Goal: Task Accomplishment & Management: Use online tool/utility

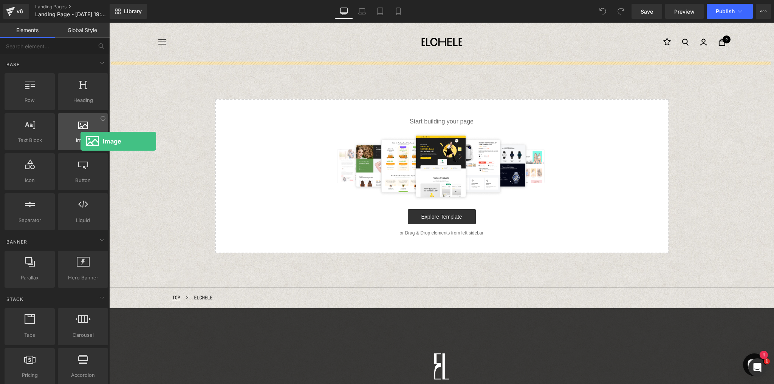
click at [80, 141] on span "Image" at bounding box center [83, 140] width 46 height 8
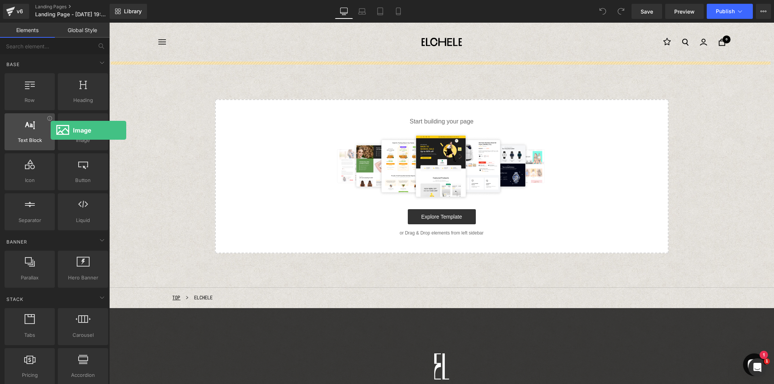
drag, startPoint x: 82, startPoint y: 126, endPoint x: 51, endPoint y: 130, distance: 32.0
click at [51, 130] on div "Row rows, columns, layouts, div Heading headings, titles, h1,h2,h3,h4,h5,h6 Tex…" at bounding box center [56, 152] width 107 height 160
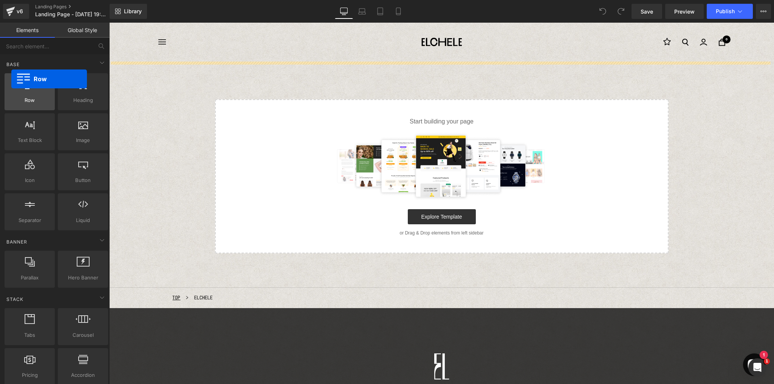
drag, startPoint x: 31, startPoint y: 90, endPoint x: 9, endPoint y: 87, distance: 22.1
click at [8, 87] on div at bounding box center [30, 87] width 46 height 17
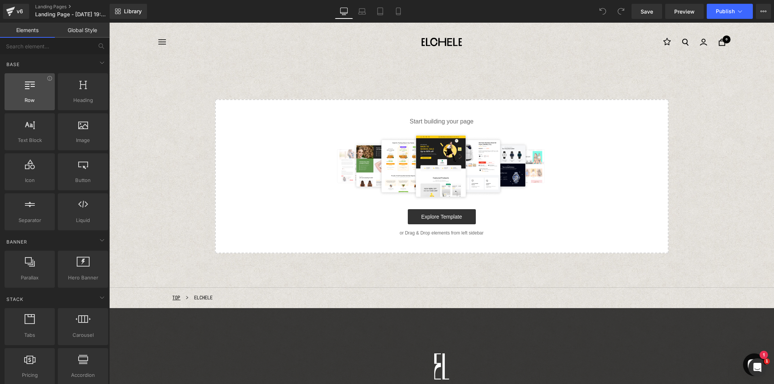
drag, startPoint x: 29, startPoint y: 87, endPoint x: 20, endPoint y: 78, distance: 12.6
click at [29, 87] on icon at bounding box center [30, 84] width 10 height 10
click at [31, 88] on icon at bounding box center [30, 84] width 10 height 10
click at [27, 85] on icon at bounding box center [30, 84] width 10 height 10
click at [27, 84] on icon at bounding box center [30, 84] width 10 height 10
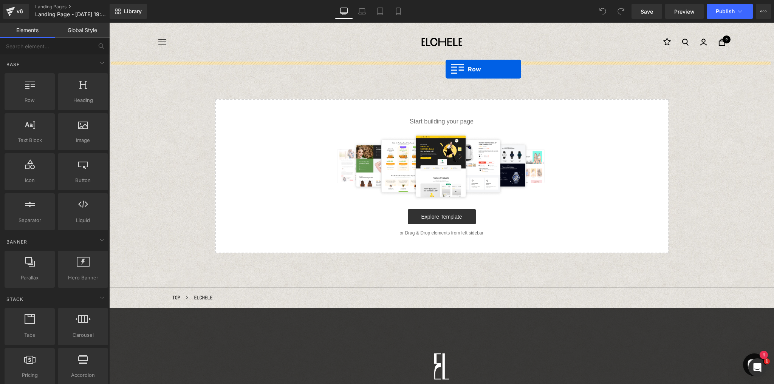
drag, startPoint x: 137, startPoint y: 109, endPoint x: 445, endPoint y: 70, distance: 310.0
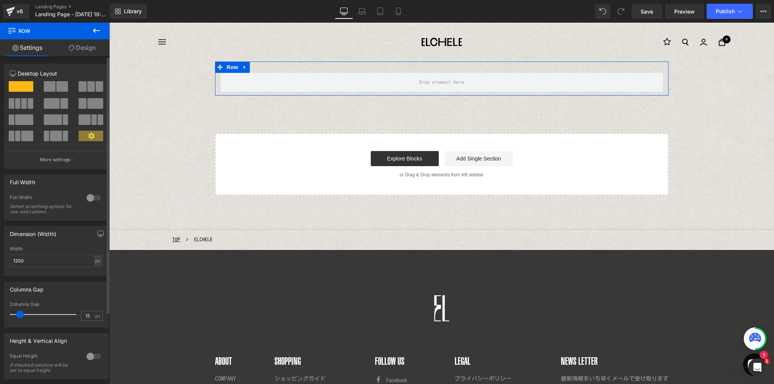
click at [87, 87] on span at bounding box center [91, 86] width 8 height 11
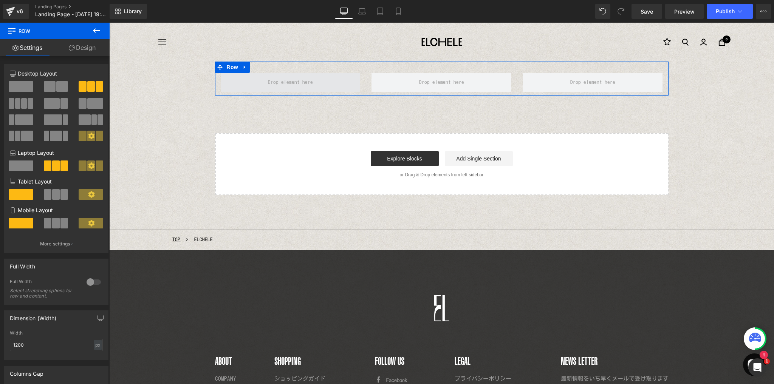
click at [291, 82] on span at bounding box center [290, 82] width 50 height 12
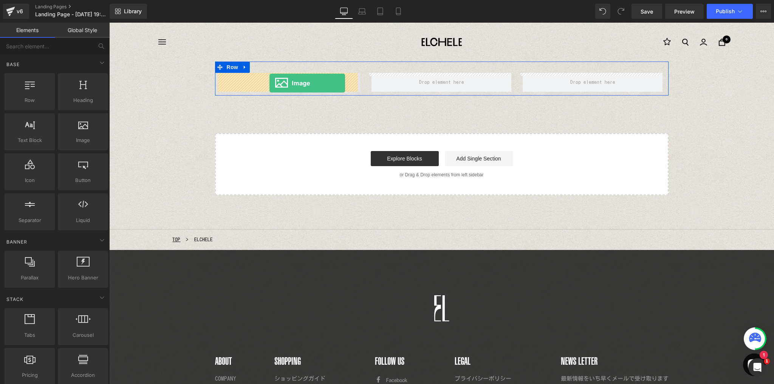
drag, startPoint x: 185, startPoint y: 152, endPoint x: 269, endPoint y: 83, distance: 108.7
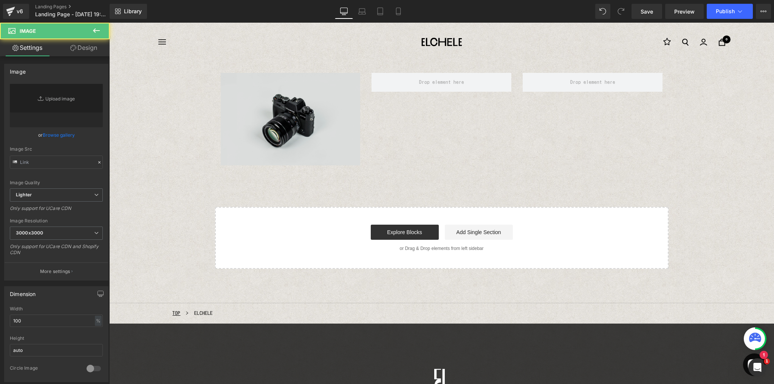
type input "//d1um8515vdn9kb.cloudfront.net/images/parallax.jpg"
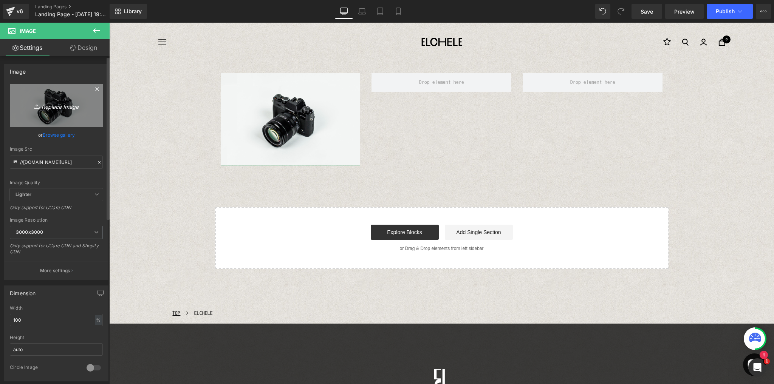
click at [61, 107] on icon "Replace Image" at bounding box center [56, 105] width 60 height 9
click at [48, 107] on icon "Replace Image" at bounding box center [56, 105] width 60 height 9
type input "C:\fakepath\2_4 -2.jpg"
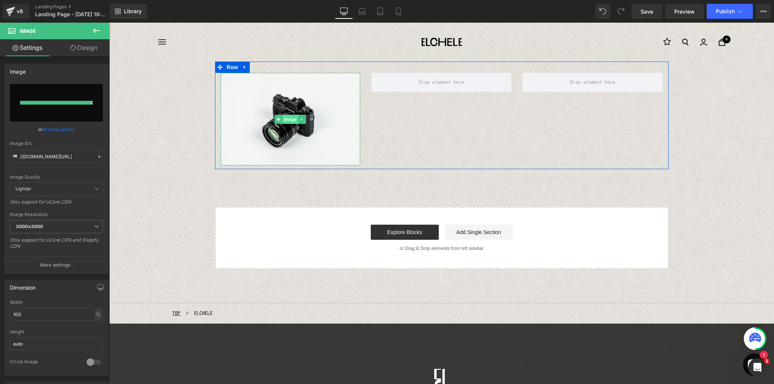
type input "https://ucarecdn.com/ede185bb-e934-4c62-ad86-37f2bf6a7355/-/format/auto/-/previ…"
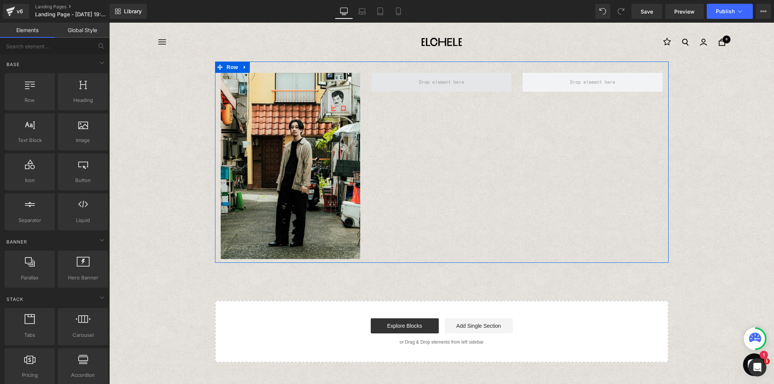
click at [449, 87] on span at bounding box center [441, 82] width 50 height 12
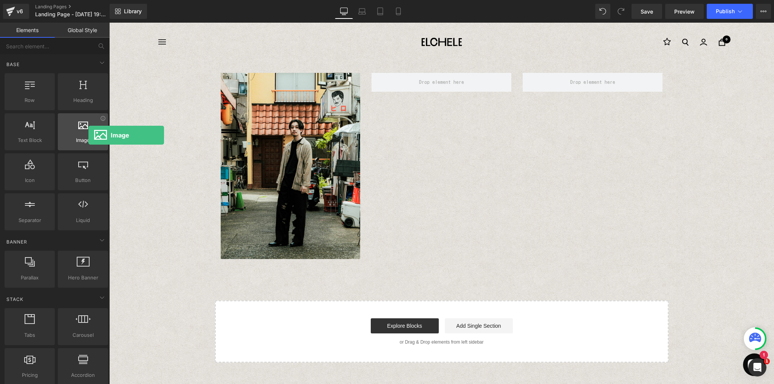
click at [88, 136] on span "Image" at bounding box center [83, 140] width 46 height 8
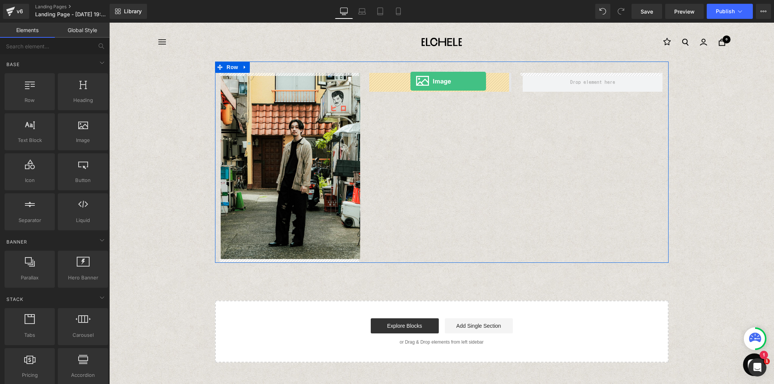
drag, startPoint x: 188, startPoint y: 149, endPoint x: 410, endPoint y: 81, distance: 231.8
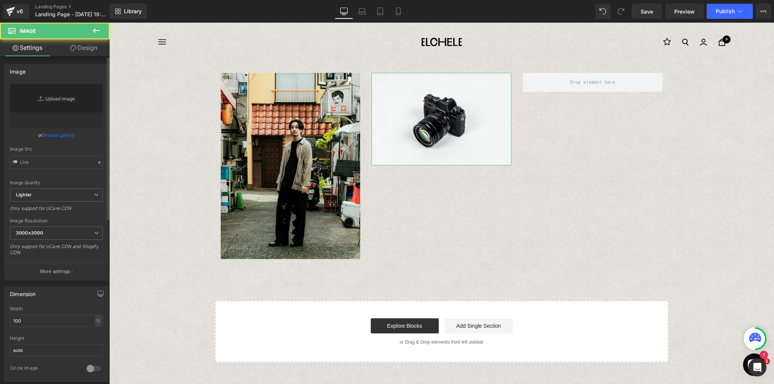
type input "//d1um8515vdn9kb.cloudfront.net/images/parallax.jpg"
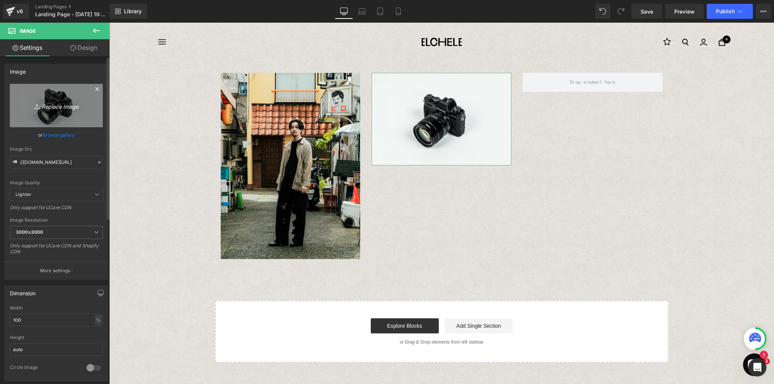
click at [53, 103] on icon "Replace Image" at bounding box center [56, 105] width 60 height 9
type input "C:\fakepath\8_3.jpg"
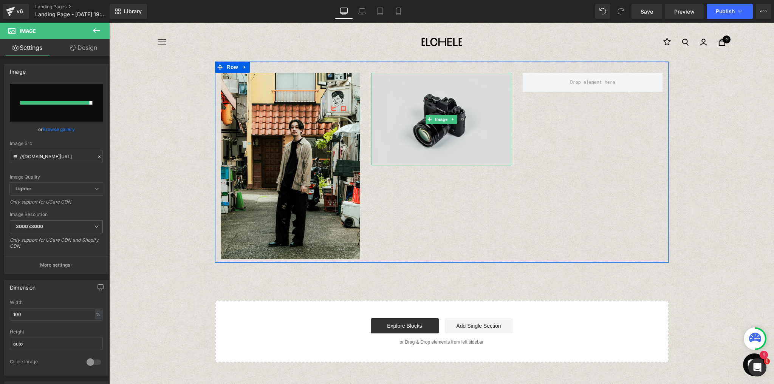
type input "https://ucarecdn.com/ea45756e-0e4d-4f3b-984a-39fb6654c0a3/-/format/auto/-/previ…"
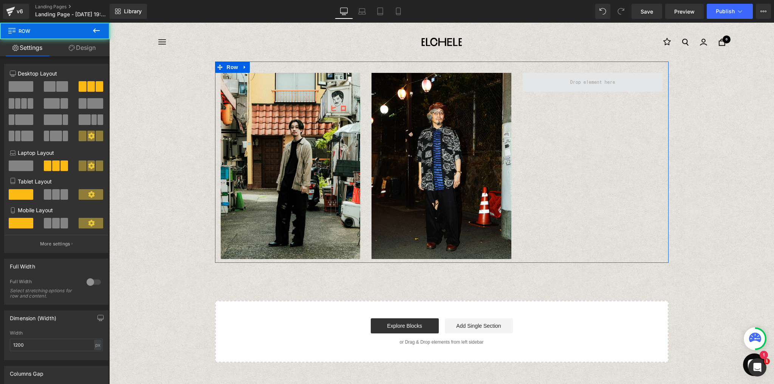
click at [570, 90] on span at bounding box center [592, 82] width 140 height 19
click at [582, 83] on span at bounding box center [592, 82] width 50 height 12
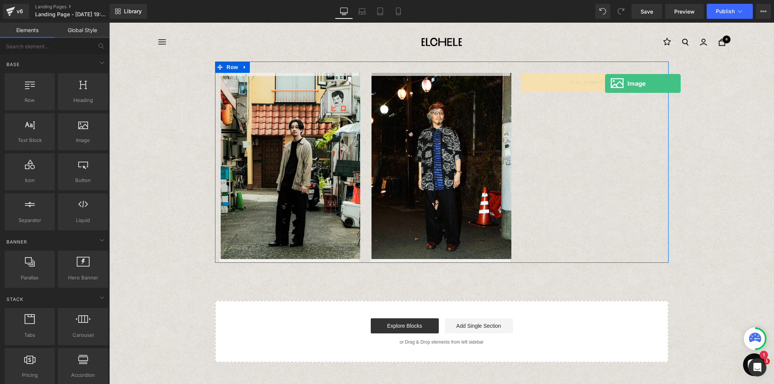
drag, startPoint x: 202, startPoint y: 152, endPoint x: 605, endPoint y: 83, distance: 408.9
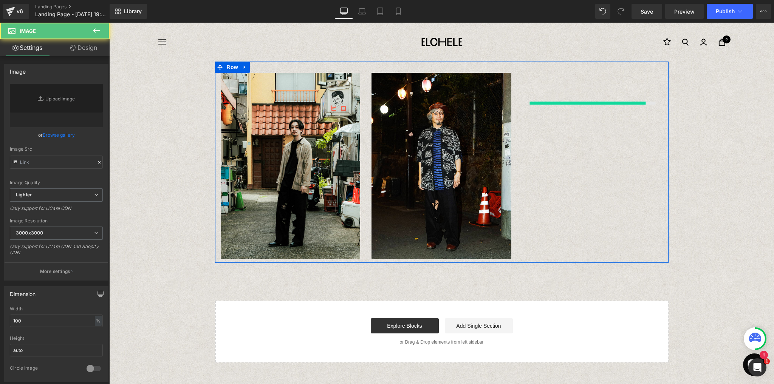
type input "//d1um8515vdn9kb.cloudfront.net/images/parallax.jpg"
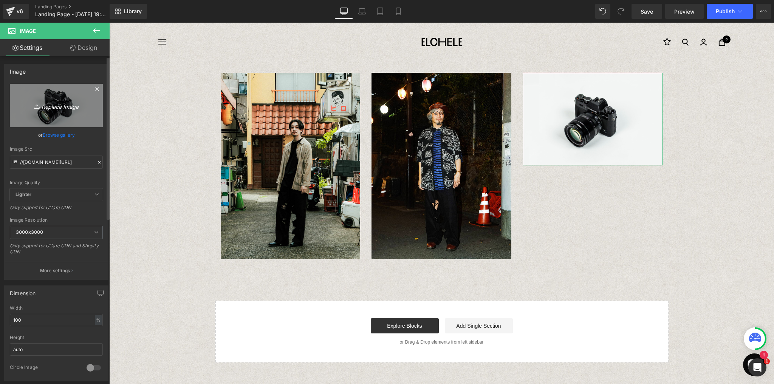
click at [70, 99] on link "Replace Image" at bounding box center [56, 105] width 93 height 43
type input "C:\fakepath\3_2.jpg"
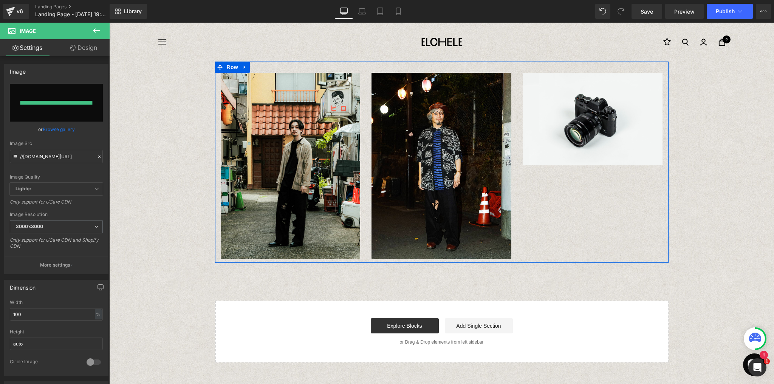
type input "https://ucarecdn.com/09e9d714-1886-48b8-aac7-004eefeaea89/-/format/auto/-/previ…"
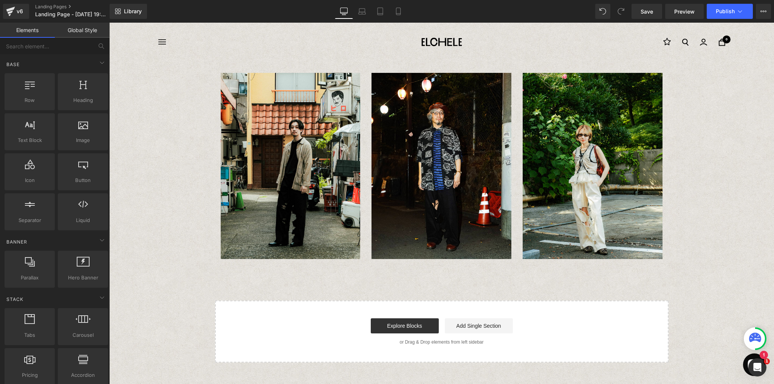
click at [261, 277] on div "Image Image Image Row Select your layout" at bounding box center [441, 212] width 664 height 301
click at [31, 126] on icon at bounding box center [30, 124] width 10 height 10
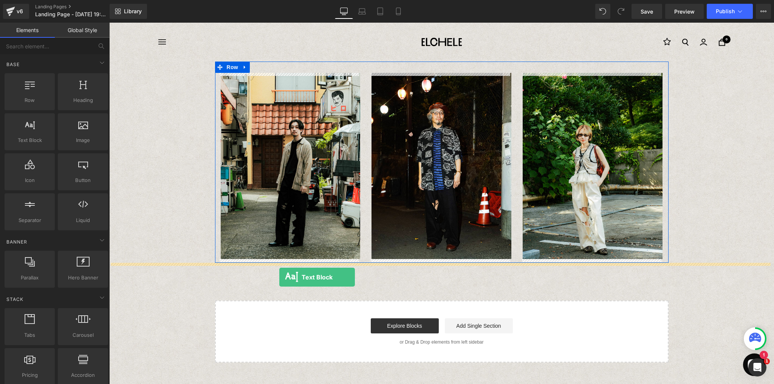
drag, startPoint x: 135, startPoint y: 153, endPoint x: 279, endPoint y: 277, distance: 189.9
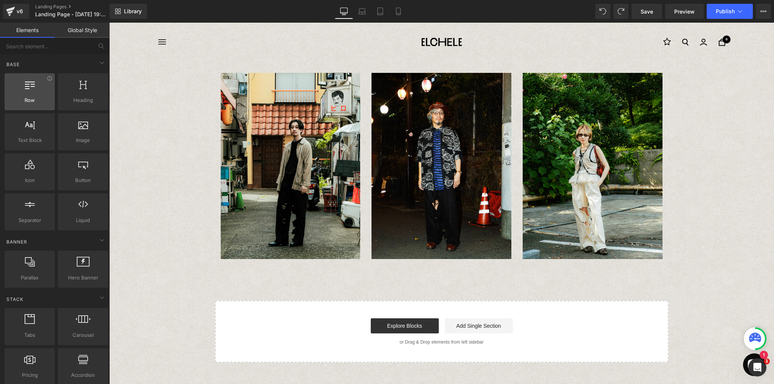
click at [35, 88] on div at bounding box center [30, 87] width 46 height 17
click at [30, 85] on icon at bounding box center [30, 84] width 10 height 10
click at [26, 91] on div at bounding box center [30, 87] width 46 height 17
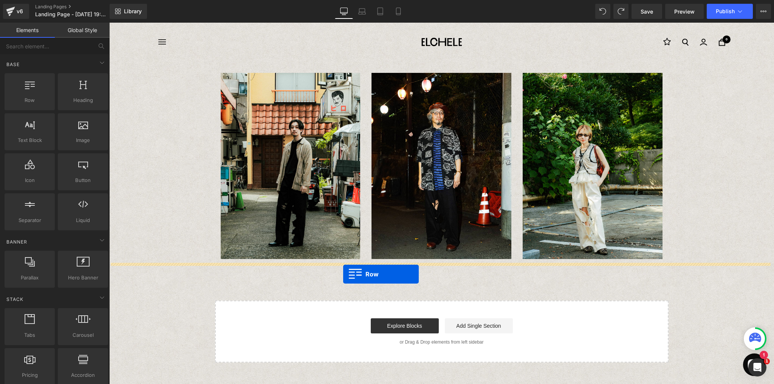
drag, startPoint x: 137, startPoint y: 107, endPoint x: 343, endPoint y: 275, distance: 266.1
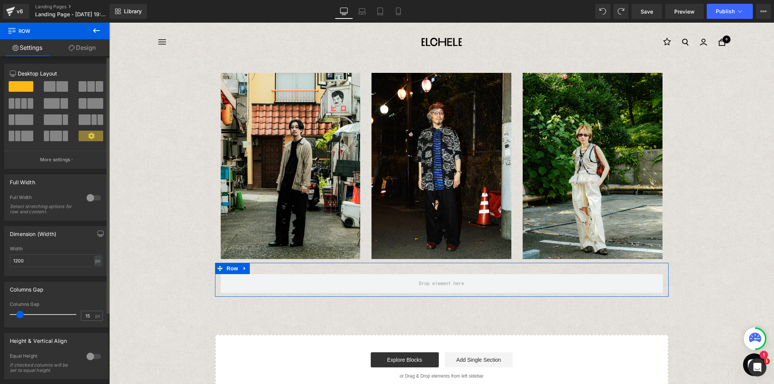
click at [88, 89] on span at bounding box center [91, 86] width 8 height 11
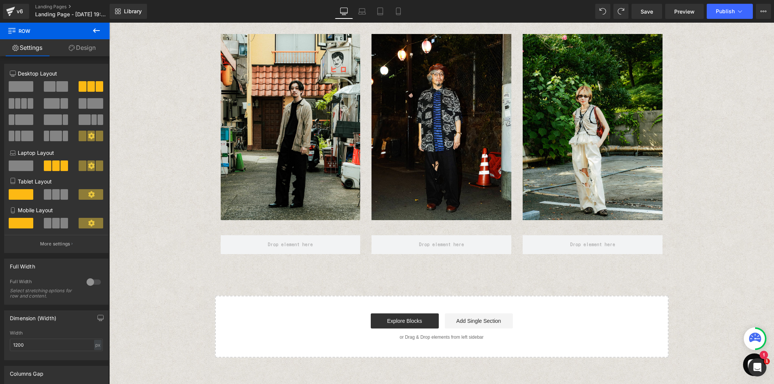
scroll to position [60, 0]
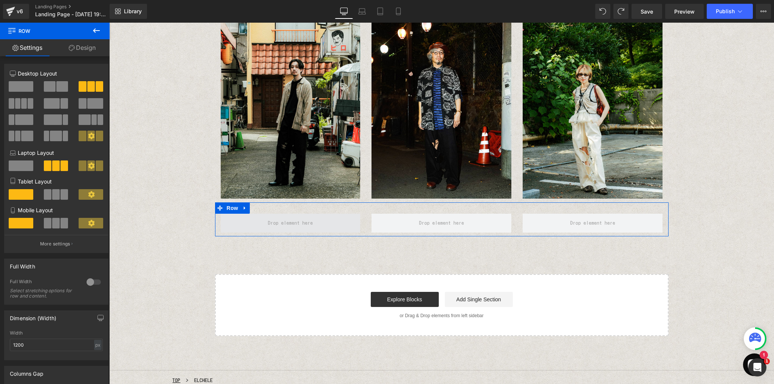
click at [270, 224] on span at bounding box center [290, 223] width 50 height 12
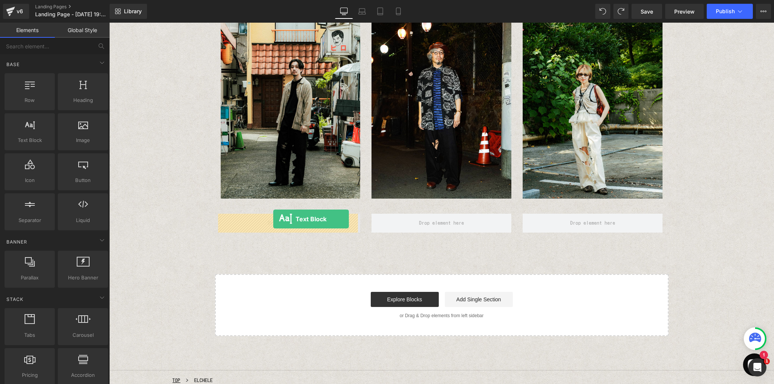
drag, startPoint x: 140, startPoint y: 151, endPoint x: 273, endPoint y: 219, distance: 149.3
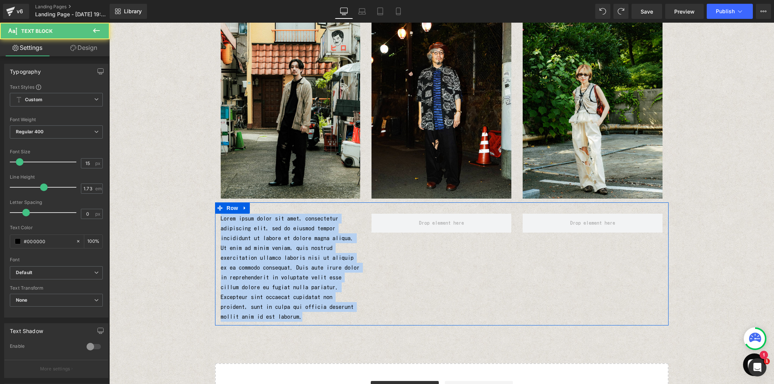
drag, startPoint x: 301, startPoint y: 307, endPoint x: 214, endPoint y: 214, distance: 127.5
click at [215, 214] on div "Lorem ipsum dolor sit amet, consectetur adipiscing elit, sed do eiusmod tempor …" at bounding box center [290, 268] width 151 height 108
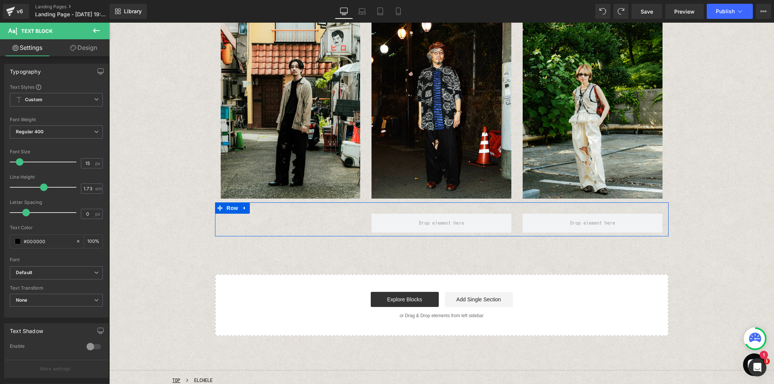
click at [307, 229] on div "Text Block Row" at bounding box center [441, 219] width 453 height 34
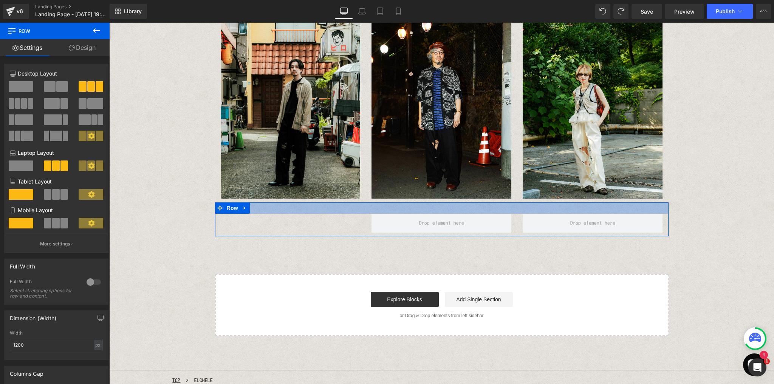
click at [294, 212] on div at bounding box center [441, 207] width 453 height 11
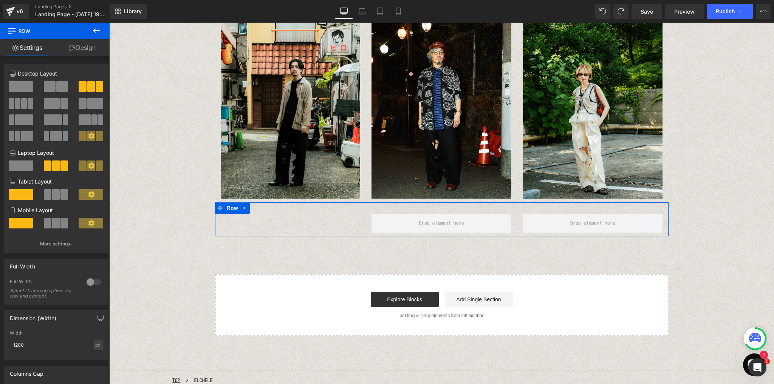
click at [109, 23] on div at bounding box center [109, 23] width 0 height 0
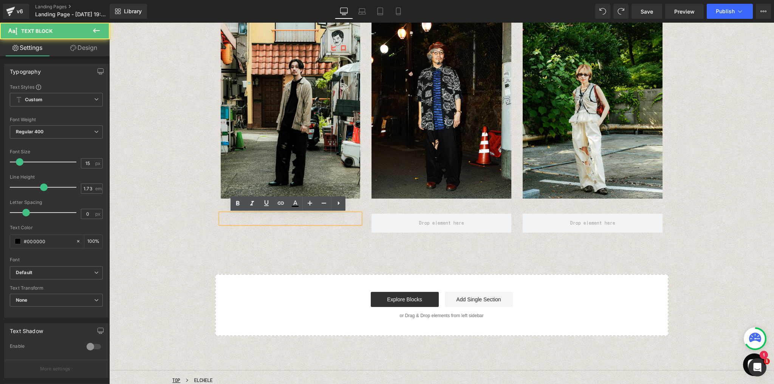
click at [243, 219] on p at bounding box center [291, 219] width 140 height 10
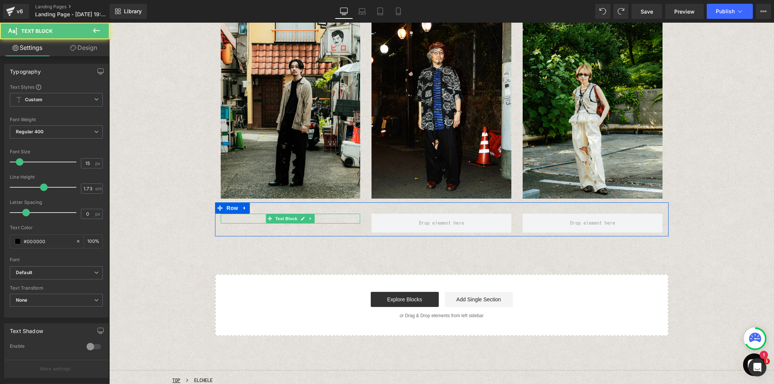
click at [260, 219] on p at bounding box center [291, 219] width 140 height 10
click at [247, 221] on p at bounding box center [291, 219] width 140 height 10
click at [248, 218] on p at bounding box center [291, 219] width 140 height 10
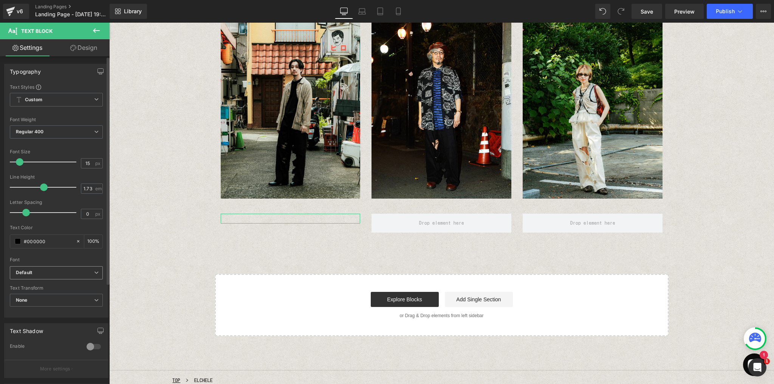
click at [91, 271] on b "Default" at bounding box center [55, 273] width 78 height 6
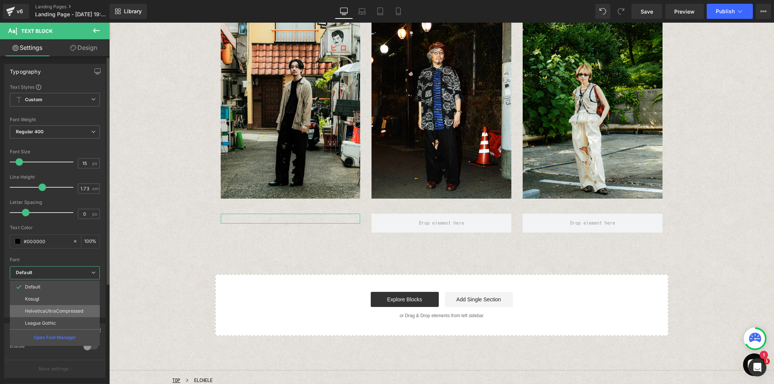
click at [43, 314] on li "HelveticaUltraCompressed" at bounding box center [55, 311] width 90 height 12
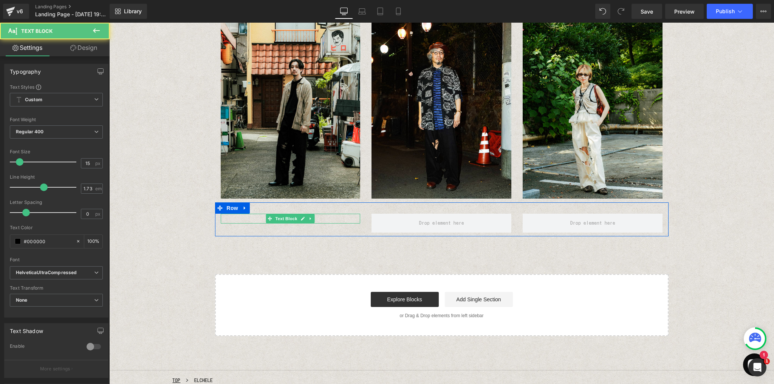
click at [238, 219] on div at bounding box center [291, 219] width 140 height 10
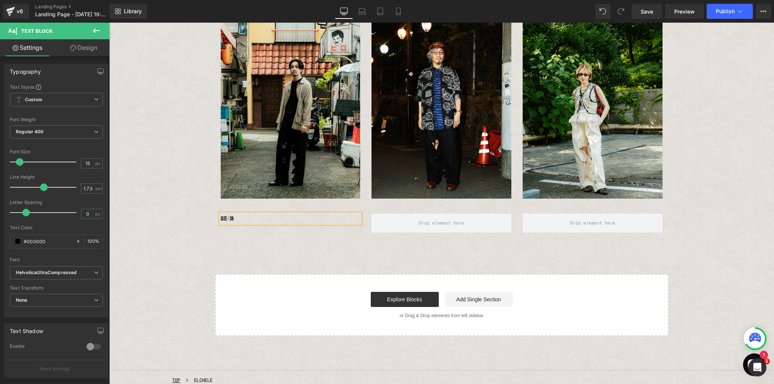
click at [221, 218] on div "SIZE / 38" at bounding box center [291, 219] width 140 height 10
click at [258, 219] on div "●●　SIZE / 38" at bounding box center [291, 219] width 140 height 10
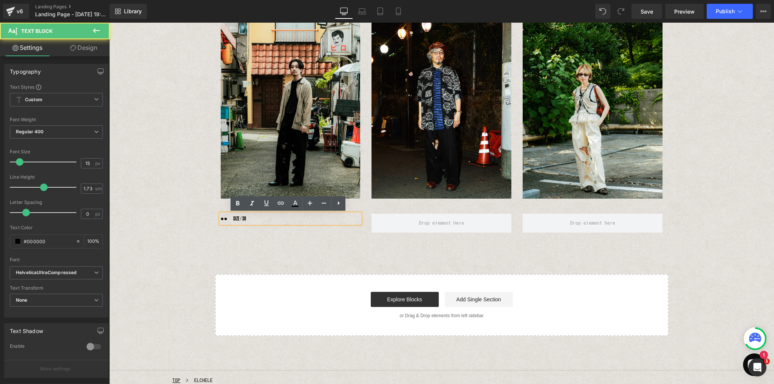
click at [234, 219] on div "●●　SIZE / 38" at bounding box center [291, 219] width 140 height 10
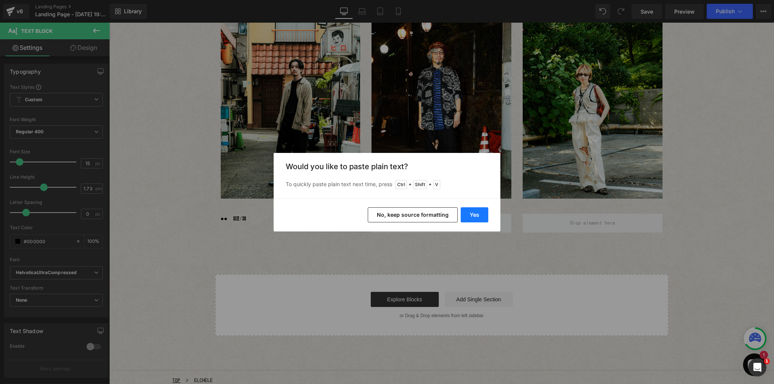
click at [481, 220] on button "Yes" at bounding box center [474, 214] width 28 height 15
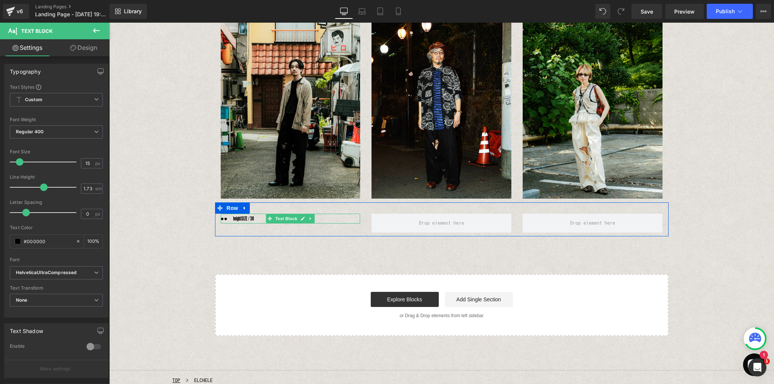
click at [244, 217] on div "●●　heightSIZE / 38" at bounding box center [291, 219] width 140 height 10
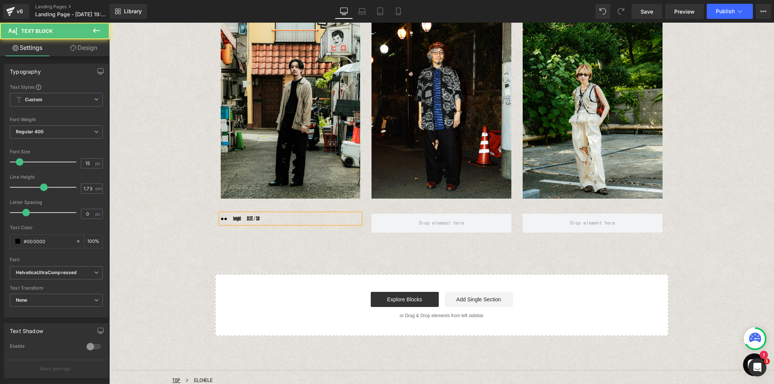
drag, startPoint x: 245, startPoint y: 219, endPoint x: 252, endPoint y: 221, distance: 7.1
click at [244, 219] on div "●●　height　SIZE / 38" at bounding box center [291, 219] width 140 height 10
drag, startPoint x: 260, startPoint y: 220, endPoint x: 281, endPoint y: 232, distance: 24.9
click at [260, 219] on div "●●　height 183cm　SIZE / 38" at bounding box center [291, 219] width 140 height 10
drag, startPoint x: 266, startPoint y: 219, endPoint x: 261, endPoint y: 217, distance: 5.9
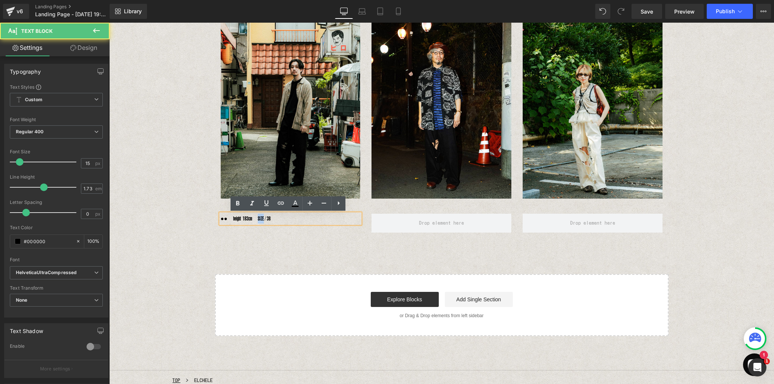
click at [261, 217] on div "●●　height 183cm　SIZE / 38" at bounding box center [291, 219] width 140 height 10
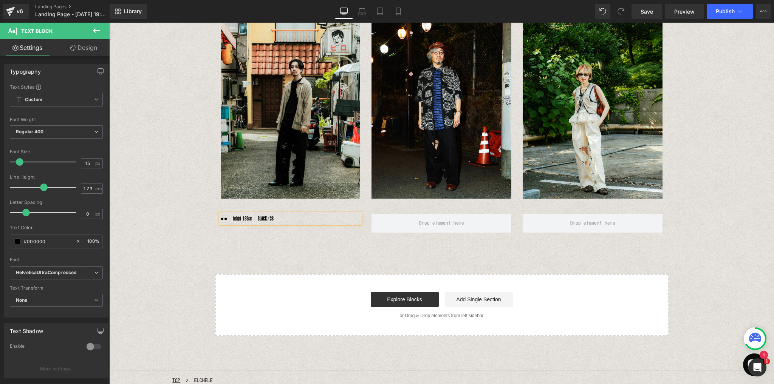
click at [298, 227] on div "●●　height 183cm　BLACK / 38 Text Block Row" at bounding box center [441, 219] width 453 height 34
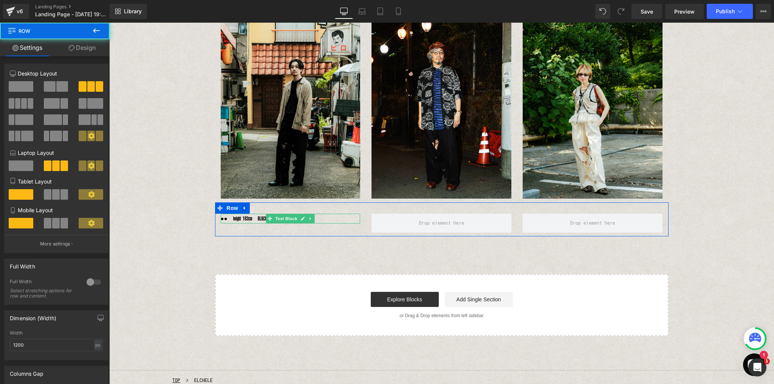
click at [299, 221] on link at bounding box center [303, 218] width 8 height 9
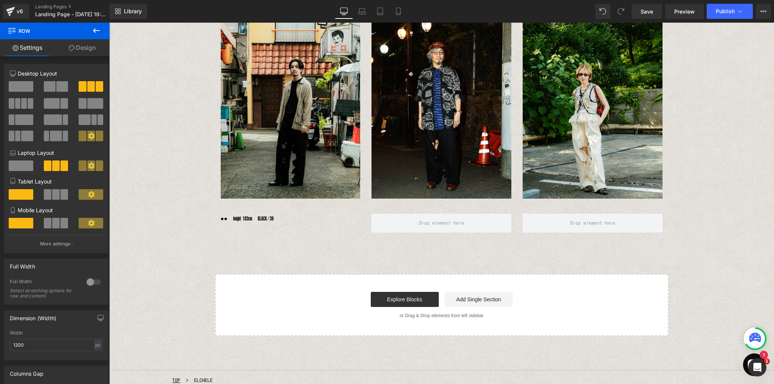
click at [109, 23] on div at bounding box center [109, 23] width 0 height 0
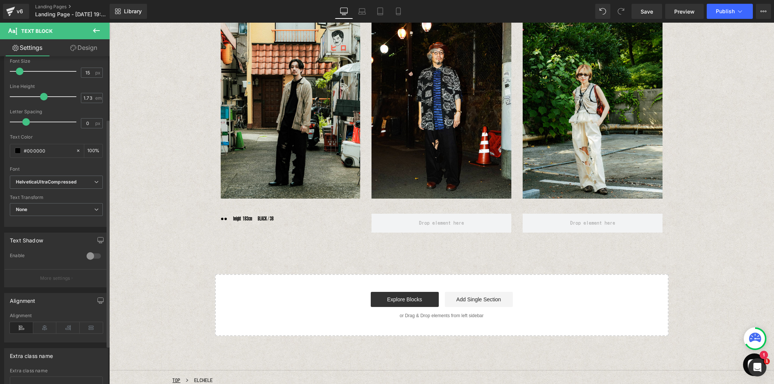
scroll to position [121, 0]
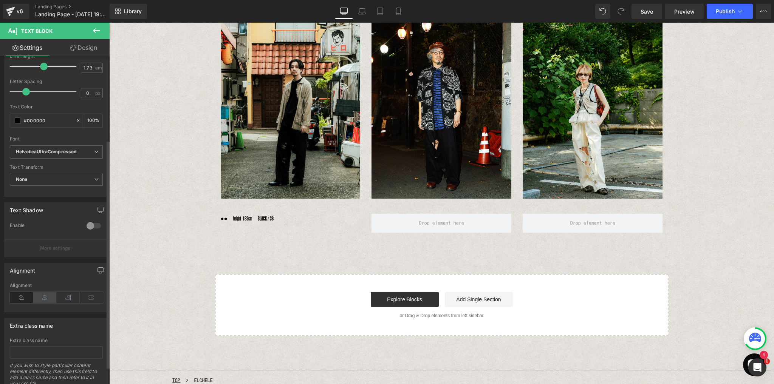
click at [46, 297] on icon at bounding box center [44, 297] width 23 height 11
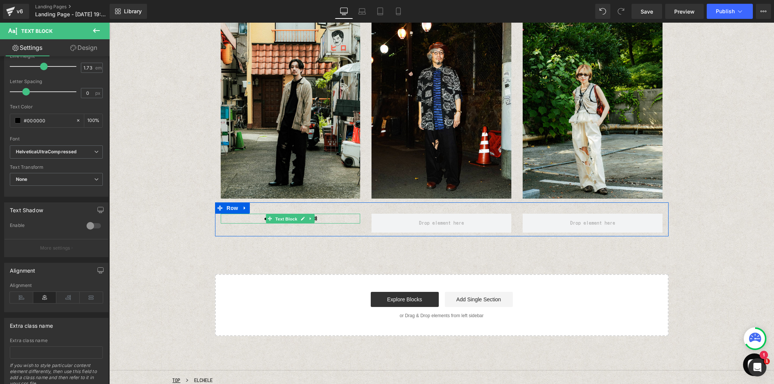
click at [281, 219] on span "Text Block" at bounding box center [286, 219] width 25 height 9
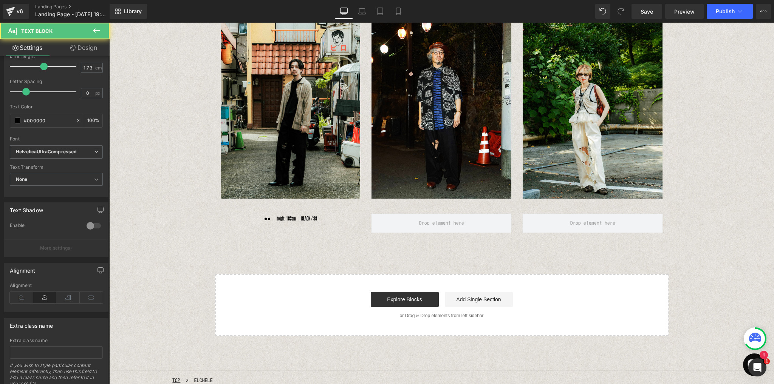
click at [285, 257] on div "Image Image Image Row ●●　height 183cm　BLACK / 38 Text Block Row Select your lay…" at bounding box center [441, 168] width 664 height 335
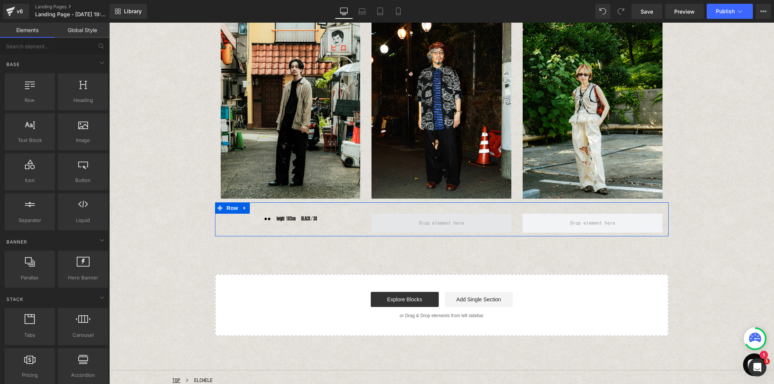
click at [389, 223] on span at bounding box center [441, 223] width 140 height 19
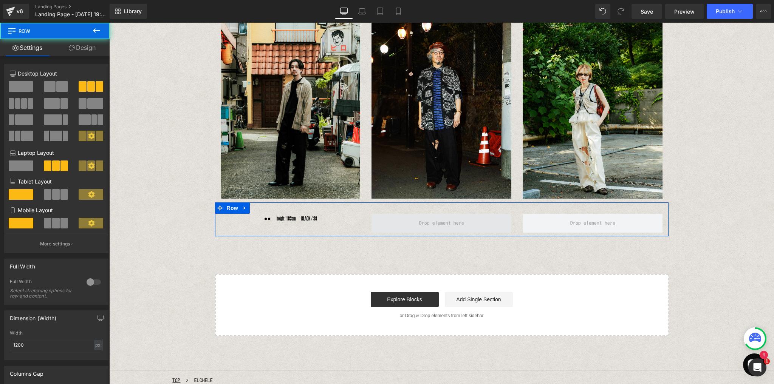
click at [417, 216] on span at bounding box center [441, 223] width 140 height 19
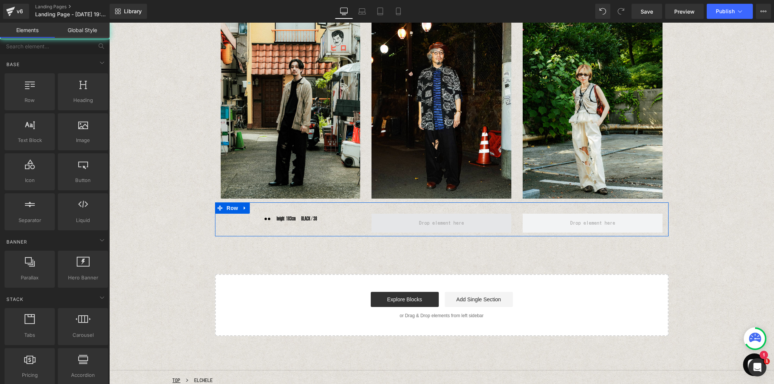
click at [417, 226] on span at bounding box center [441, 223] width 50 height 12
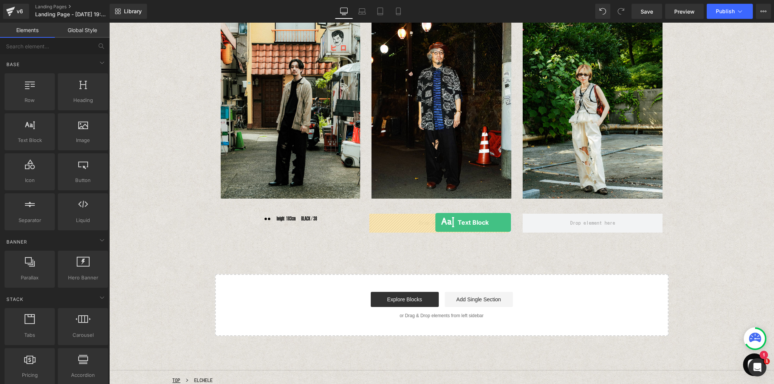
drag, startPoint x: 132, startPoint y: 156, endPoint x: 435, endPoint y: 222, distance: 310.5
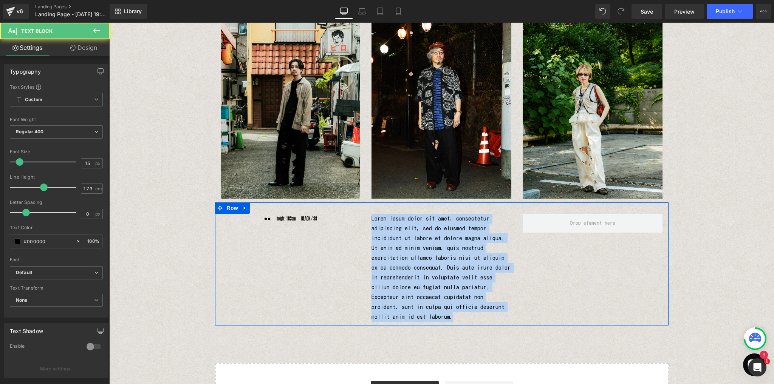
drag, startPoint x: 453, startPoint y: 309, endPoint x: 361, endPoint y: 214, distance: 131.7
click at [361, 214] on div "●●　height 183cm　BLACK / 38 Text Block Lorem ipsum dolor sit amet, consectetur a…" at bounding box center [441, 263] width 453 height 123
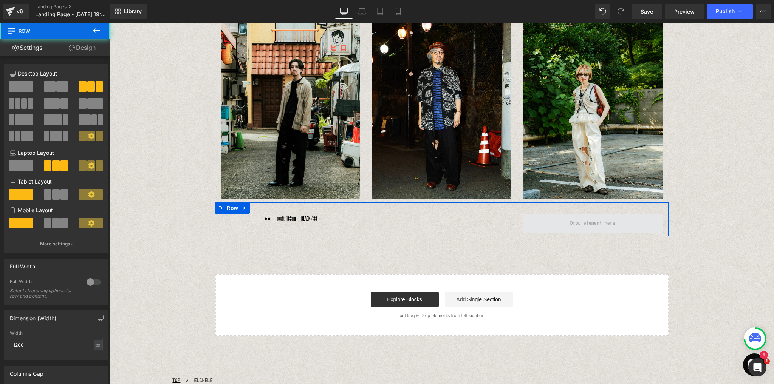
click at [546, 225] on span at bounding box center [592, 223] width 140 height 19
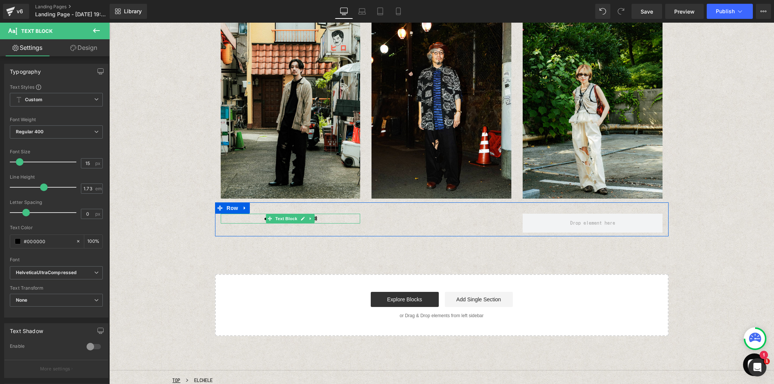
click at [323, 220] on div "●●　height 183cm　BLACK / 38" at bounding box center [291, 219] width 140 height 10
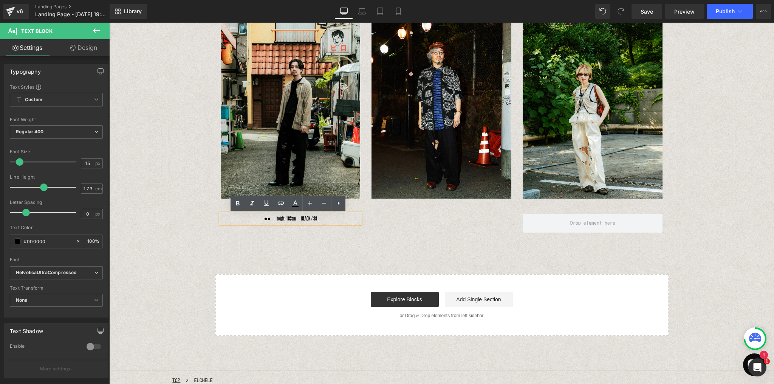
click at [316, 219] on div "●●　height 183cm　BLACK / 38" at bounding box center [291, 219] width 140 height 10
drag, startPoint x: 259, startPoint y: 218, endPoint x: 327, endPoint y: 220, distance: 68.0
click at [327, 220] on div "●●　height 183cm　BLACK / 38" at bounding box center [291, 219] width 140 height 10
click at [266, 220] on div "●●　height 183cm　BLACK / 38" at bounding box center [291, 219] width 140 height 10
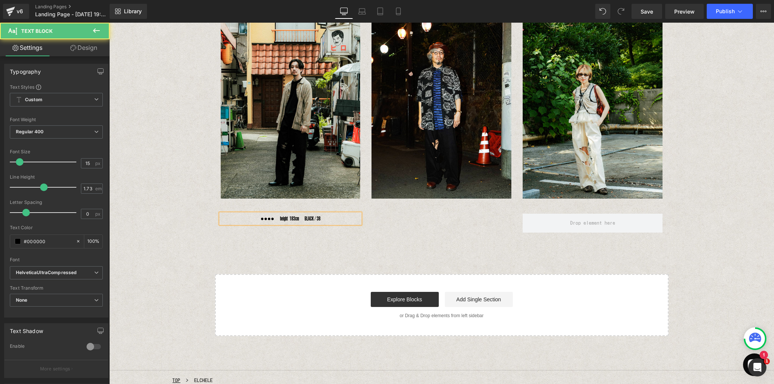
click at [275, 219] on div "●●●●　height 183cm　BLACK / 38" at bounding box center [291, 219] width 140 height 10
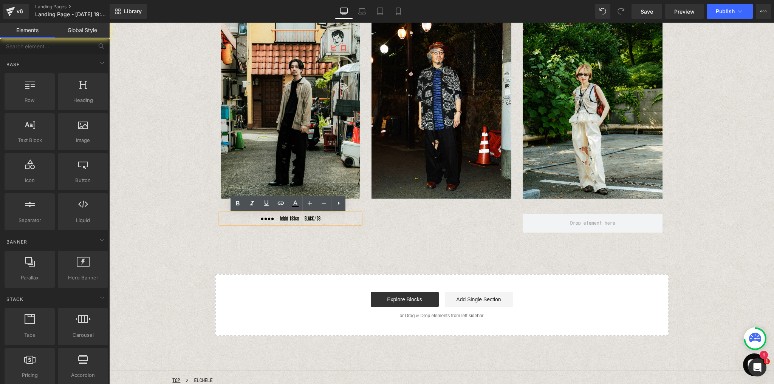
click at [279, 238] on div "Image Image Image Row ●●●●　height 183cm　BLACK / 38 Text Block Text Block Row Se…" at bounding box center [441, 168] width 664 height 335
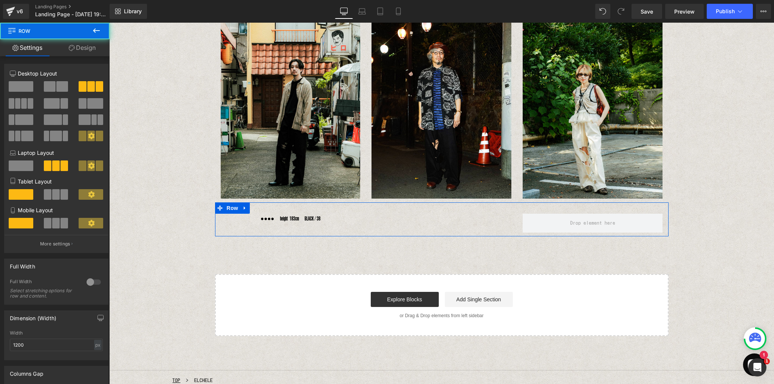
click at [284, 232] on div "●●●●　height 183cm　BLACK / 38 Text Block Text Block Row" at bounding box center [441, 219] width 453 height 34
click at [282, 219] on span "Text Block" at bounding box center [286, 219] width 25 height 9
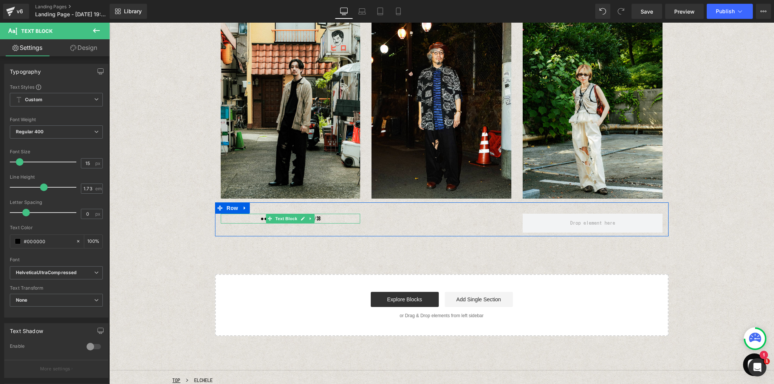
click at [325, 216] on div "●●●●　height 183cm　BLACK / 38" at bounding box center [291, 219] width 140 height 10
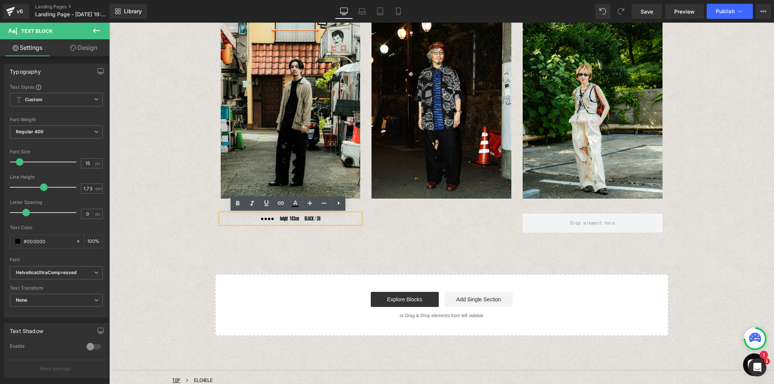
drag, startPoint x: 281, startPoint y: 218, endPoint x: 285, endPoint y: 221, distance: 4.8
click at [281, 218] on div "●●●●　height 183cm　BLACK / 38" at bounding box center [291, 219] width 140 height 10
click at [294, 218] on div "●●●●　HEIGHTheight 183cm　BLACK / 38" at bounding box center [291, 219] width 140 height 10
click at [294, 239] on div "Image Image Image Row ●●●●　HEIGHT 183cm　BLACK / 38 Text Block Text Block Row Se…" at bounding box center [441, 168] width 664 height 335
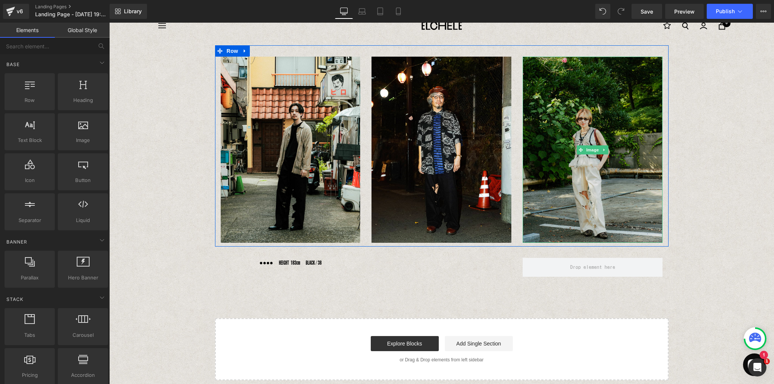
scroll to position [0, 0]
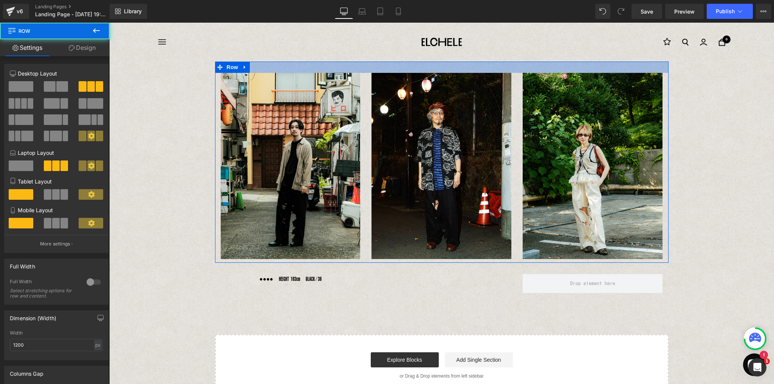
click at [443, 63] on div at bounding box center [441, 67] width 453 height 11
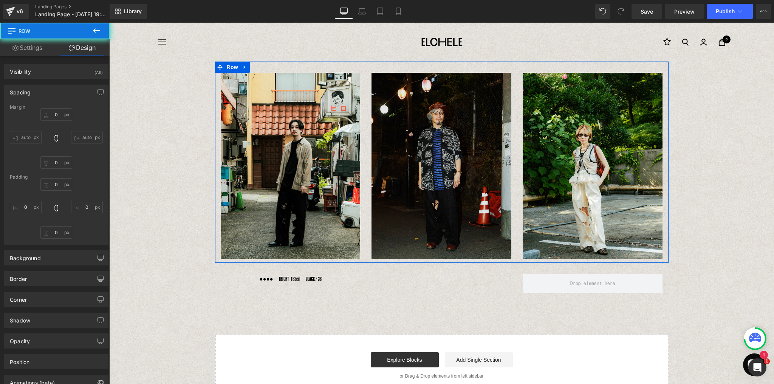
type input "0"
type input "30"
type input "0"
type input "10"
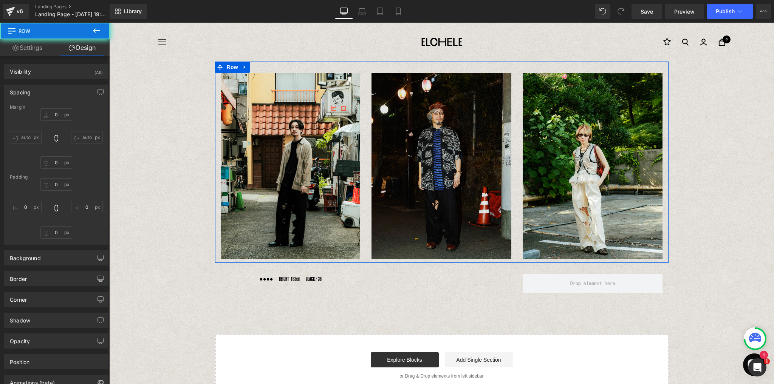
type input "0"
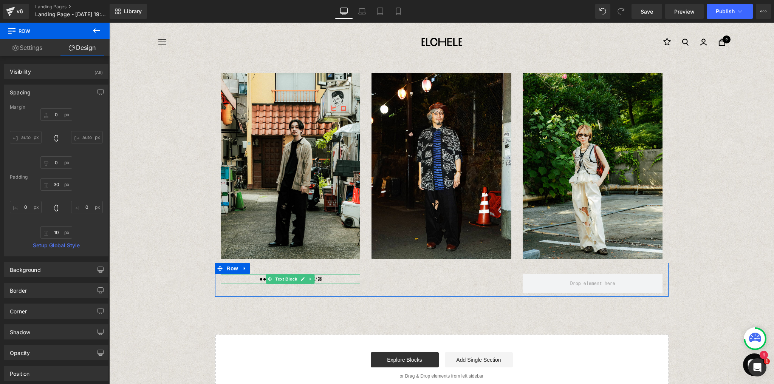
click at [307, 280] on link at bounding box center [311, 279] width 8 height 9
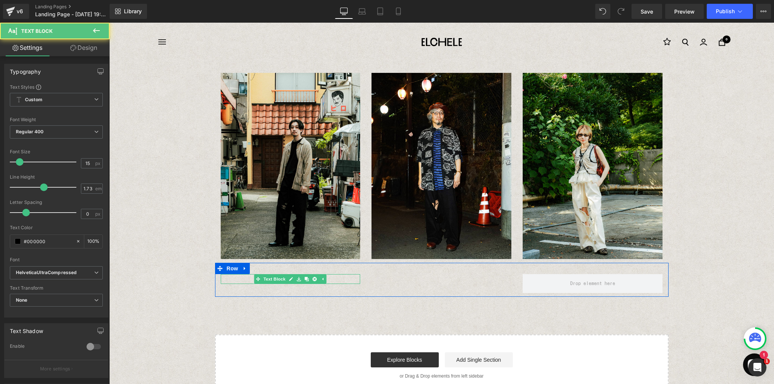
click at [328, 280] on div "●●●●　HEIGHT 183cm　BLACK / 38" at bounding box center [291, 279] width 140 height 10
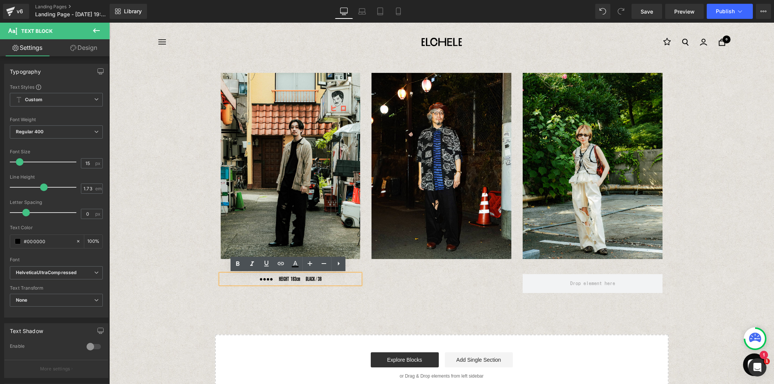
drag, startPoint x: 327, startPoint y: 279, endPoint x: 219, endPoint y: 277, distance: 108.4
click at [221, 277] on div "●●●●　HEIGHT 183cm　BLACK / 38" at bounding box center [291, 279] width 140 height 10
copy div "●●●●　HEIGHT 183cm　BLACK / 38"
click at [437, 282] on span "Text Block" at bounding box center [437, 279] width 25 height 9
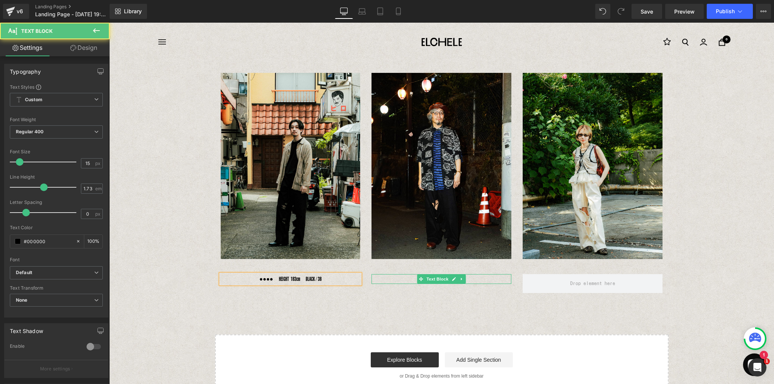
click at [405, 280] on p at bounding box center [441, 279] width 140 height 10
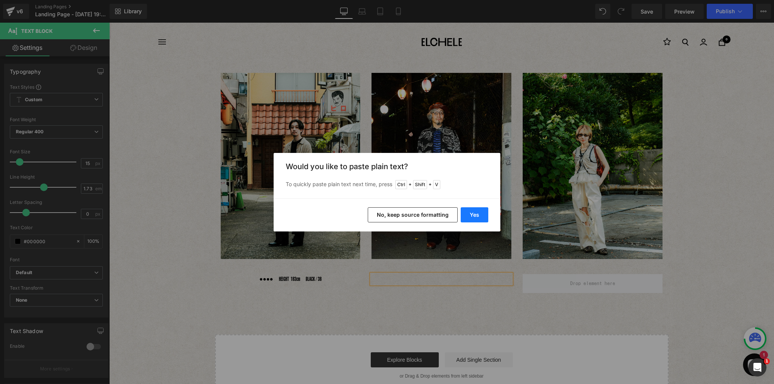
click at [479, 213] on button "Yes" at bounding box center [474, 214] width 28 height 15
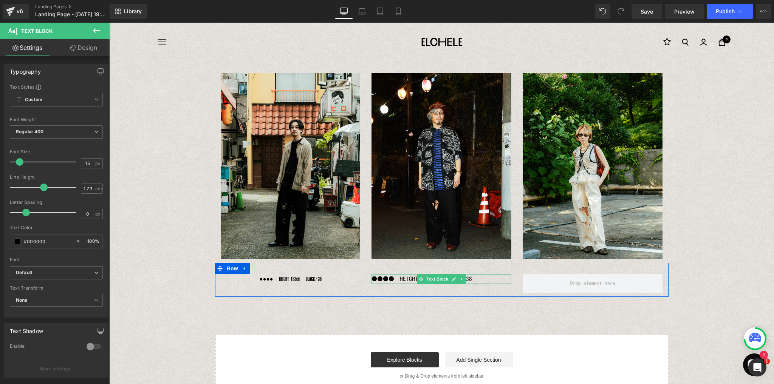
click at [475, 278] on p "●●●●　HEIGHT 183cm　BLACK / 38" at bounding box center [441, 279] width 140 height 10
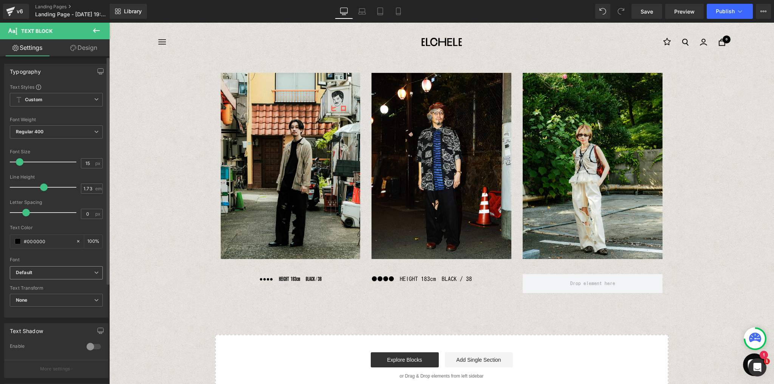
click at [65, 278] on div "Default Default Kosugi HelveticaUltraCompressed League Gothic Open Font Manager" at bounding box center [56, 274] width 93 height 17
click at [68, 274] on b "Default" at bounding box center [55, 273] width 78 height 6
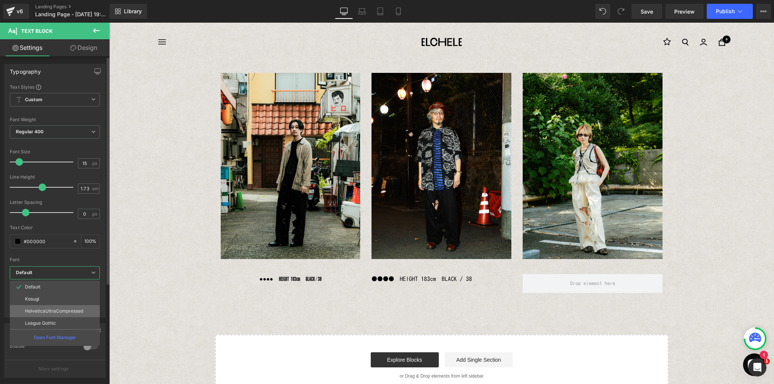
click at [62, 310] on p "HelveticaUltraCompressed" at bounding box center [54, 311] width 58 height 5
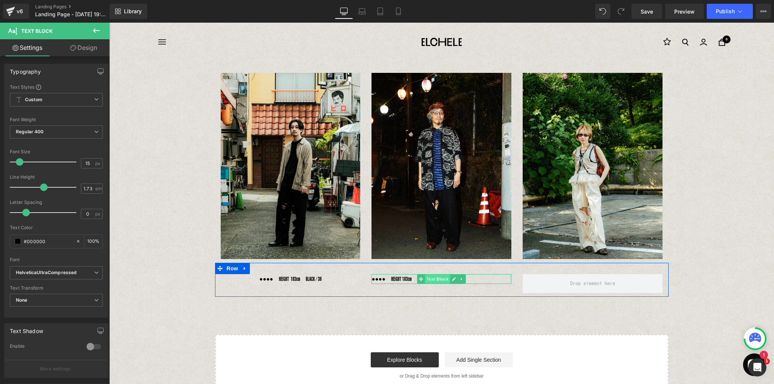
click at [425, 280] on span "Text Block" at bounding box center [437, 279] width 25 height 9
click at [406, 279] on p "●●●●　HEIGHT 183cm　BLACK / 38" at bounding box center [441, 279] width 140 height 10
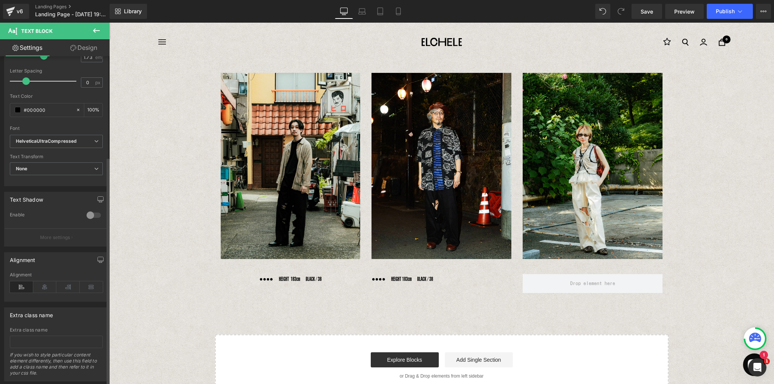
scroll to position [145, 0]
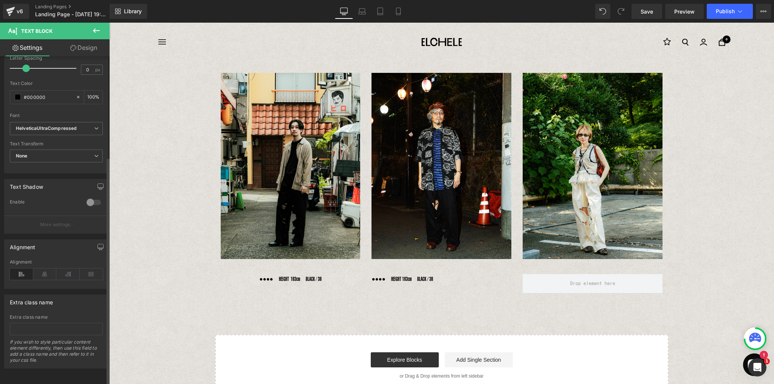
click at [45, 277] on div "Alignment" at bounding box center [56, 274] width 93 height 29
click at [44, 271] on icon at bounding box center [44, 274] width 23 height 11
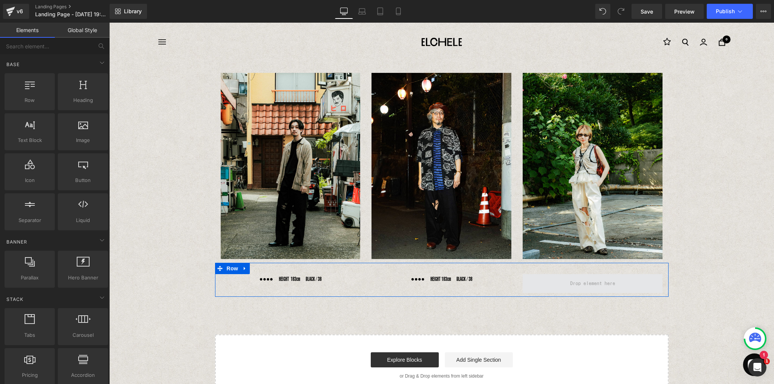
click at [598, 283] on span at bounding box center [592, 284] width 50 height 12
drag, startPoint x: 138, startPoint y: 157, endPoint x: 585, endPoint y: 284, distance: 464.1
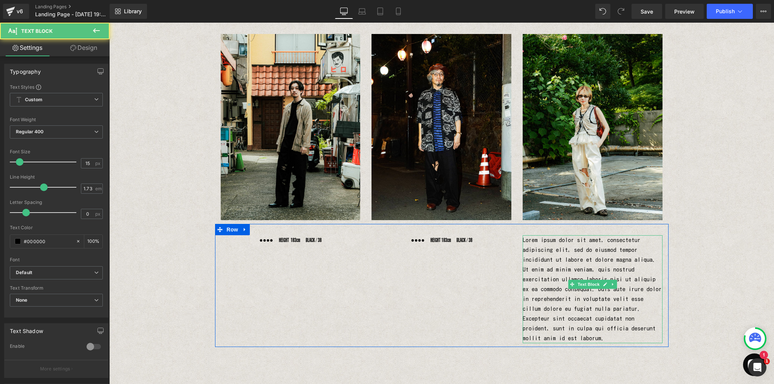
scroll to position [60, 0]
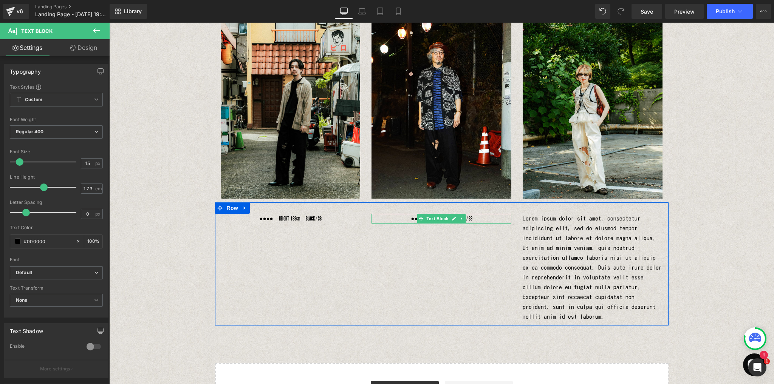
click at [471, 218] on p "●●●●　HEIGHT 183cm　BLACK / 38" at bounding box center [441, 219] width 140 height 10
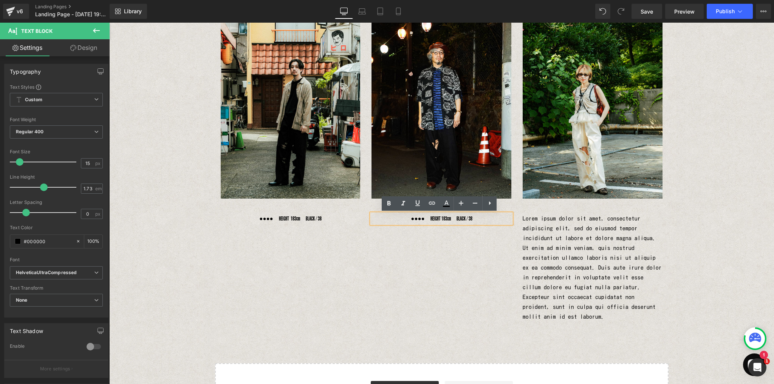
drag, startPoint x: 478, startPoint y: 219, endPoint x: 390, endPoint y: 220, distance: 88.4
click at [390, 220] on p "●●●●　HEIGHT 183cm　BLACK / 38" at bounding box center [441, 219] width 140 height 10
copy p "●●●●　HEIGHT 183cm　BLACK / 38"
click at [611, 309] on p "Lorem ipsum dolor sit amet, consectetur adipiscing elit, sed do eiusmod tempor …" at bounding box center [592, 268] width 140 height 108
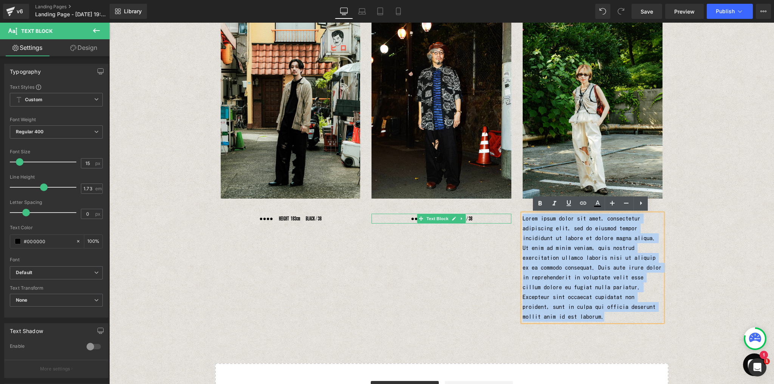
drag, startPoint x: 597, startPoint y: 308, endPoint x: 501, endPoint y: 221, distance: 129.4
click at [501, 221] on div "●●●●　HEIGHT 183cm　BLACK / 38 Text Block ●●●●　HEIGHT 183cm　BLACK / 38 Text Block…" at bounding box center [441, 263] width 453 height 123
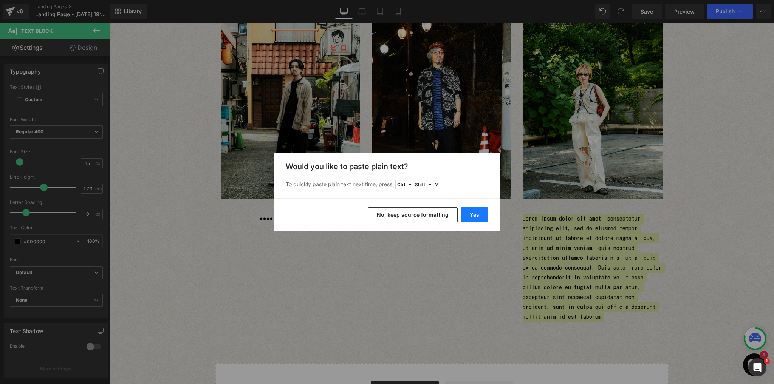
click at [484, 215] on button "Yes" at bounding box center [474, 214] width 28 height 15
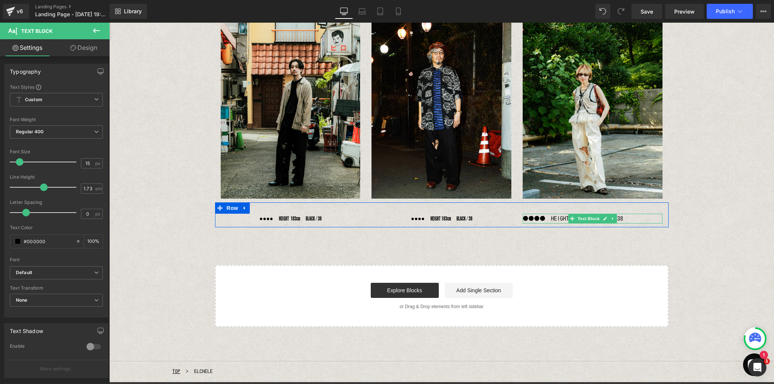
click at [550, 220] on p "●●●●　HEIGHT 183cm　BLACK / 38" at bounding box center [592, 219] width 140 height 10
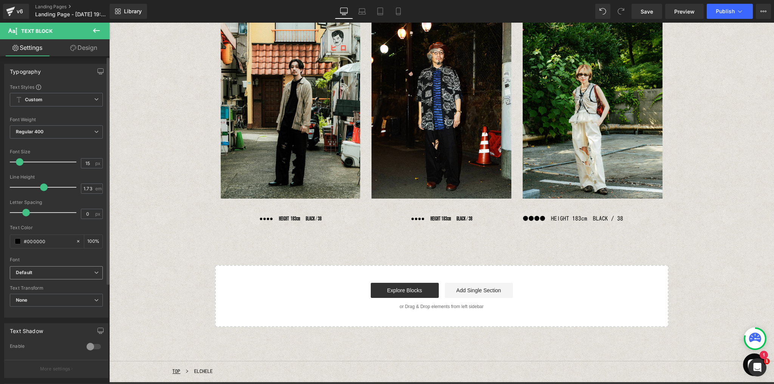
click at [30, 271] on icon "Default" at bounding box center [24, 273] width 16 height 6
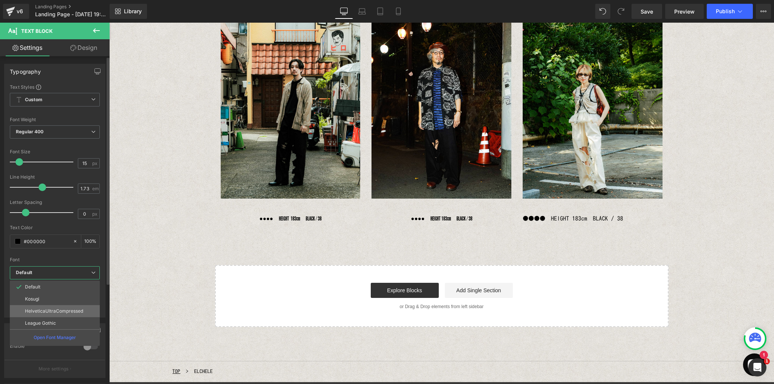
click at [37, 309] on p "HelveticaUltraCompressed" at bounding box center [54, 311] width 58 height 5
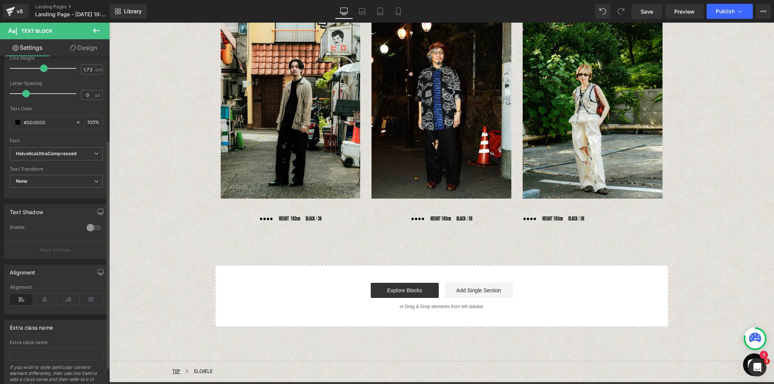
scroll to position [121, 0]
click at [45, 296] on icon at bounding box center [44, 297] width 23 height 11
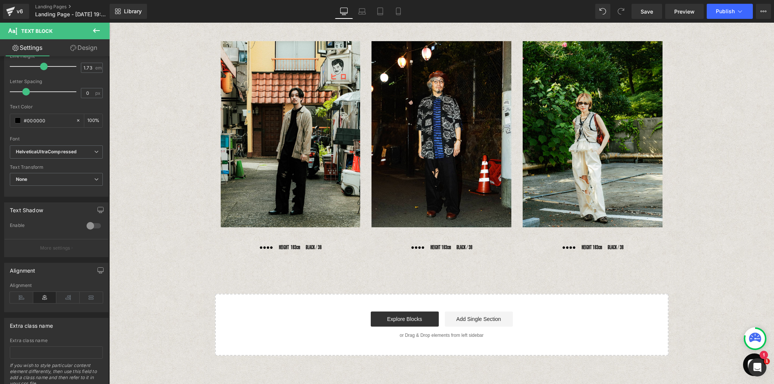
scroll to position [0, 0]
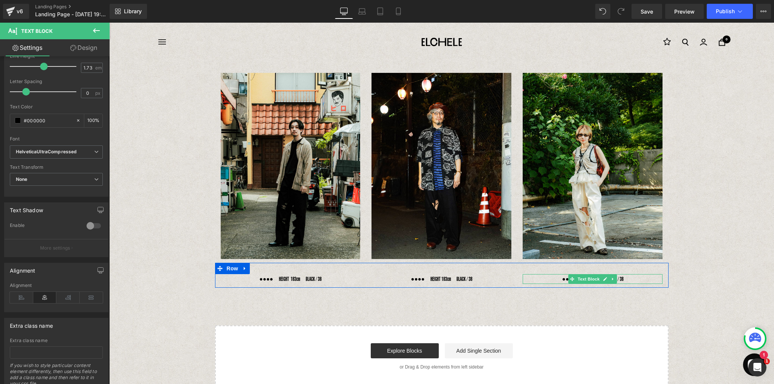
click at [629, 280] on p "●●●●　HEIGHT 183cm　BLACK / 38" at bounding box center [592, 279] width 140 height 10
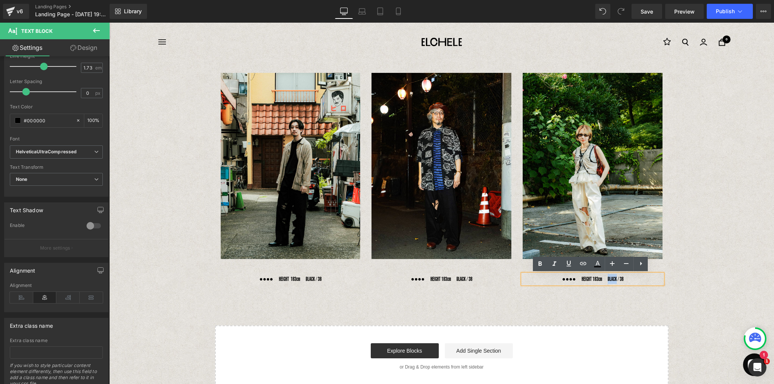
drag, startPoint x: 609, startPoint y: 279, endPoint x: 618, endPoint y: 281, distance: 9.0
click at [618, 281] on p "●●●●　HEIGHT 183cm　BLACK / 38" at bounding box center [592, 279] width 140 height 10
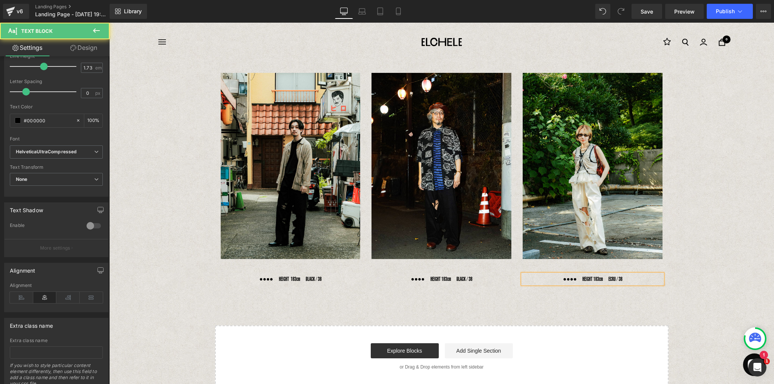
click at [625, 280] on p "●●●●　HEIGHT 183cm　ECRU / 38" at bounding box center [592, 279] width 140 height 10
click at [608, 311] on div "Image Image Image Row ●●●●　HEIGHT 183cm　BLACK / 38 Text Block ●●●●　HEIGHT 183cm…" at bounding box center [441, 225] width 664 height 326
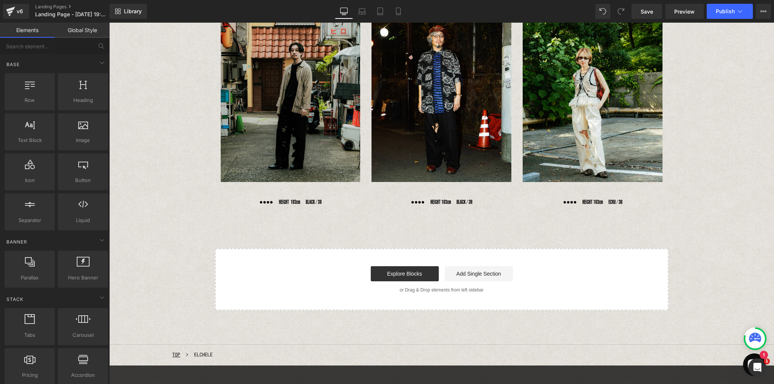
scroll to position [30, 0]
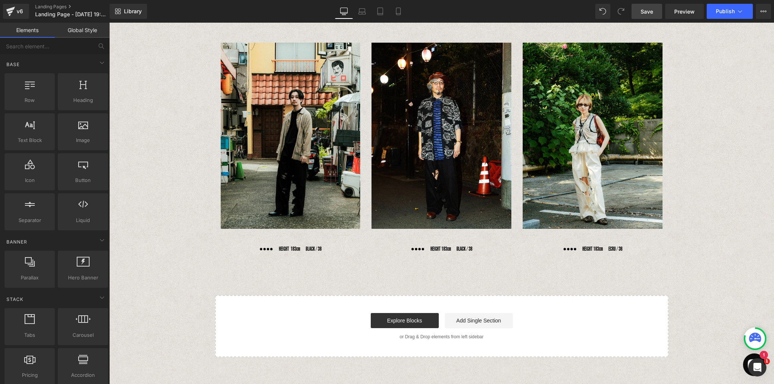
click at [648, 10] on span "Save" at bounding box center [646, 12] width 12 height 8
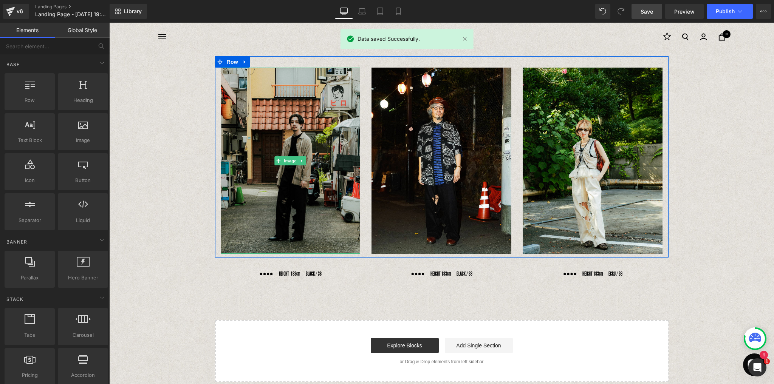
scroll to position [0, 0]
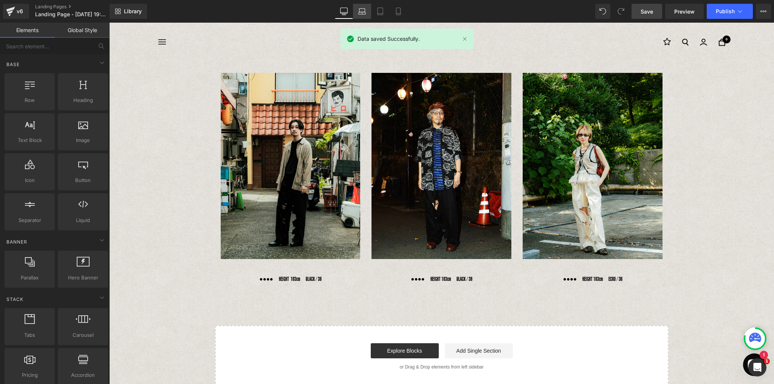
click at [365, 13] on icon at bounding box center [362, 12] width 8 height 8
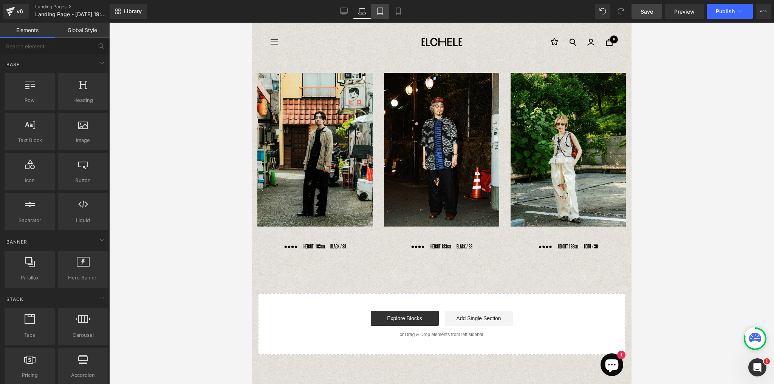
click at [383, 11] on icon at bounding box center [380, 12] width 8 height 8
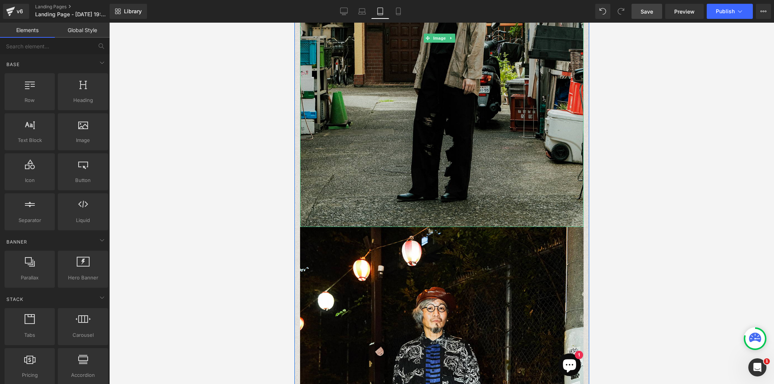
scroll to position [208, 0]
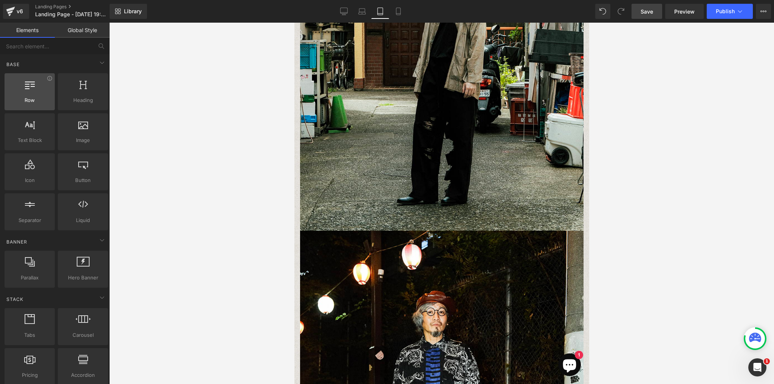
click at [29, 91] on div at bounding box center [30, 87] width 46 height 17
click at [33, 93] on div at bounding box center [30, 87] width 46 height 17
click at [25, 89] on div at bounding box center [30, 87] width 46 height 17
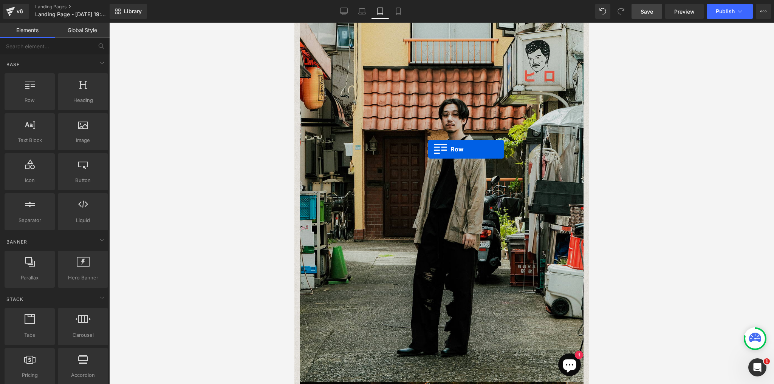
scroll to position [0, 0]
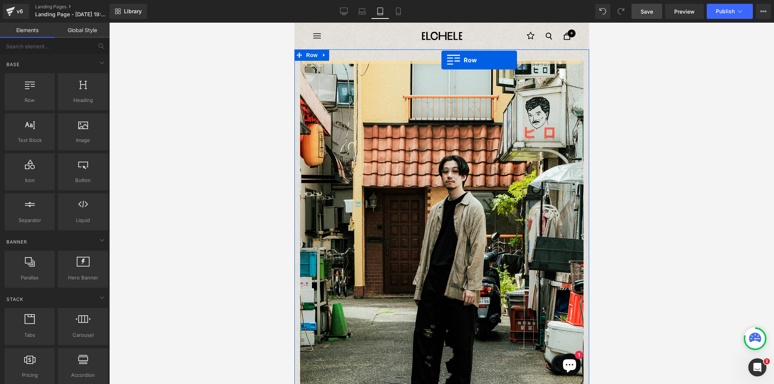
drag, startPoint x: 323, startPoint y: 111, endPoint x: 441, endPoint y: 60, distance: 128.4
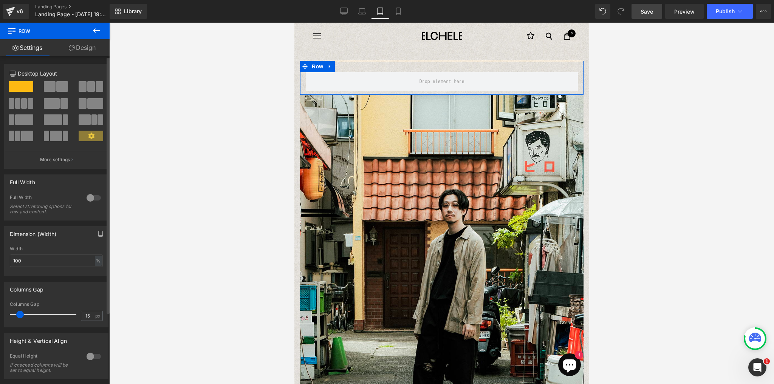
drag, startPoint x: 89, startPoint y: 88, endPoint x: 62, endPoint y: 82, distance: 28.2
click at [90, 88] on span at bounding box center [91, 86] width 8 height 11
type input "1200"
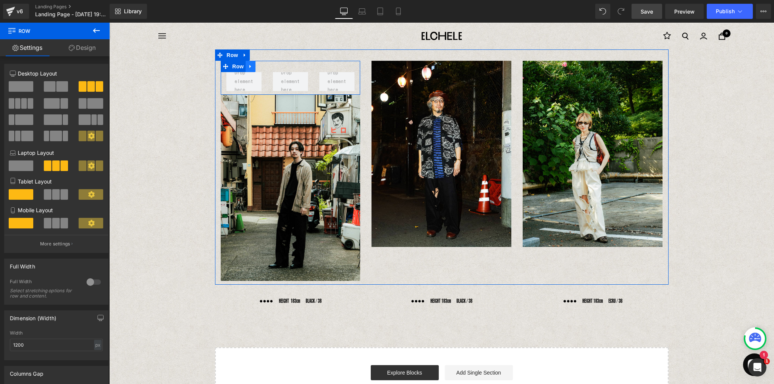
click at [249, 67] on icon at bounding box center [250, 67] width 5 height 6
click at [265, 69] on link at bounding box center [270, 66] width 10 height 11
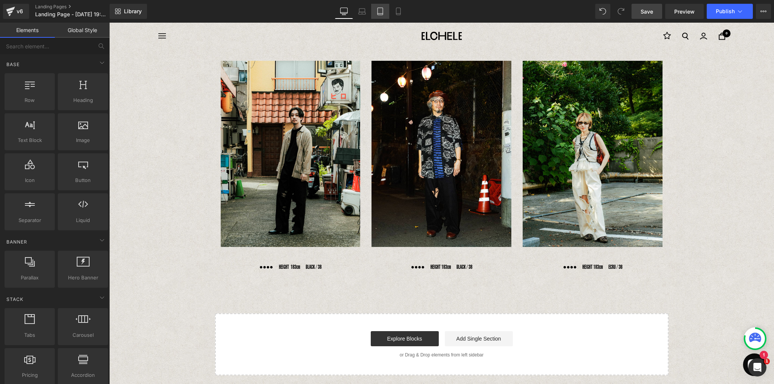
click at [381, 15] on link "Tablet" at bounding box center [380, 11] width 18 height 15
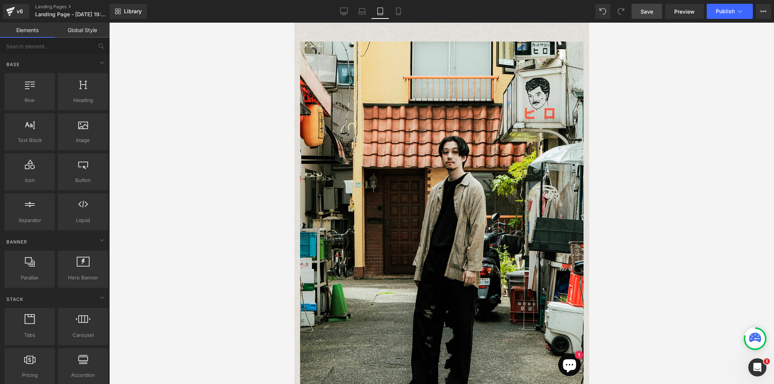
scroll to position [34, 0]
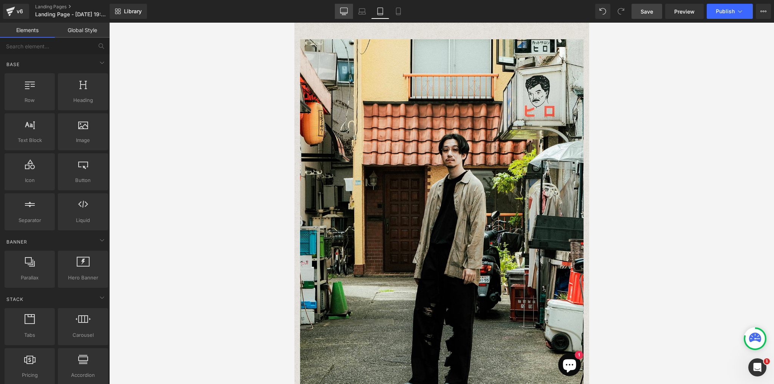
click at [344, 14] on icon at bounding box center [344, 12] width 8 height 8
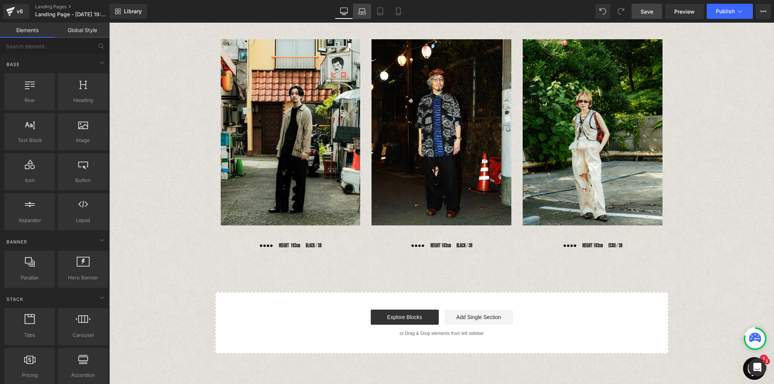
scroll to position [39, 0]
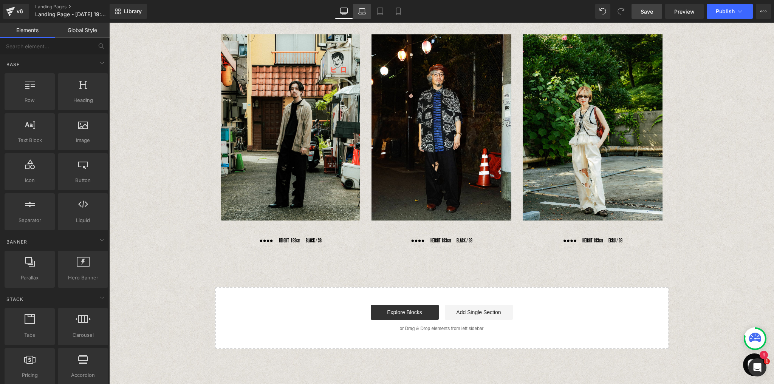
click at [360, 13] on icon at bounding box center [362, 12] width 8 height 8
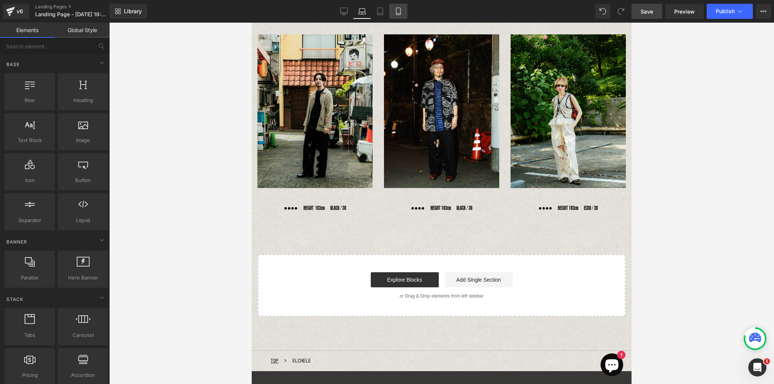
click at [400, 12] on icon at bounding box center [398, 11] width 4 height 7
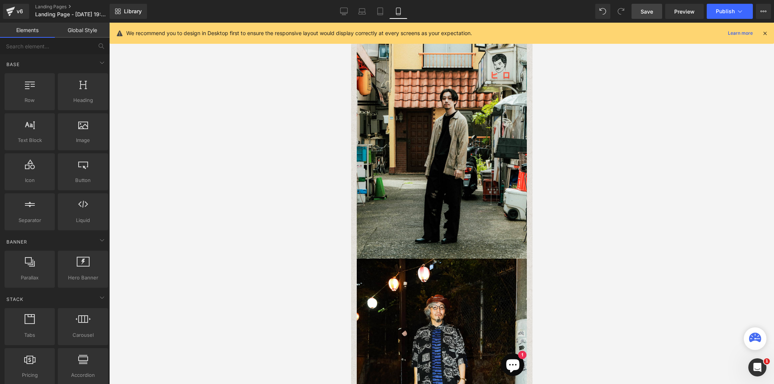
scroll to position [26, 0]
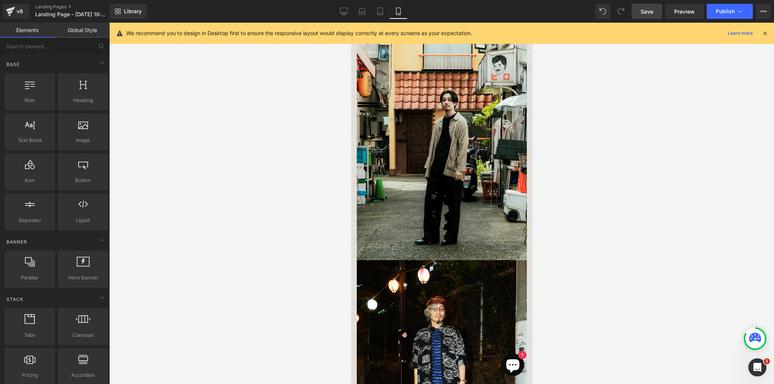
click at [766, 32] on icon at bounding box center [764, 33] width 7 height 7
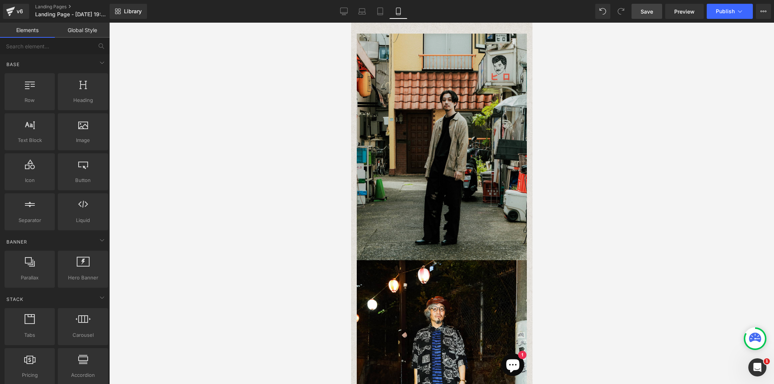
scroll to position [0, 0]
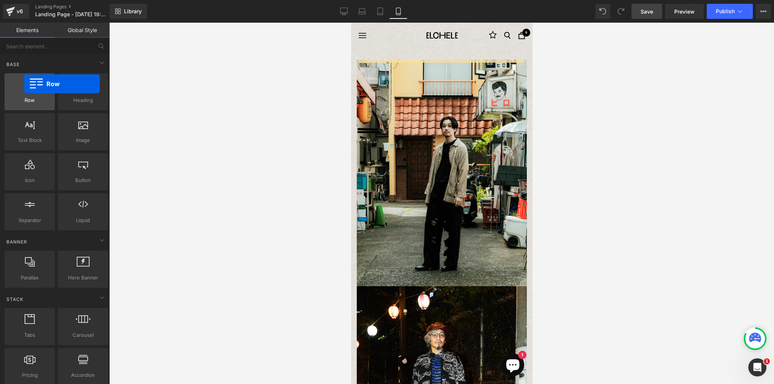
click at [25, 84] on icon at bounding box center [30, 84] width 10 height 10
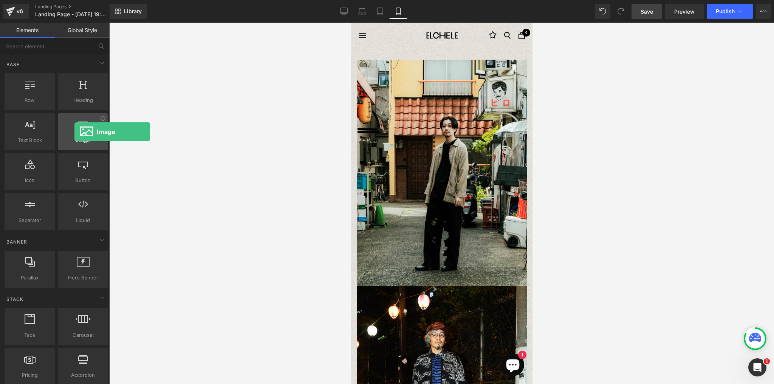
click at [74, 132] on div at bounding box center [83, 127] width 46 height 17
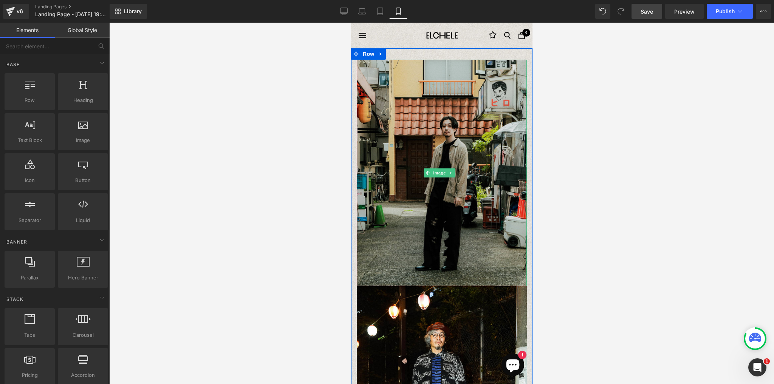
click at [391, 150] on img at bounding box center [441, 173] width 170 height 227
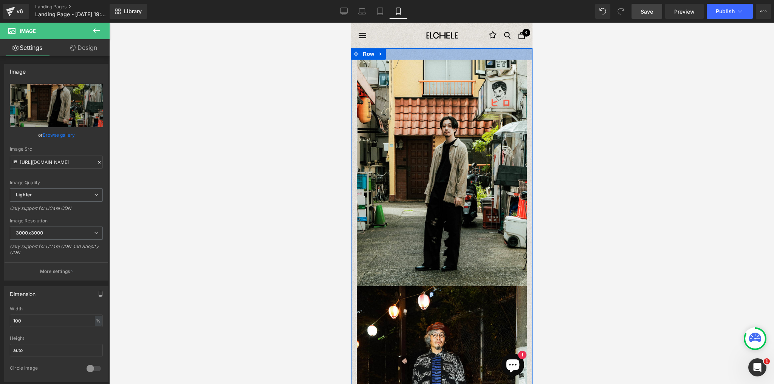
click at [394, 54] on div at bounding box center [441, 53] width 181 height 11
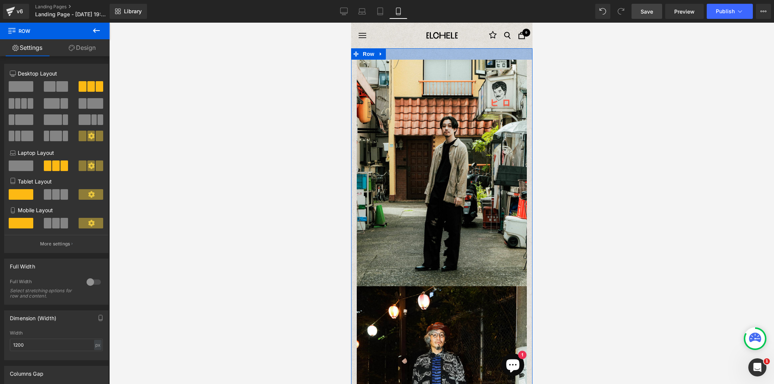
drag, startPoint x: 438, startPoint y: 111, endPoint x: 459, endPoint y: 51, distance: 63.0
click at [96, 88] on span at bounding box center [100, 86] width 8 height 11
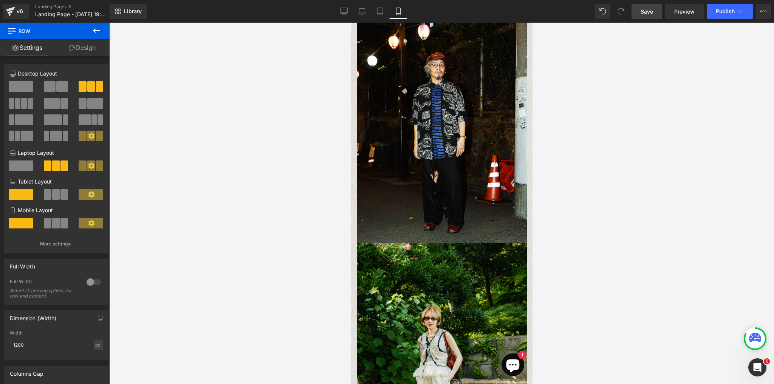
scroll to position [209, 0]
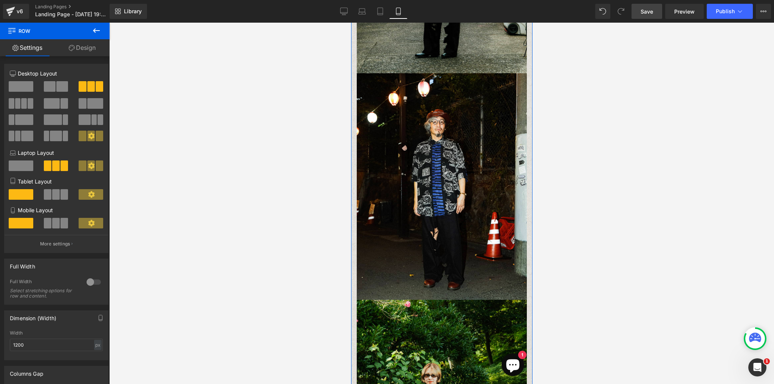
click at [41, 48] on link "Settings" at bounding box center [27, 47] width 55 height 17
click at [79, 53] on link "Design" at bounding box center [82, 47] width 55 height 17
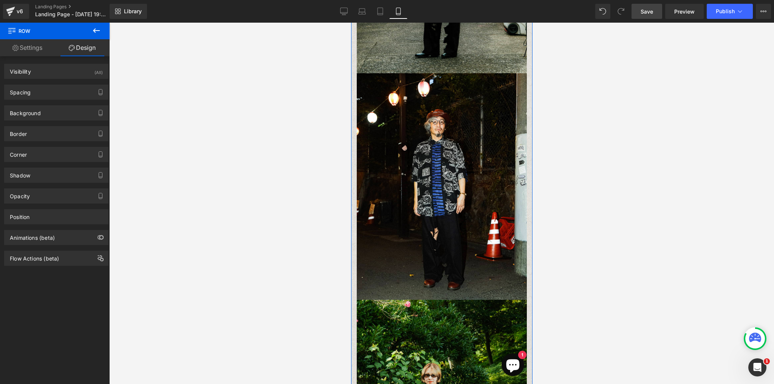
click at [23, 52] on link "Settings" at bounding box center [27, 47] width 55 height 17
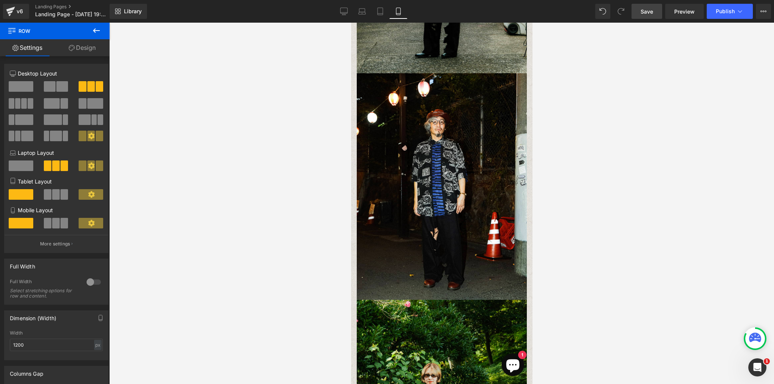
click at [90, 31] on button at bounding box center [96, 31] width 26 height 17
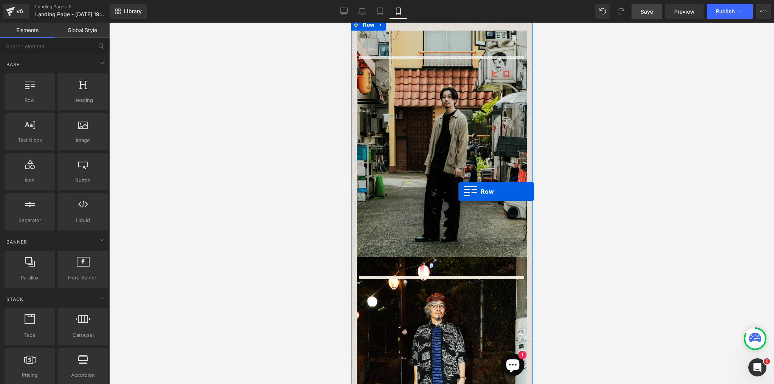
scroll to position [0, 0]
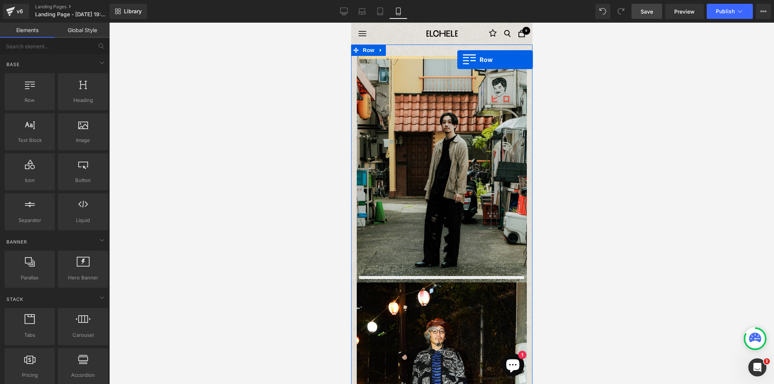
drag, startPoint x: 385, startPoint y: 106, endPoint x: 457, endPoint y: 60, distance: 85.6
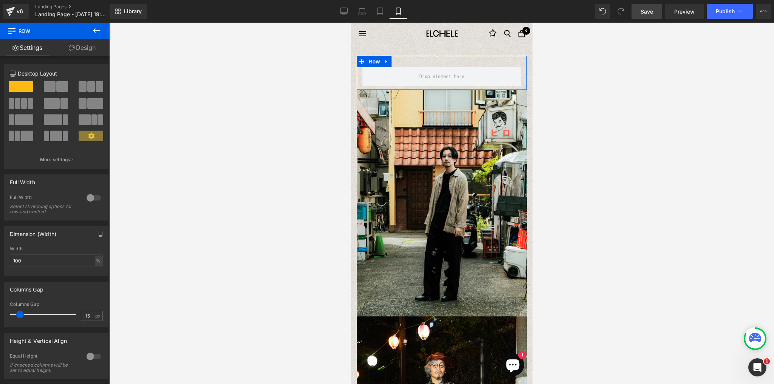
click at [92, 90] on span at bounding box center [91, 86] width 8 height 11
type input "1200"
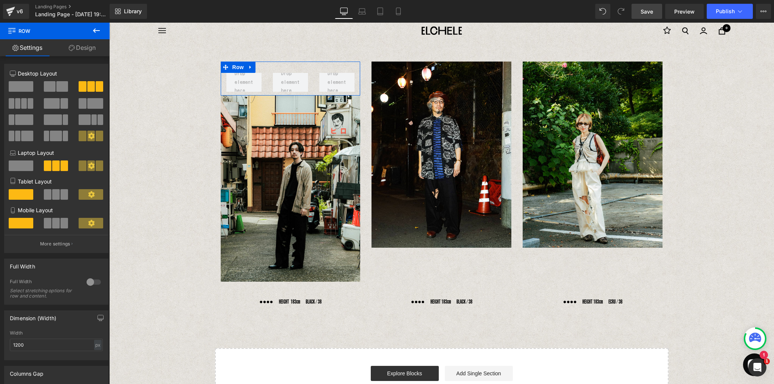
scroll to position [15, 0]
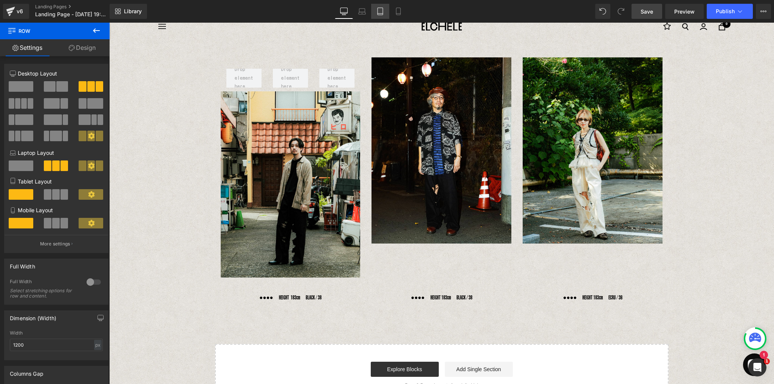
click at [380, 11] on icon at bounding box center [380, 12] width 8 height 8
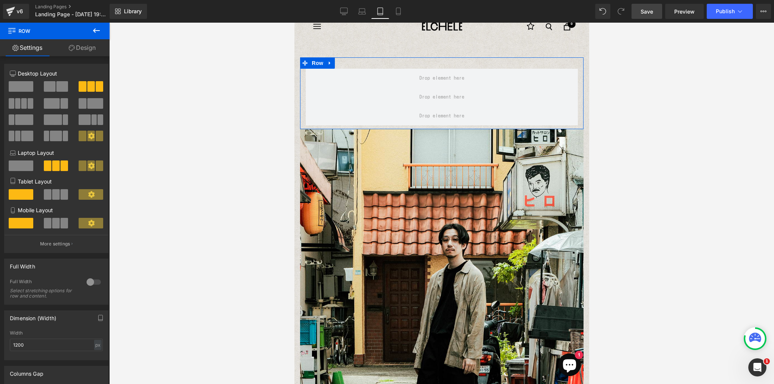
click at [54, 199] on span at bounding box center [56, 194] width 8 height 11
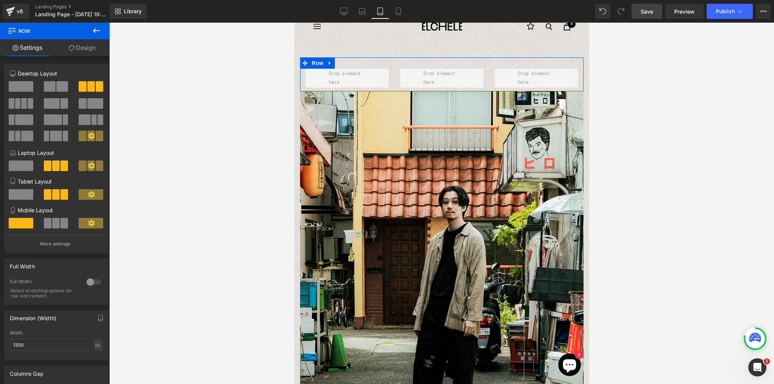
click at [54, 220] on span at bounding box center [56, 223] width 8 height 11
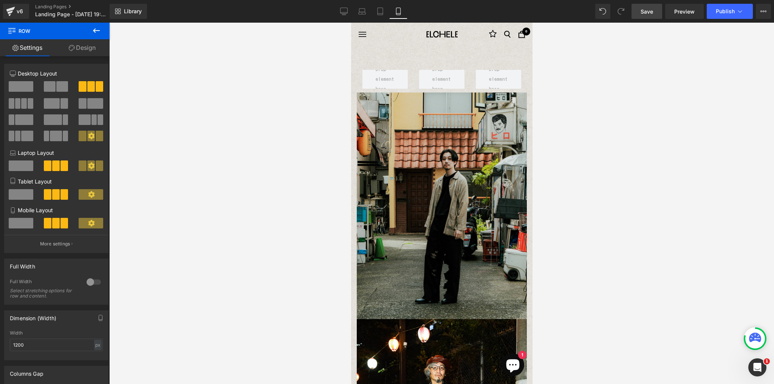
scroll to position [0, 0]
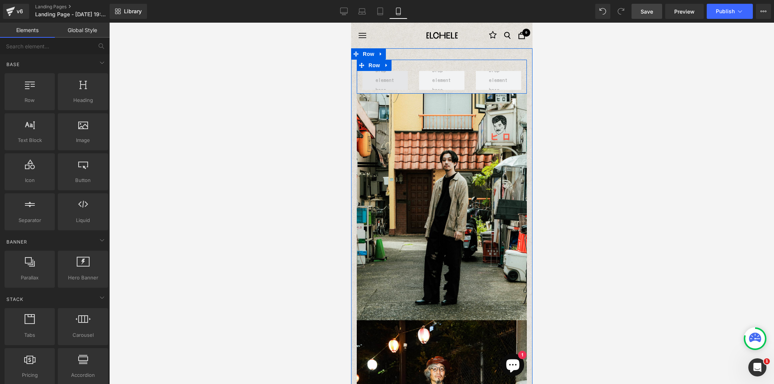
click at [383, 82] on span at bounding box center [384, 80] width 24 height 33
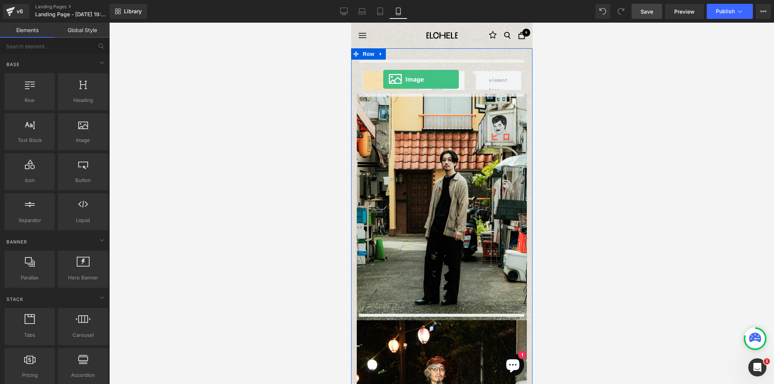
drag, startPoint x: 424, startPoint y: 147, endPoint x: 383, endPoint y: 79, distance: 79.2
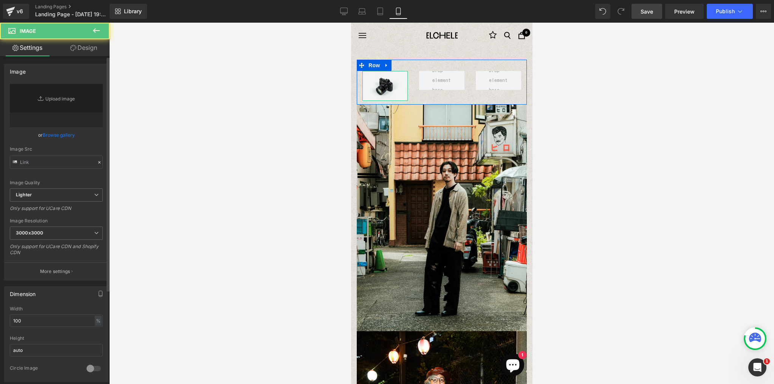
type input "//d1um8515vdn9kb.cloudfront.net/images/parallax.jpg"
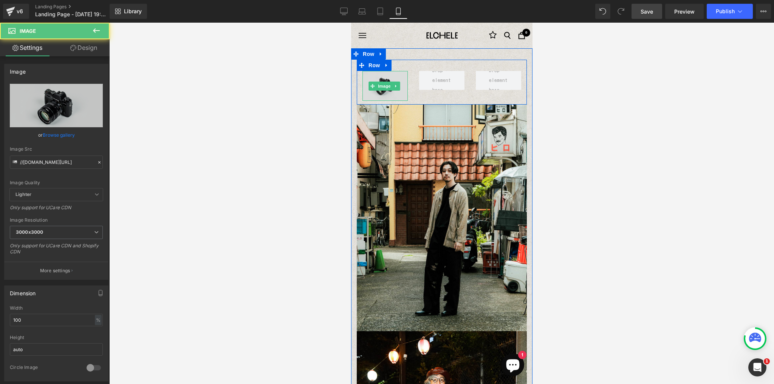
click at [398, 90] on img at bounding box center [384, 86] width 45 height 30
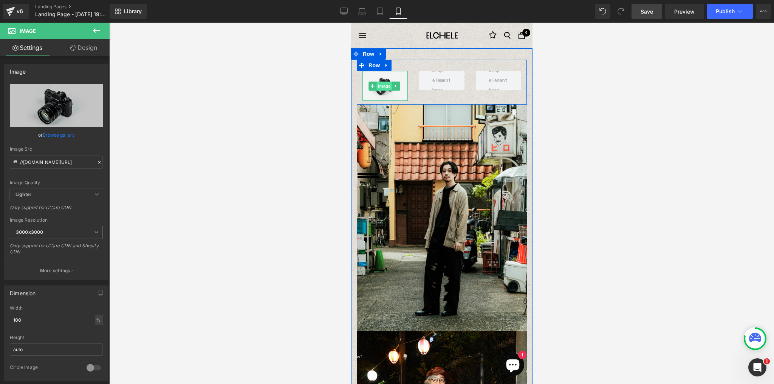
click at [383, 87] on span "Image" at bounding box center [384, 86] width 16 height 9
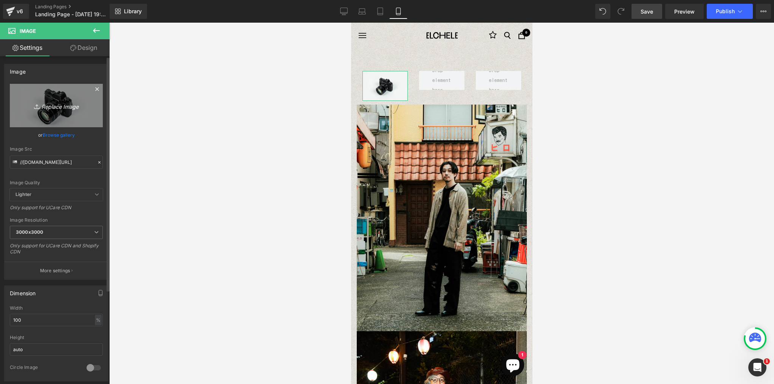
click at [54, 106] on icon "Replace Image" at bounding box center [56, 105] width 60 height 9
type input "C:\fakepath\2_4 -2.jpg"
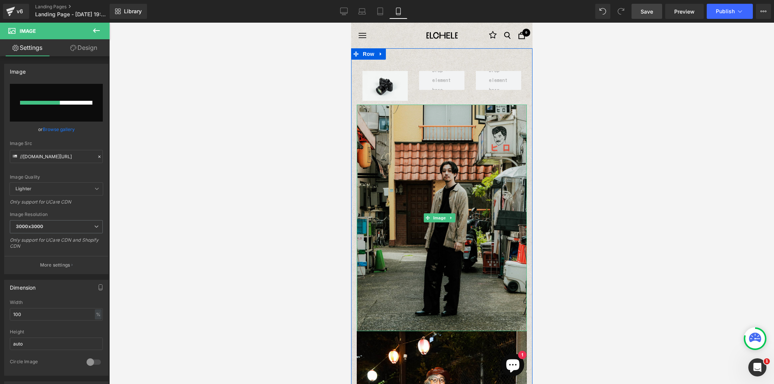
click at [508, 149] on img at bounding box center [441, 218] width 170 height 227
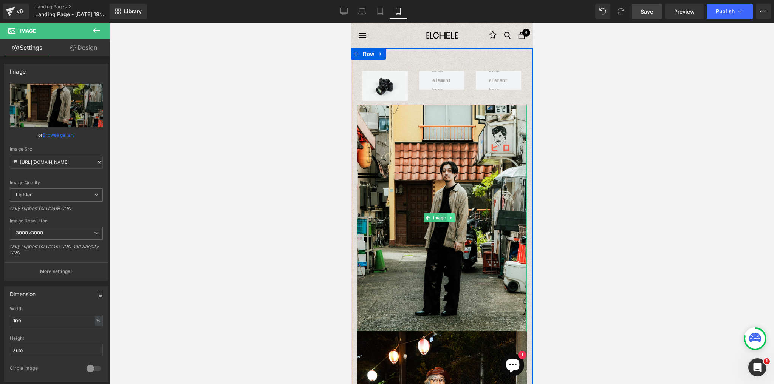
click at [451, 216] on icon at bounding box center [450, 218] width 4 height 5
click at [454, 216] on icon at bounding box center [455, 218] width 4 height 4
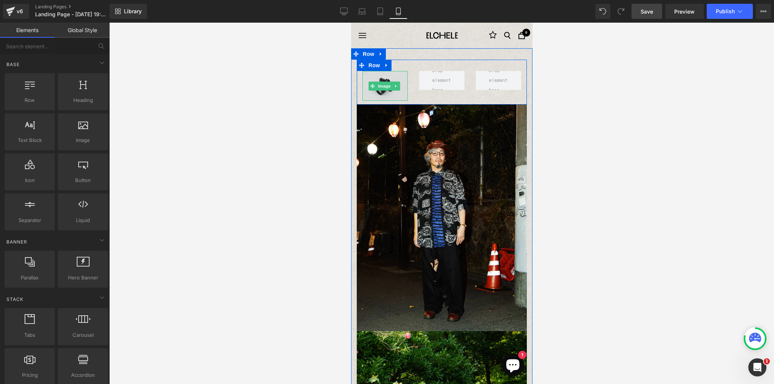
click at [398, 96] on img at bounding box center [384, 86] width 45 height 30
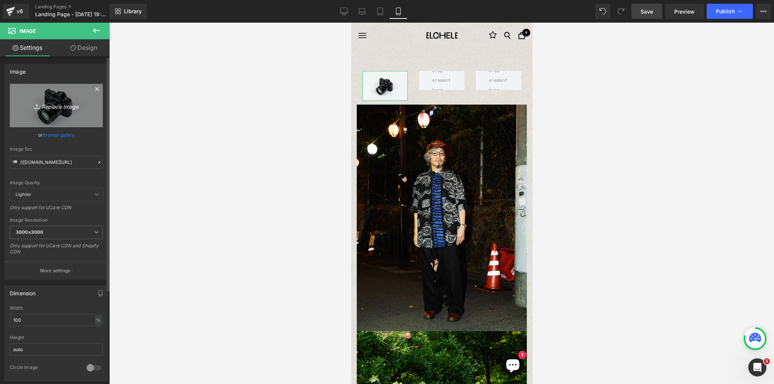
click at [58, 107] on icon "Replace Image" at bounding box center [56, 105] width 60 height 9
type input "C:\fakepath\2_4 -2.jpg"
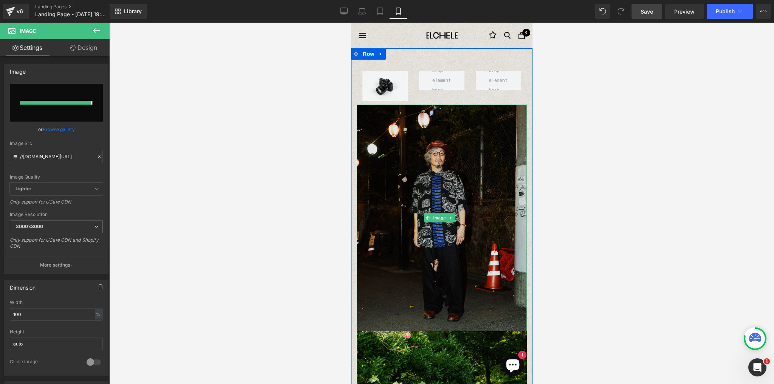
type input "https://ucarecdn.com/debe99a9-a78b-46d9-b007-e0fa2f7e2011/-/format/auto/-/previ…"
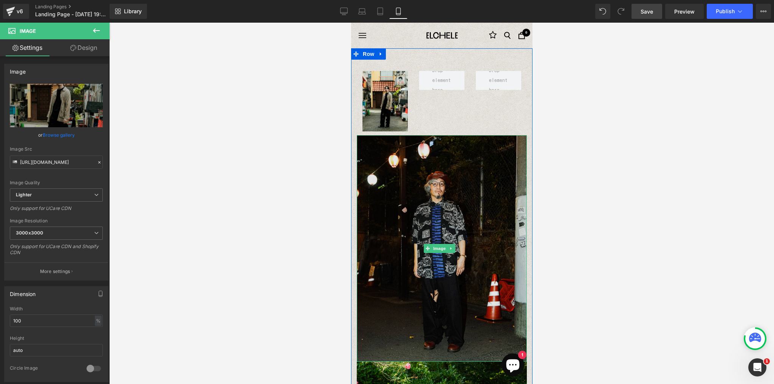
click at [440, 194] on img at bounding box center [441, 248] width 170 height 227
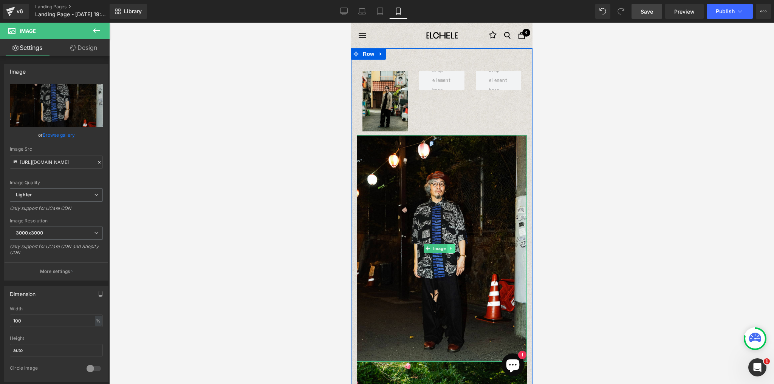
click at [449, 246] on icon at bounding box center [450, 248] width 4 height 5
click at [454, 246] on icon at bounding box center [455, 248] width 4 height 4
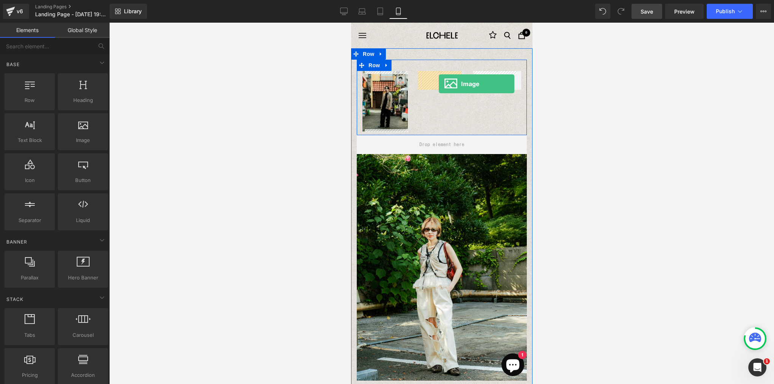
drag, startPoint x: 427, startPoint y: 158, endPoint x: 438, endPoint y: 84, distance: 75.3
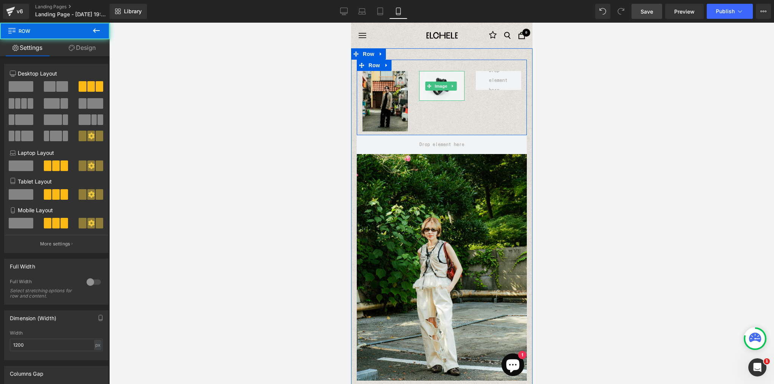
click at [435, 100] on div "Image Image Row" at bounding box center [441, 98] width 170 height 76
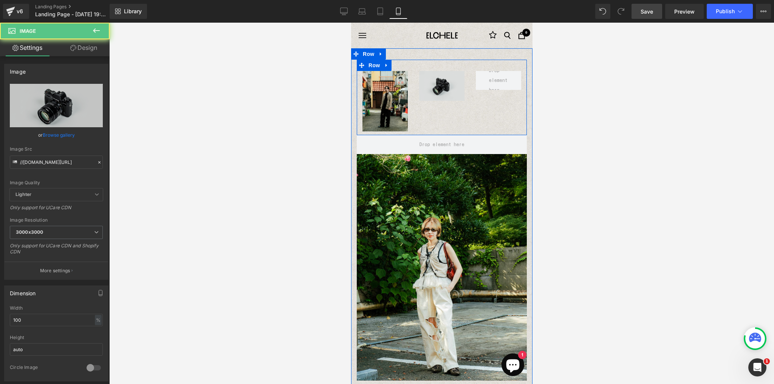
click at [437, 95] on img at bounding box center [441, 86] width 45 height 30
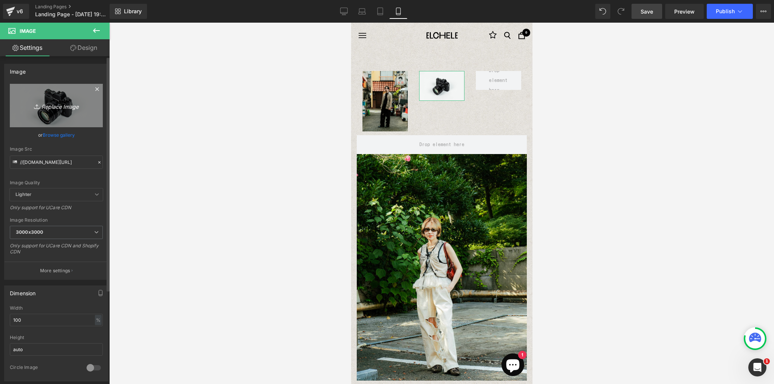
click at [74, 109] on icon "Replace Image" at bounding box center [56, 105] width 60 height 9
type input "C:\fakepath\8_3.jpg"
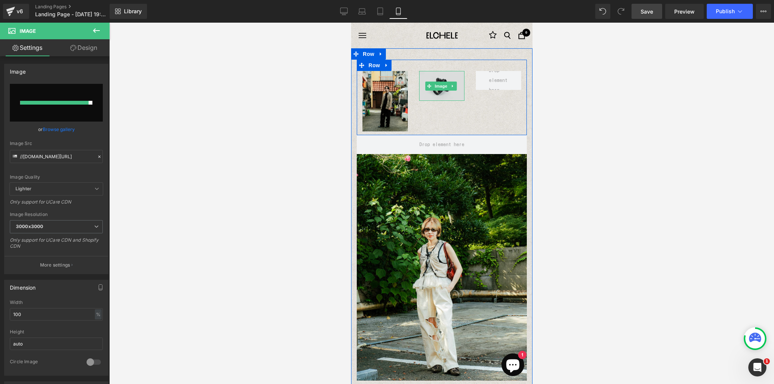
type input "https://ucarecdn.com/a393289a-b23b-47f8-9cd7-71f55a898e63/-/format/auto/-/previ…"
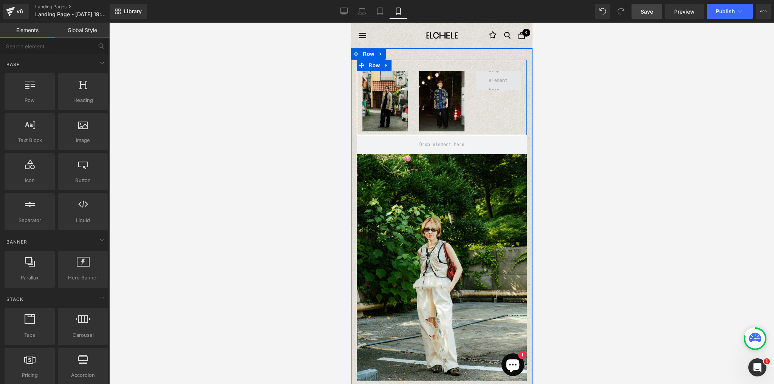
click at [494, 81] on span at bounding box center [498, 80] width 24 height 33
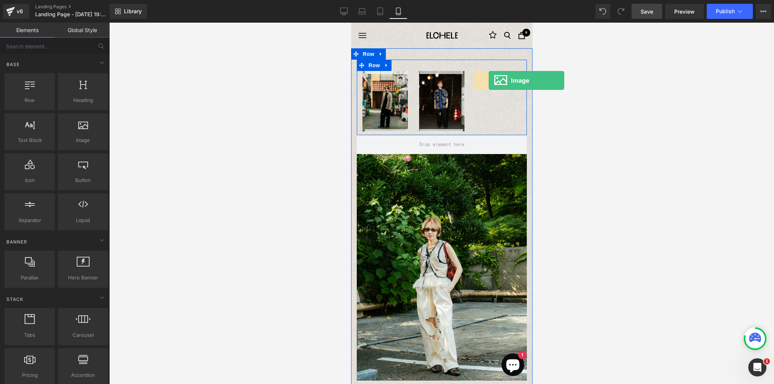
drag, startPoint x: 445, startPoint y: 157, endPoint x: 488, endPoint y: 80, distance: 87.8
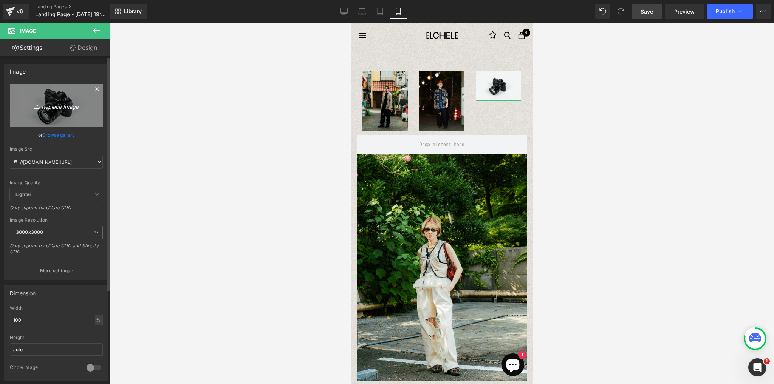
click at [43, 109] on icon "Replace Image" at bounding box center [56, 105] width 60 height 9
type input "C:\fakepath\3_2.jpg"
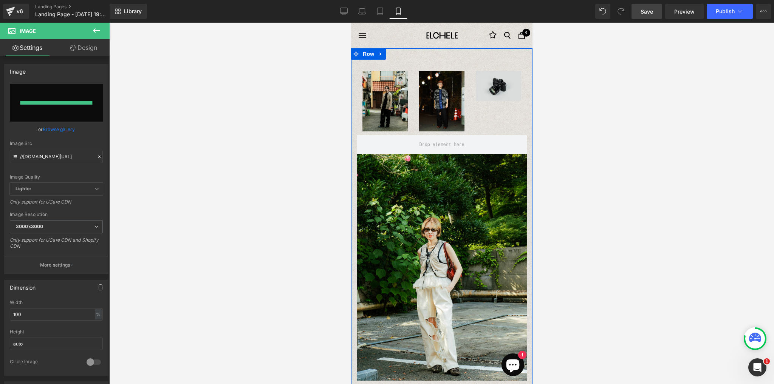
type input "https://ucarecdn.com/c28cac0a-f54b-4390-acc4-ea1d76a0f3a2/-/format/auto/-/previ…"
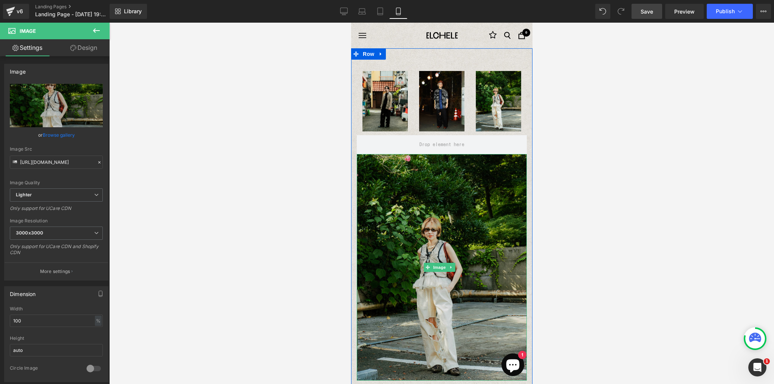
click at [467, 221] on img at bounding box center [441, 267] width 170 height 227
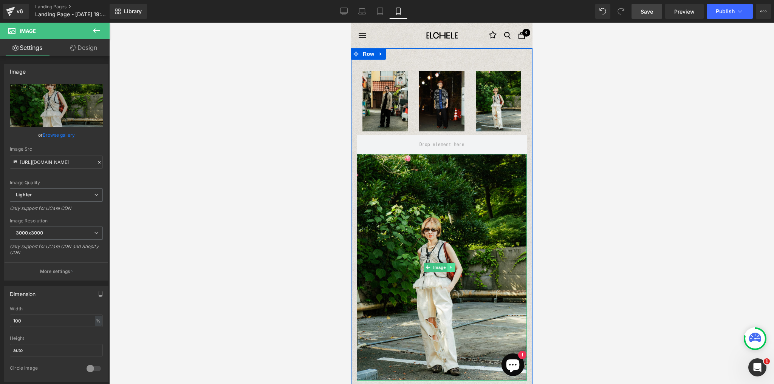
click at [452, 265] on icon at bounding box center [450, 267] width 4 height 5
click at [455, 265] on icon at bounding box center [455, 267] width 4 height 4
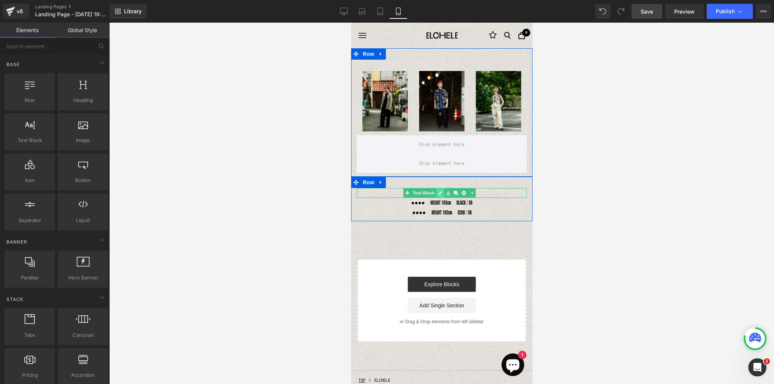
click at [442, 193] on link at bounding box center [440, 192] width 8 height 9
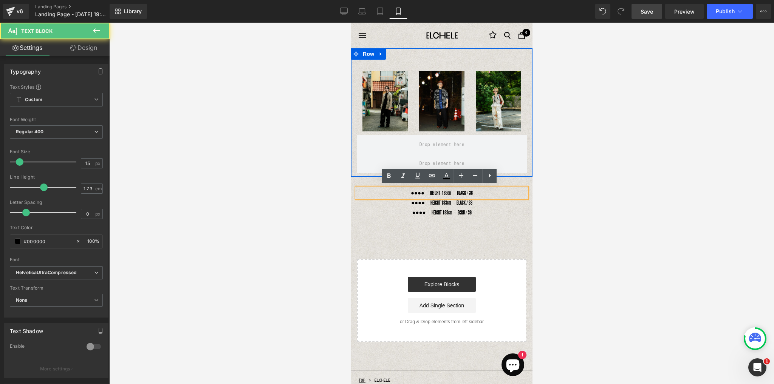
click at [470, 188] on div "●●●●　HEIGHT 183cm　BLACK / 38" at bounding box center [441, 193] width 170 height 10
click at [376, 188] on div "●●●●　HEIGHT 183cm　BLACK / 38" at bounding box center [441, 193] width 170 height 10
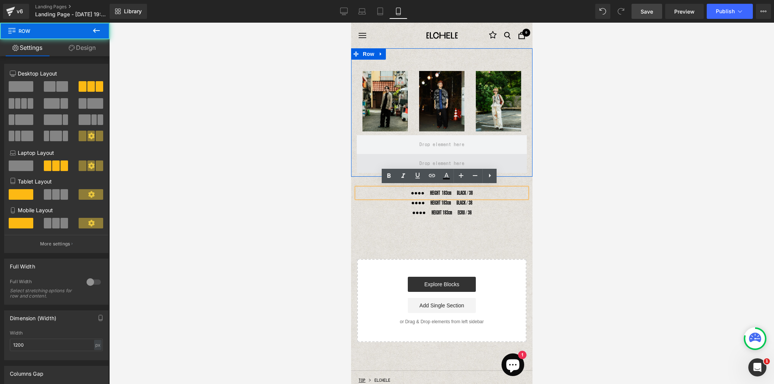
click at [376, 158] on span at bounding box center [441, 163] width 170 height 19
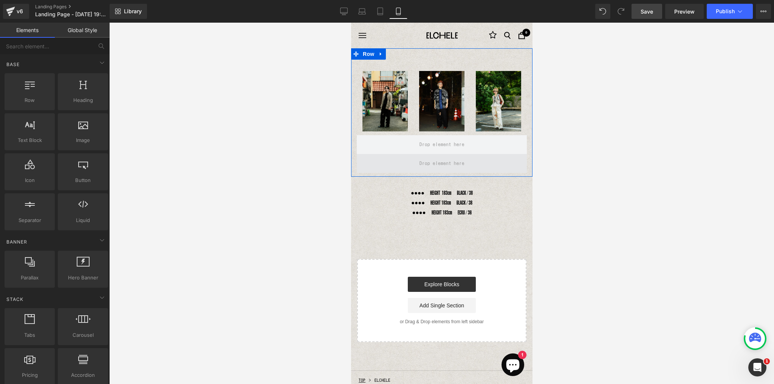
click at [422, 158] on span at bounding box center [441, 164] width 50 height 14
click at [403, 148] on span at bounding box center [441, 144] width 170 height 19
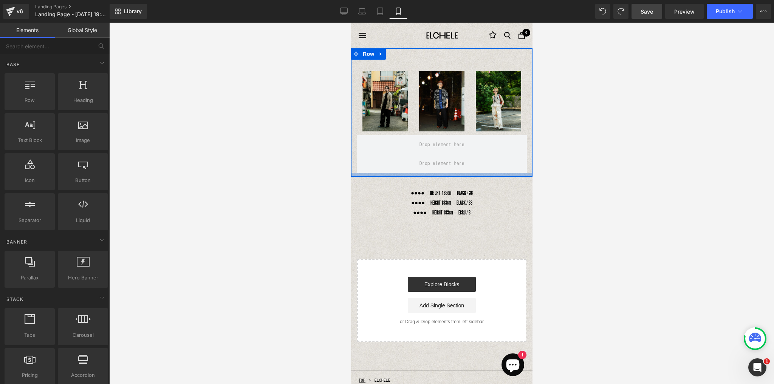
drag, startPoint x: 419, startPoint y: 165, endPoint x: 452, endPoint y: 171, distance: 33.9
click at [452, 171] on div "Image Image Image Row Row" at bounding box center [441, 112] width 181 height 128
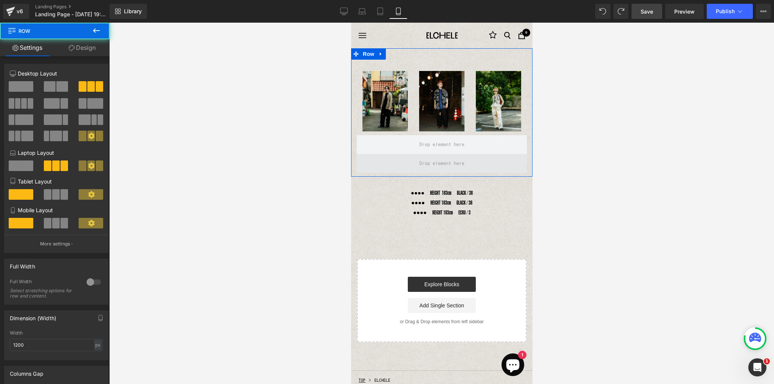
drag, startPoint x: 476, startPoint y: 174, endPoint x: 482, endPoint y: 158, distance: 17.1
click at [482, 158] on div "Image Image Image Row Row ●●●●　HEIGHT 183cm　BLACK / 38 Text Block ●●●●　HEIGHT 1…" at bounding box center [441, 195] width 181 height 294
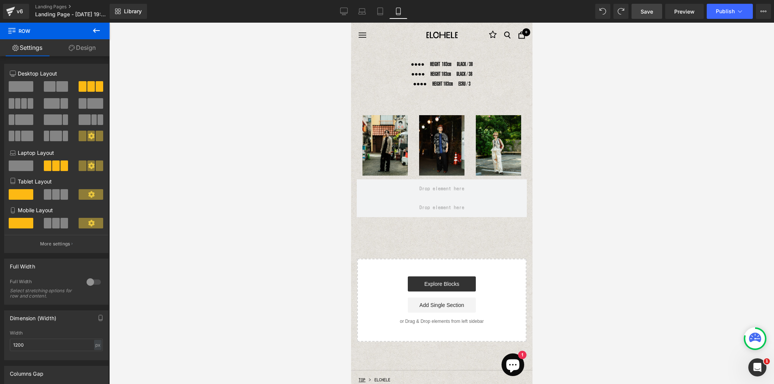
click at [548, 249] on div "Image You are previewing how the will restyle your page. You can not edit Eleme…" at bounding box center [387, 198] width 774 height 397
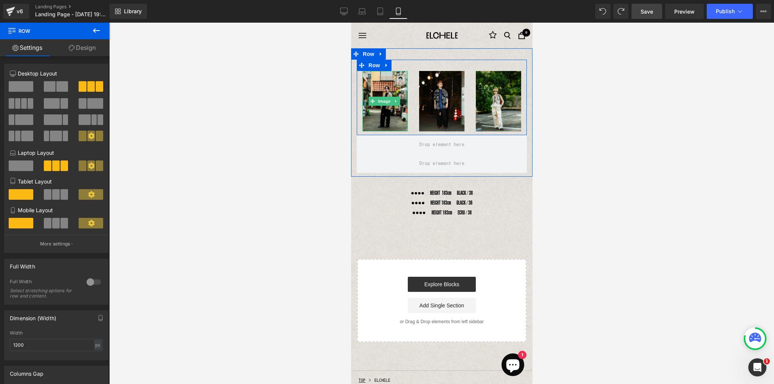
click at [405, 93] on div at bounding box center [406, 101] width 2 height 60
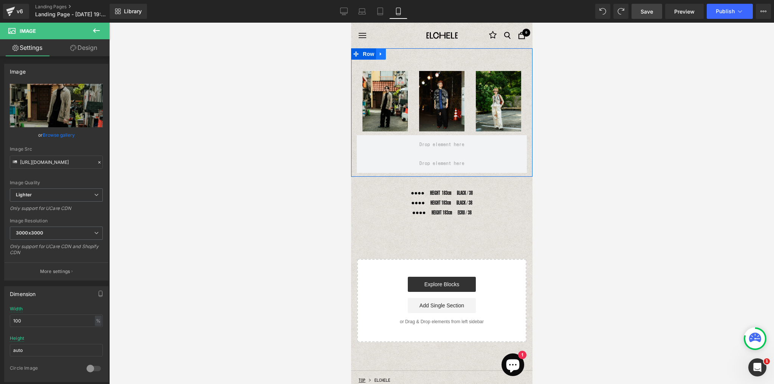
click at [383, 53] on link at bounding box center [380, 53] width 10 height 11
click at [401, 55] on icon at bounding box center [399, 53] width 5 height 5
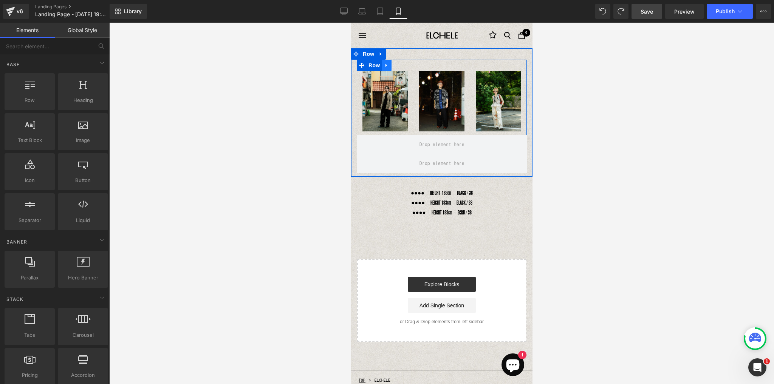
click at [388, 66] on icon at bounding box center [385, 66] width 5 height 6
click at [407, 67] on icon at bounding box center [405, 65] width 5 height 5
click at [451, 100] on icon at bounding box center [451, 101] width 1 height 3
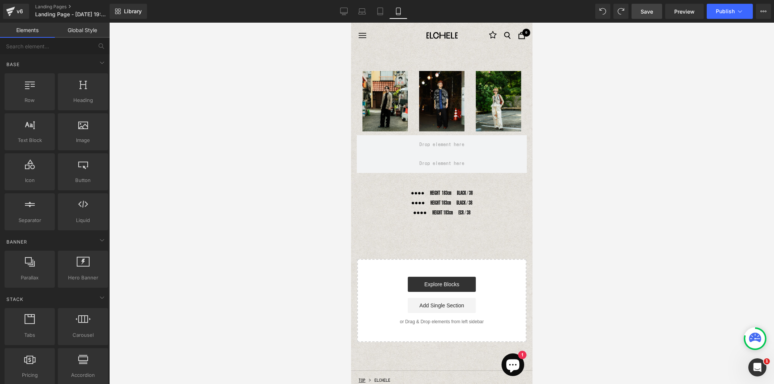
click at [576, 197] on div at bounding box center [441, 204] width 664 height 362
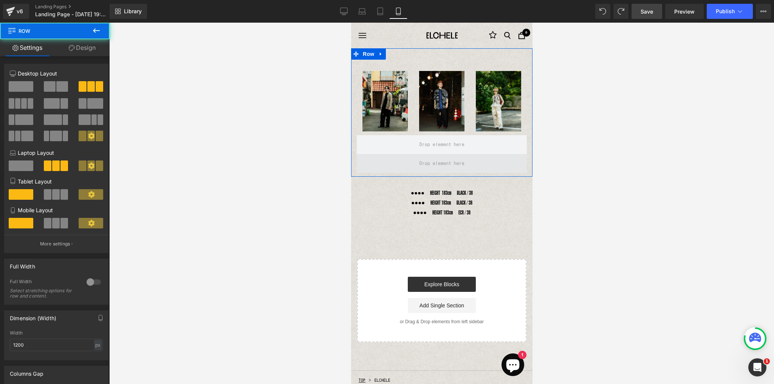
click at [482, 165] on span at bounding box center [441, 163] width 170 height 19
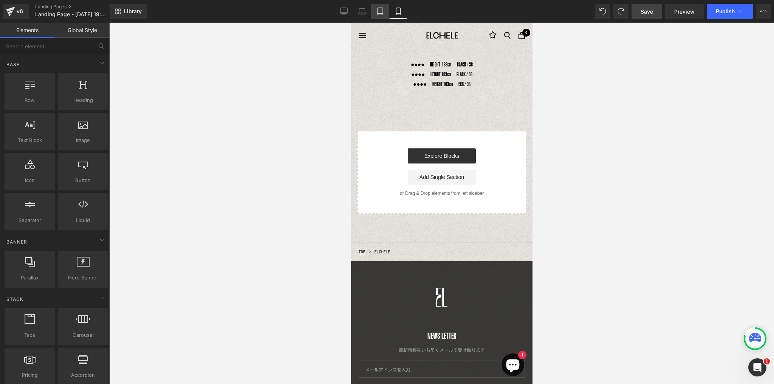
click at [380, 12] on icon at bounding box center [380, 12] width 8 height 8
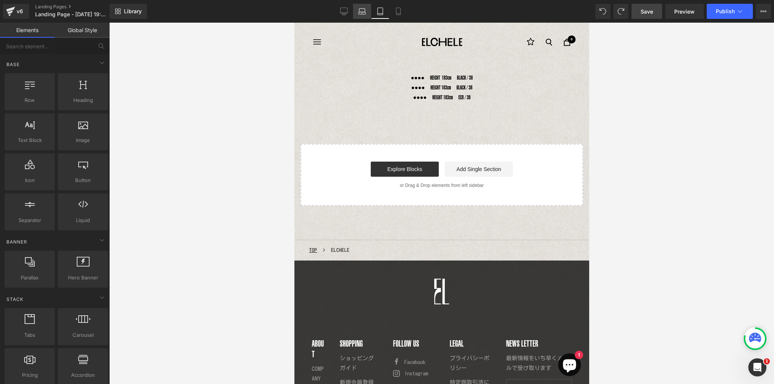
click at [361, 11] on icon at bounding box center [362, 12] width 8 height 8
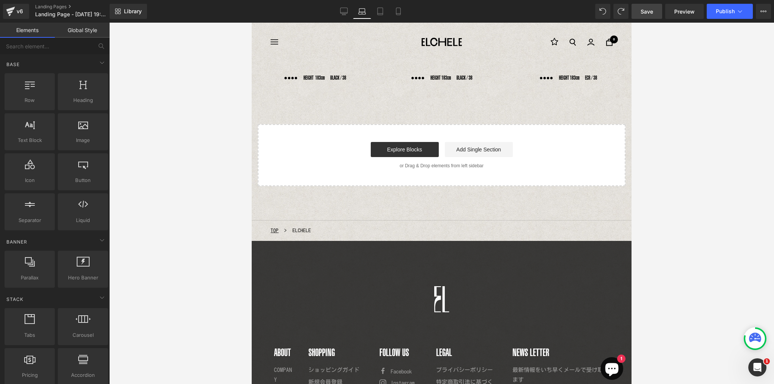
scroll to position [39, 0]
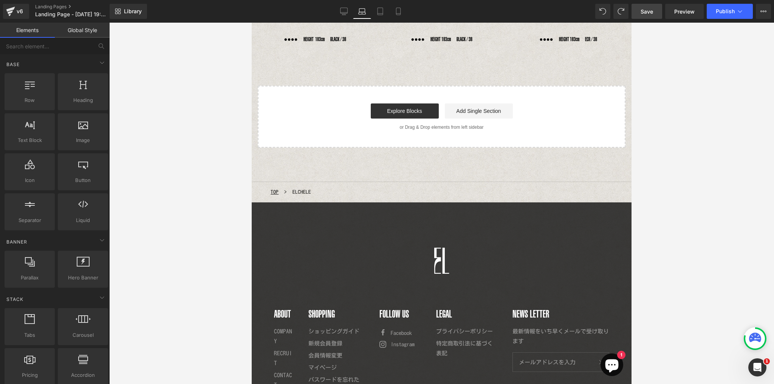
click at [333, 11] on div "Library Laptop Desktop Laptop Tablet Mobile Save Preview Publish Scheduled View…" at bounding box center [442, 11] width 664 height 15
click at [345, 12] on icon at bounding box center [343, 12] width 7 height 0
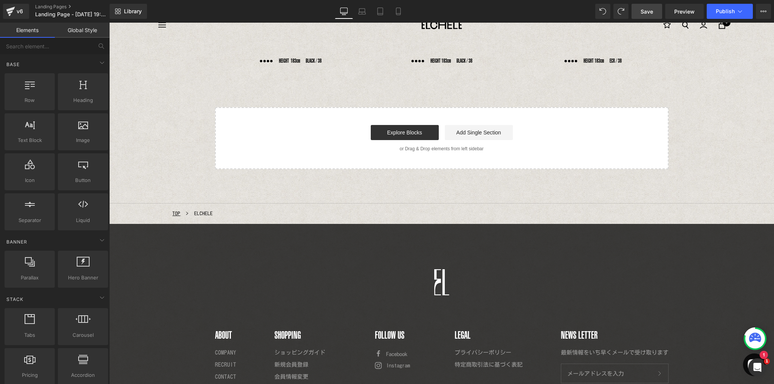
scroll to position [0, 0]
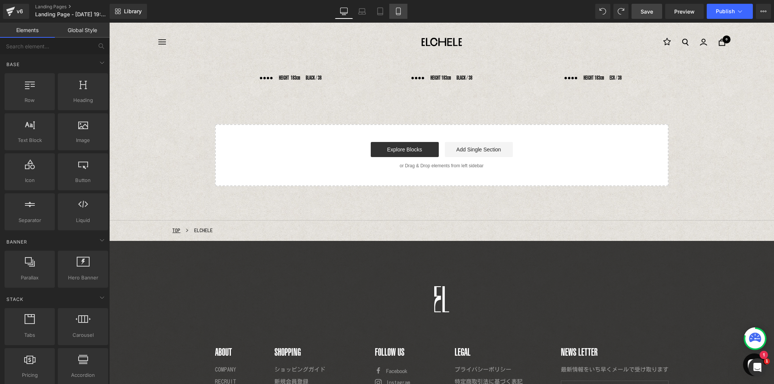
click at [400, 15] on link "Mobile" at bounding box center [398, 11] width 18 height 15
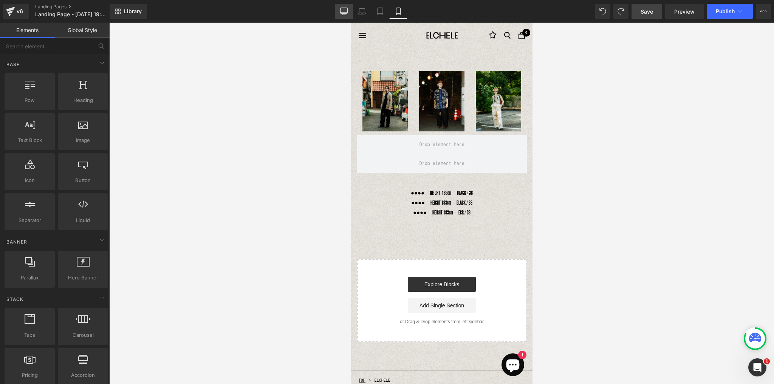
click at [342, 10] on icon at bounding box center [344, 12] width 8 height 8
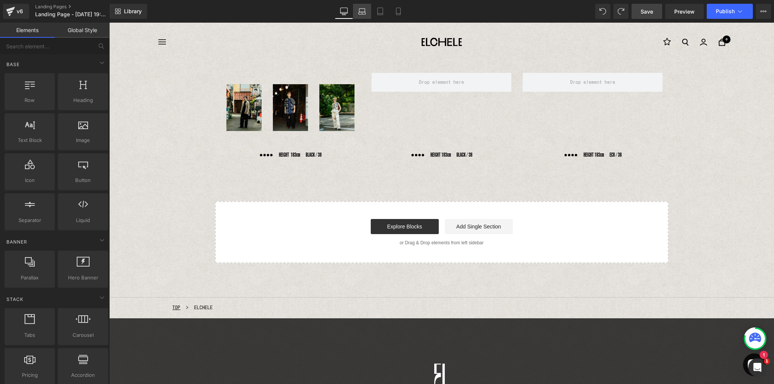
click at [358, 11] on icon at bounding box center [362, 12] width 8 height 8
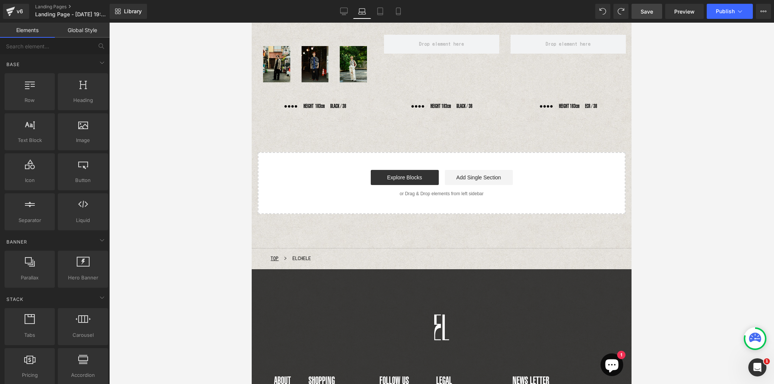
scroll to position [39, 0]
click at [382, 11] on icon at bounding box center [380, 12] width 8 height 8
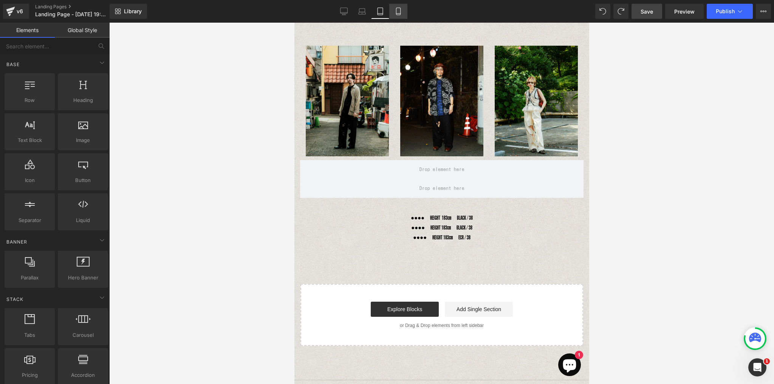
click at [399, 12] on icon at bounding box center [398, 12] width 8 height 8
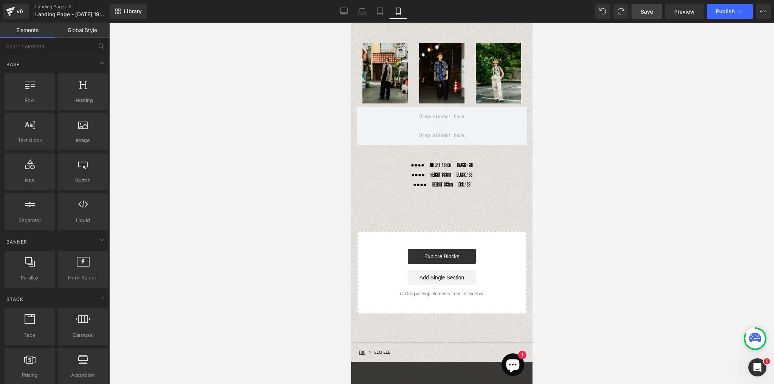
scroll to position [26, 0]
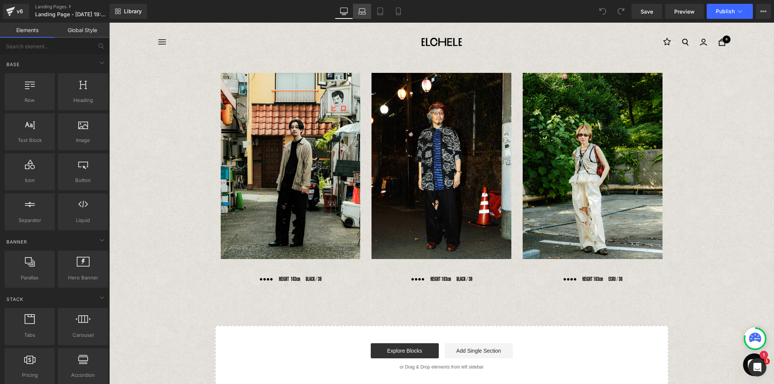
click at [363, 12] on icon at bounding box center [362, 12] width 8 height 8
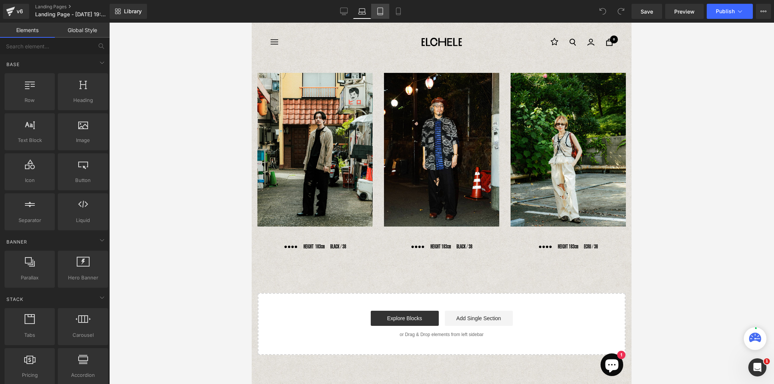
click at [382, 11] on icon at bounding box center [380, 12] width 8 height 8
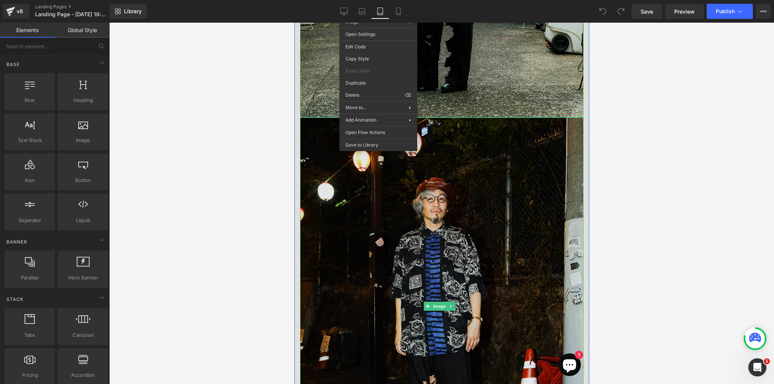
scroll to position [297, 0]
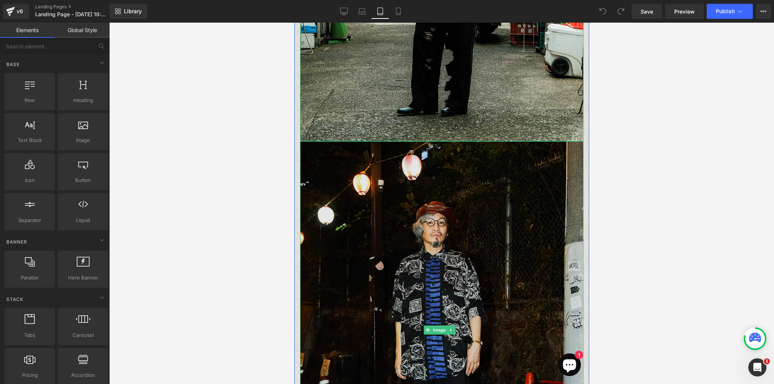
drag, startPoint x: 493, startPoint y: 318, endPoint x: 471, endPoint y: 332, distance: 26.6
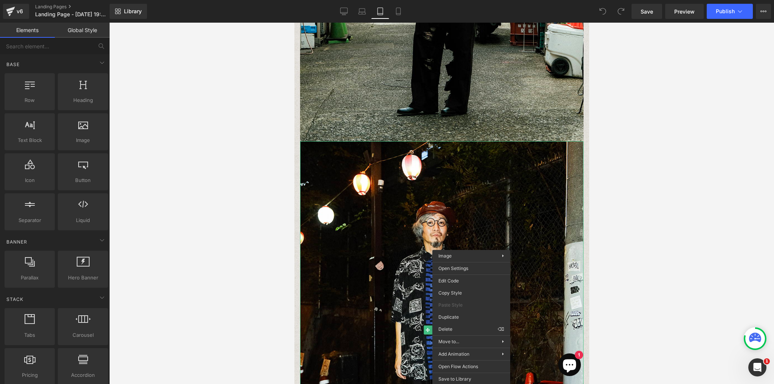
click at [633, 233] on div at bounding box center [441, 204] width 664 height 362
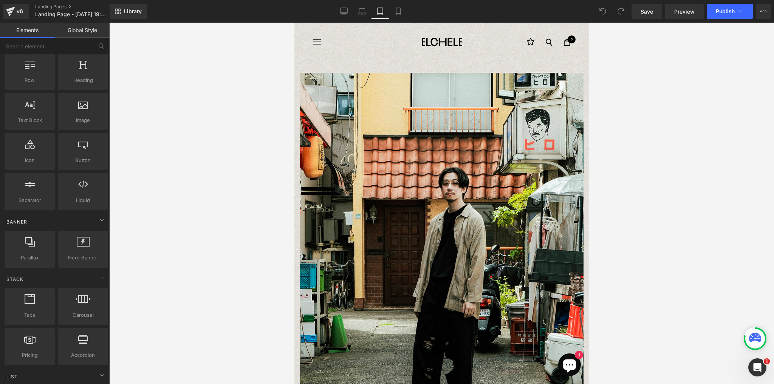
scroll to position [0, 0]
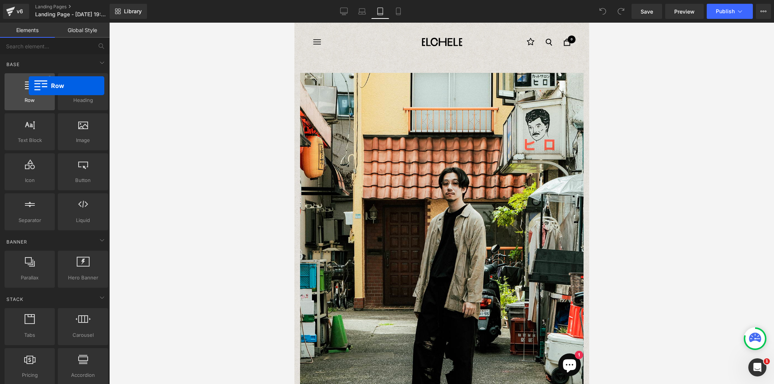
click at [29, 86] on icon at bounding box center [30, 84] width 10 height 10
click at [32, 89] on div at bounding box center [30, 87] width 46 height 17
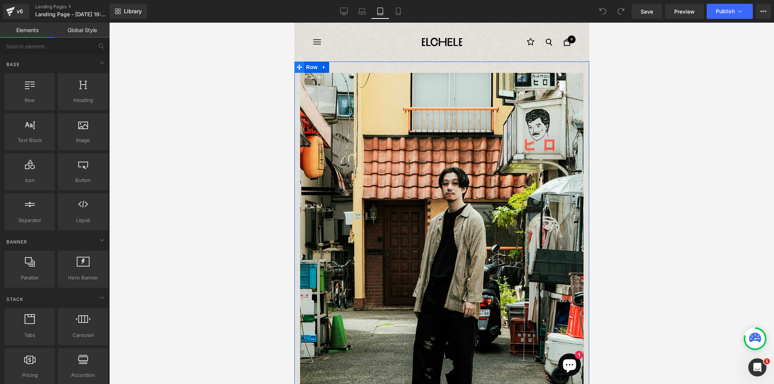
click at [298, 68] on icon at bounding box center [298, 67] width 5 height 5
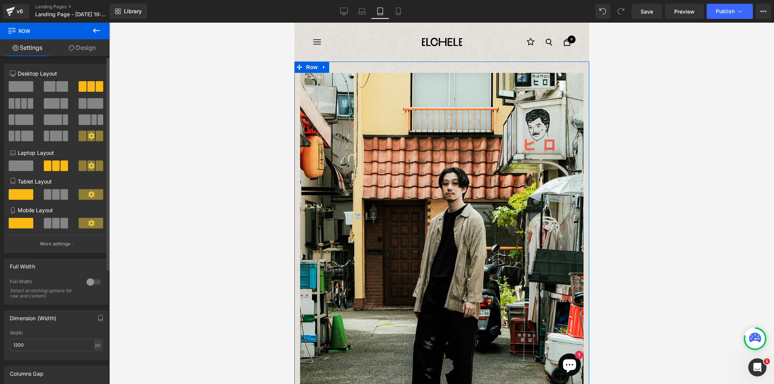
click at [53, 196] on span at bounding box center [56, 194] width 8 height 11
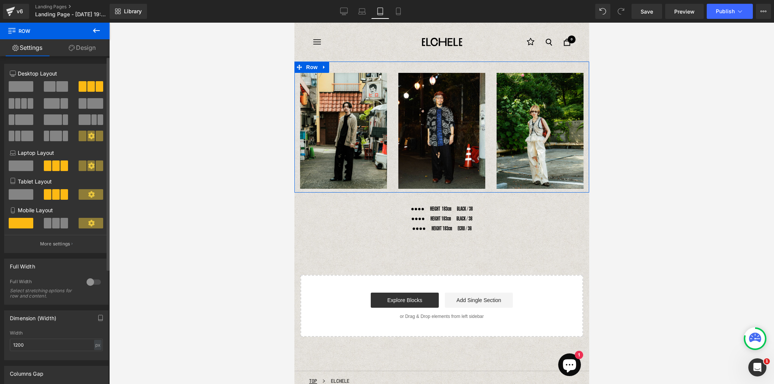
click at [55, 224] on span at bounding box center [56, 223] width 8 height 11
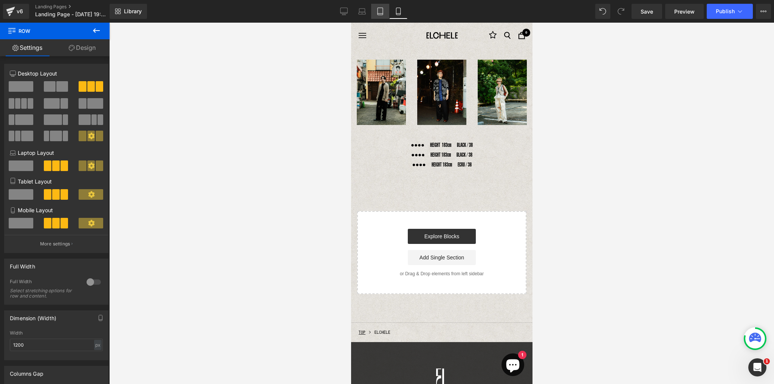
click at [378, 12] on icon at bounding box center [380, 12] width 8 height 8
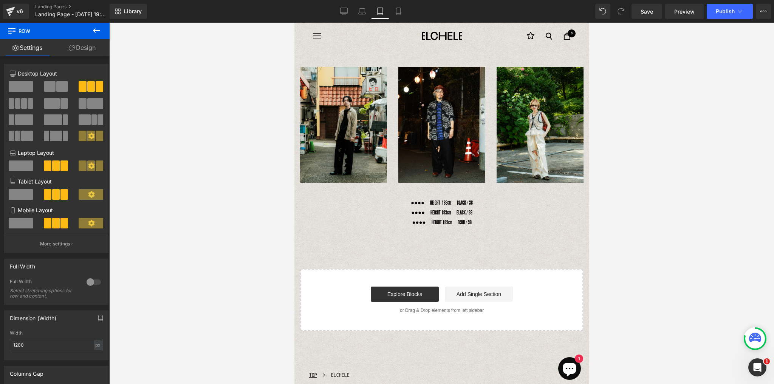
scroll to position [11, 0]
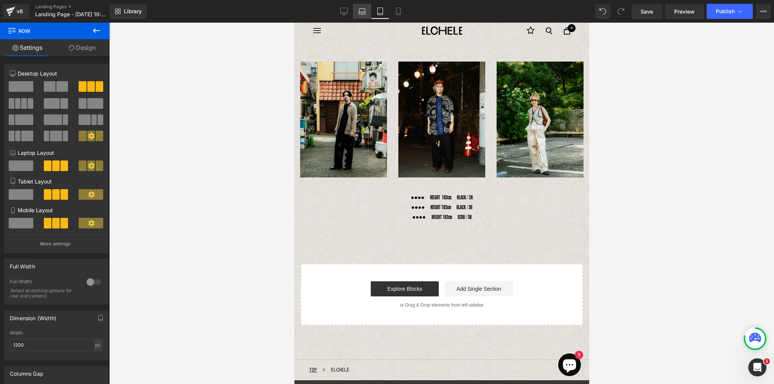
click at [362, 17] on link "Laptop" at bounding box center [362, 11] width 18 height 15
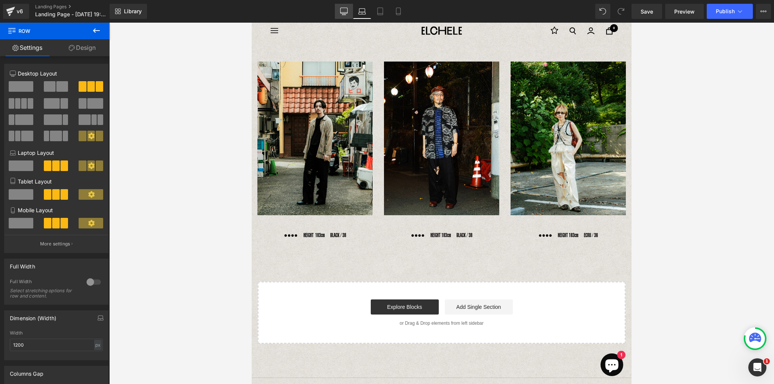
click at [343, 14] on icon at bounding box center [344, 12] width 8 height 8
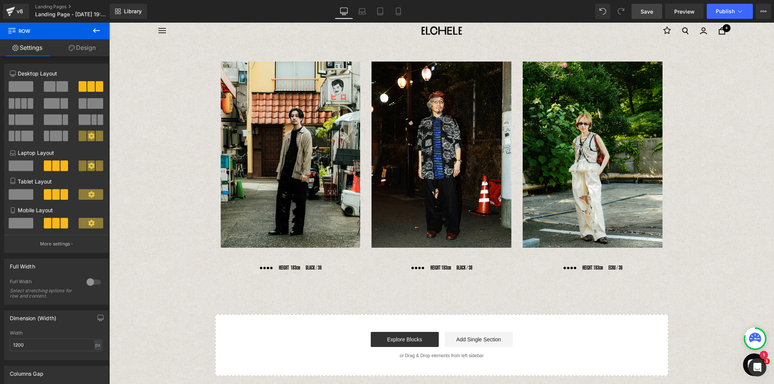
click at [648, 11] on span "Save" at bounding box center [646, 12] width 12 height 8
click at [109, 23] on div at bounding box center [109, 23] width 0 height 0
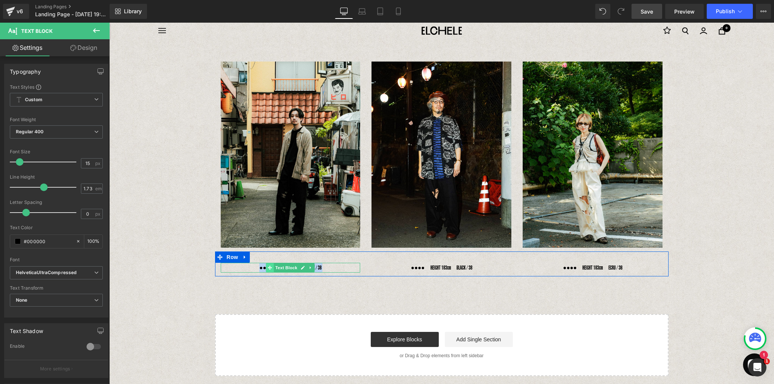
drag, startPoint x: 252, startPoint y: 267, endPoint x: 270, endPoint y: 267, distance: 18.5
click at [270, 267] on div "●●●●　HEIGHT 183cm　BLACK / 38 Text Block" at bounding box center [291, 268] width 140 height 10
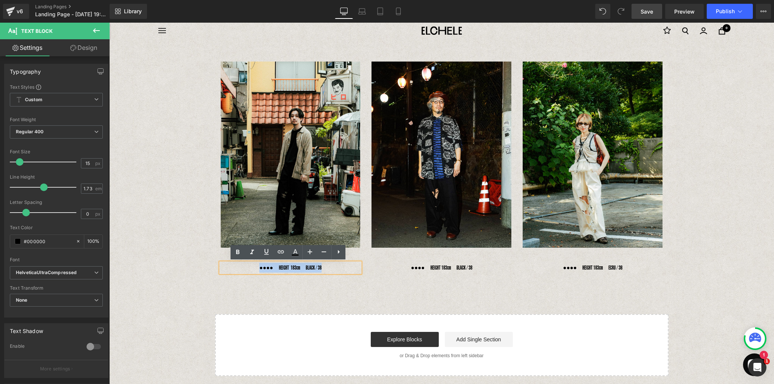
click at [275, 269] on div "●●●●　HEIGHT 183cm　BLACK / 38" at bounding box center [291, 268] width 140 height 10
drag, startPoint x: 274, startPoint y: 268, endPoint x: 253, endPoint y: 267, distance: 21.2
click at [253, 267] on div "●●●●　HEIGHT 183cm　BLACK / 38" at bounding box center [291, 268] width 140 height 10
paste div
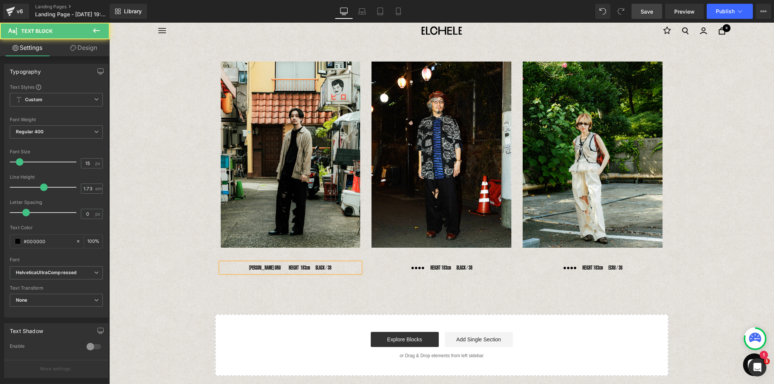
click at [281, 267] on div "[PERSON_NAME] UNO 　HEIGHT 183cm　BLACK / 38" at bounding box center [291, 268] width 140 height 10
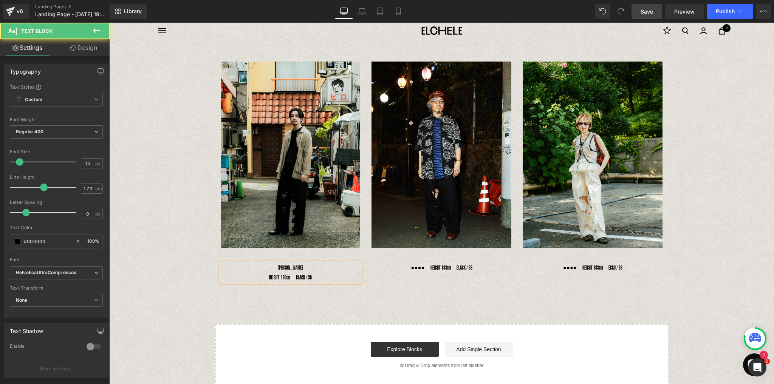
click at [277, 277] on span "HEIGHT 183cm　BLACK / 38" at bounding box center [290, 277] width 43 height 6
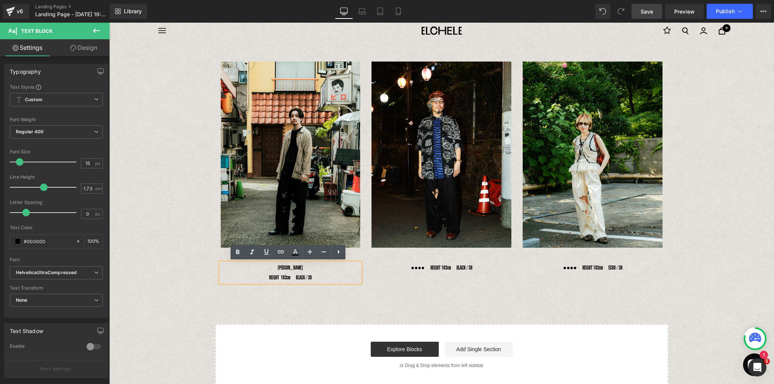
click at [264, 277] on div "[PERSON_NAME] UNO HEIGHT 183cm　BLACK / 38" at bounding box center [291, 273] width 140 height 20
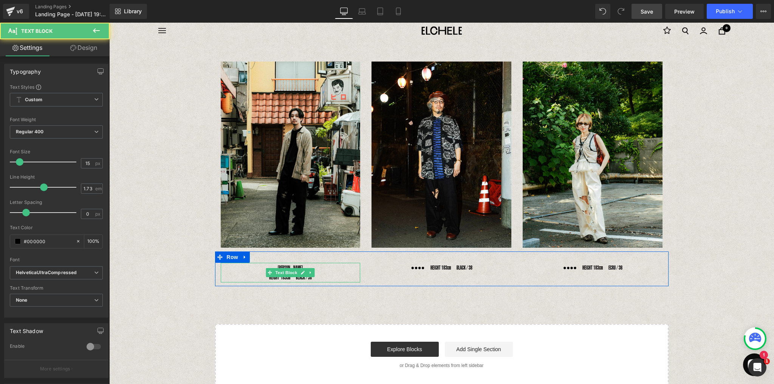
click at [284, 277] on span "HEIGHT 183cm　BLACK / 38" at bounding box center [290, 277] width 43 height 6
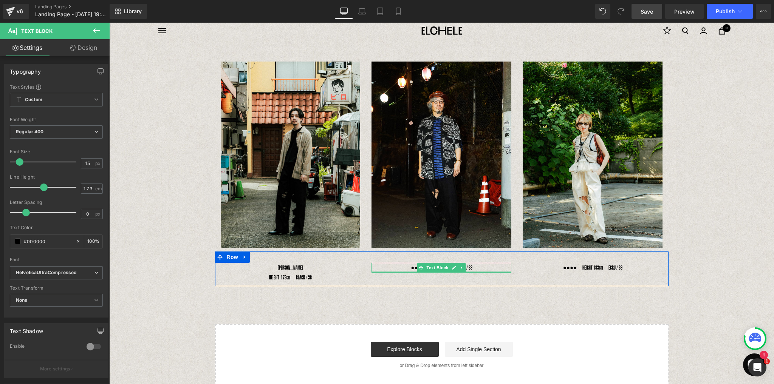
click at [403, 270] on div "●●●●　HEIGHT 183cm　BLACK / 38 Text Block" at bounding box center [441, 268] width 140 height 10
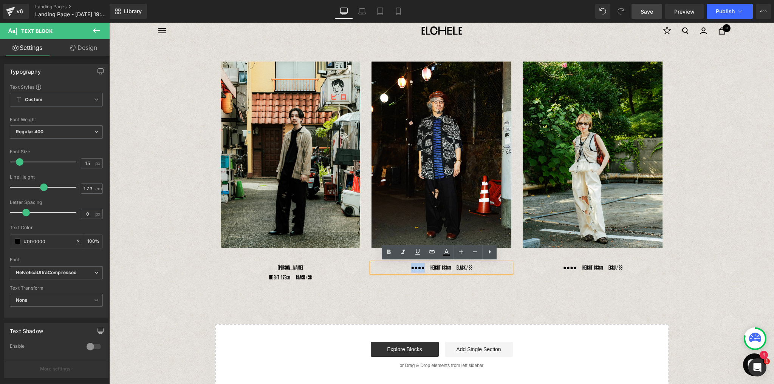
drag, startPoint x: 404, startPoint y: 267, endPoint x: 426, endPoint y: 269, distance: 22.0
click at [426, 269] on p "●●●●　HEIGHT 183cm　BLACK / 38" at bounding box center [441, 268] width 140 height 10
paste div
click at [425, 266] on p "MAEDA　HEIGHT 183cm　BLACK / 38" at bounding box center [441, 268] width 140 height 10
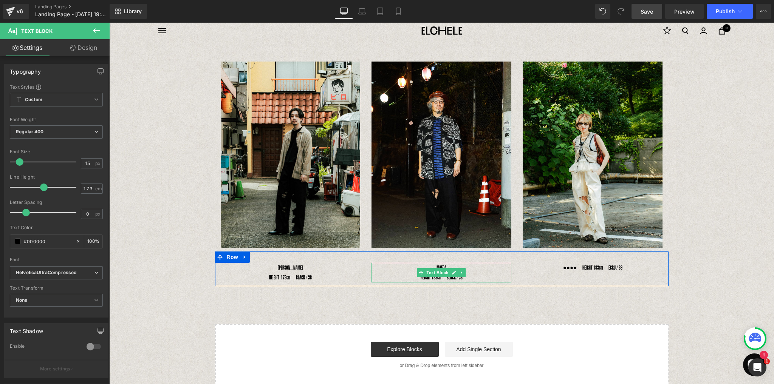
click at [430, 277] on p "HEIGHT 183cm　BLACK / 38" at bounding box center [441, 278] width 140 height 10
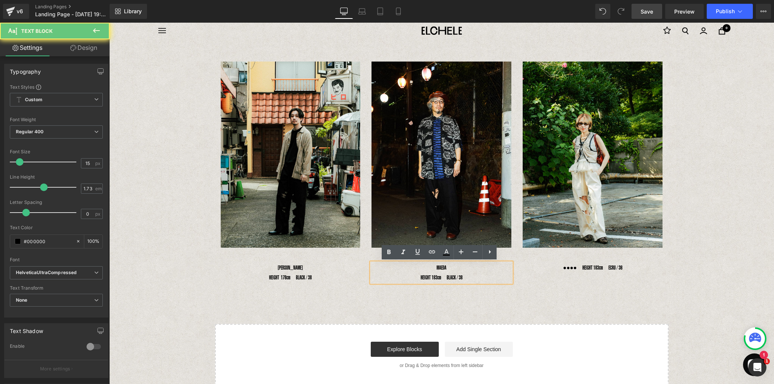
click at [432, 277] on p "HEIGHT 183cm　BLACK / 38" at bounding box center [441, 278] width 140 height 10
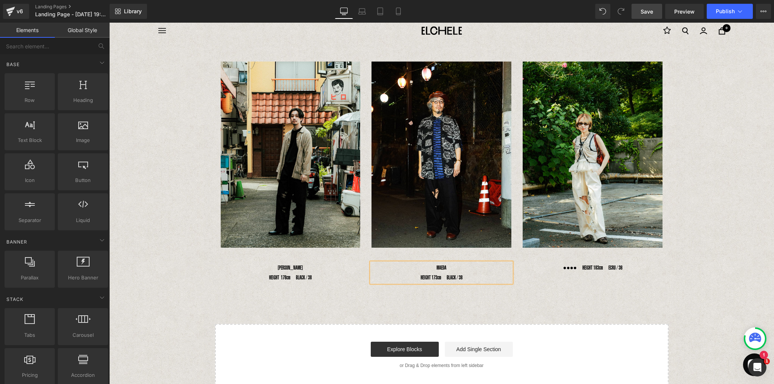
click at [510, 308] on div "Image Image Image Row [PERSON_NAME] UNO HEIGHT 178cm　BLACK / 38 Text Block MAED…" at bounding box center [441, 218] width 664 height 336
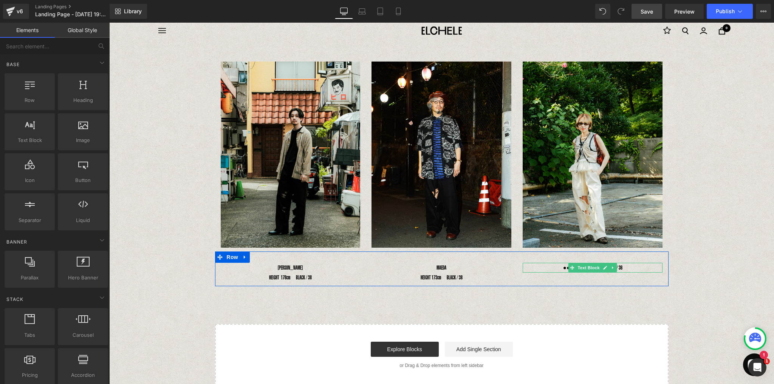
click at [557, 264] on div "●●●●　HEIGHT 183cm　ECRU / 36 Text Block" at bounding box center [592, 268] width 140 height 10
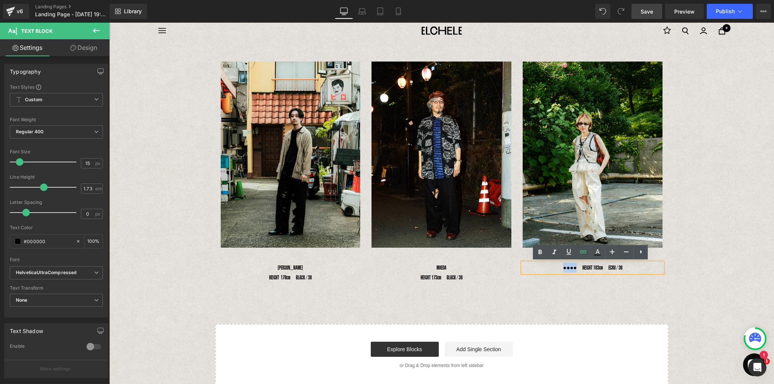
drag, startPoint x: 556, startPoint y: 268, endPoint x: 576, endPoint y: 268, distance: 19.6
click at [576, 268] on p "●●●●　HEIGHT 183cm　ECRU / 36" at bounding box center [592, 268] width 140 height 10
paste div
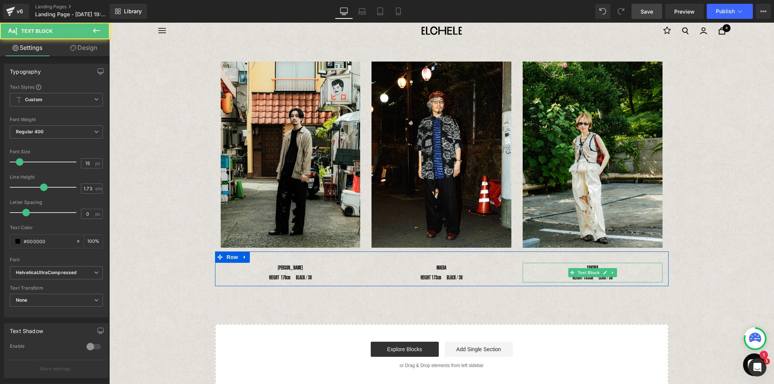
click at [585, 278] on span "HEIGHT 183cm　ECRU / 36" at bounding box center [592, 277] width 40 height 6
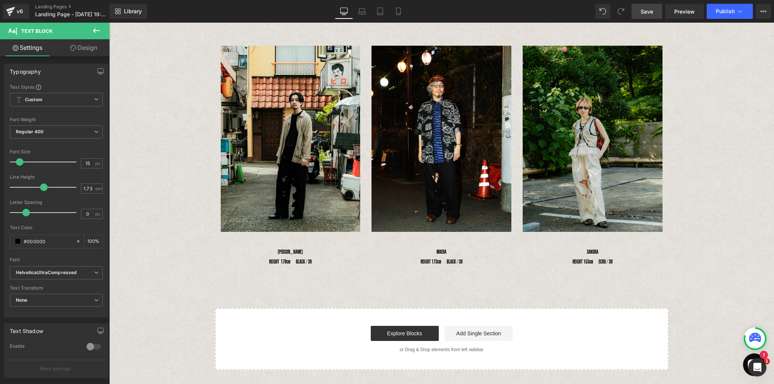
scroll to position [0, 0]
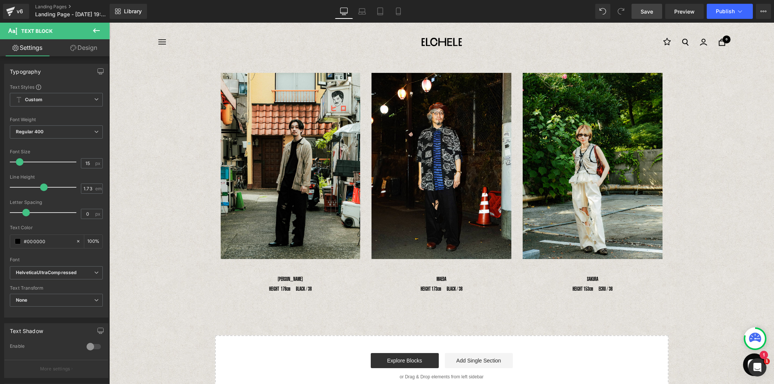
click at [109, 23] on div at bounding box center [109, 23] width 0 height 0
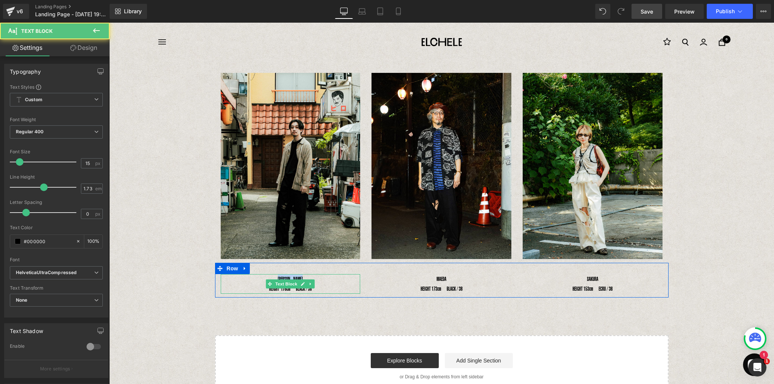
drag, startPoint x: 277, startPoint y: 278, endPoint x: 311, endPoint y: 277, distance: 33.6
click at [311, 277] on div "[PERSON_NAME] UNO HEIGHT 178cm　BLACK / 38" at bounding box center [291, 284] width 140 height 20
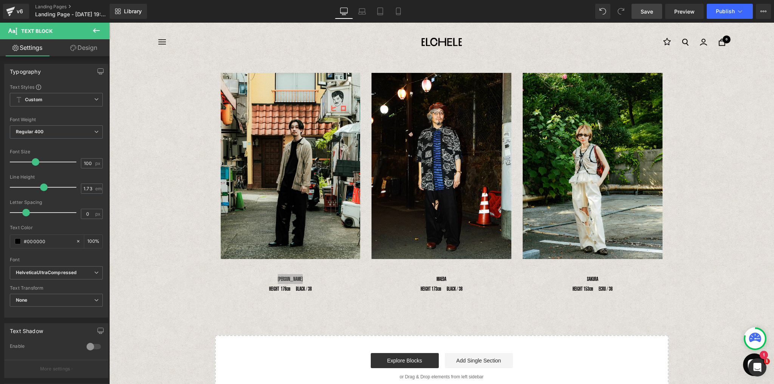
drag, startPoint x: 128, startPoint y: 182, endPoint x: 238, endPoint y: 292, distance: 155.5
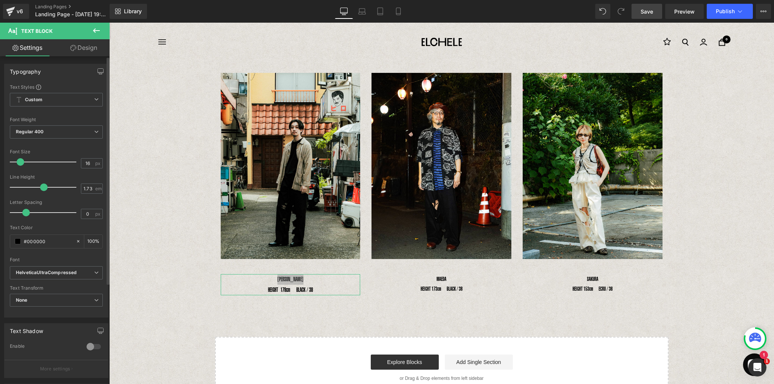
type input "15"
drag, startPoint x: 70, startPoint y: 161, endPoint x: 19, endPoint y: 179, distance: 54.7
click at [19, 179] on div "Text Styles Custom Custom Setup Global Style Custom Setup Global Style Thin 100…" at bounding box center [57, 200] width 104 height 233
click at [25, 173] on div at bounding box center [56, 172] width 93 height 5
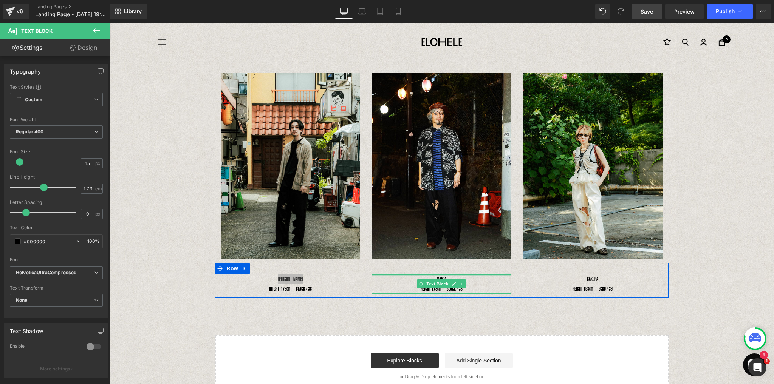
click at [405, 276] on div at bounding box center [441, 275] width 140 height 2
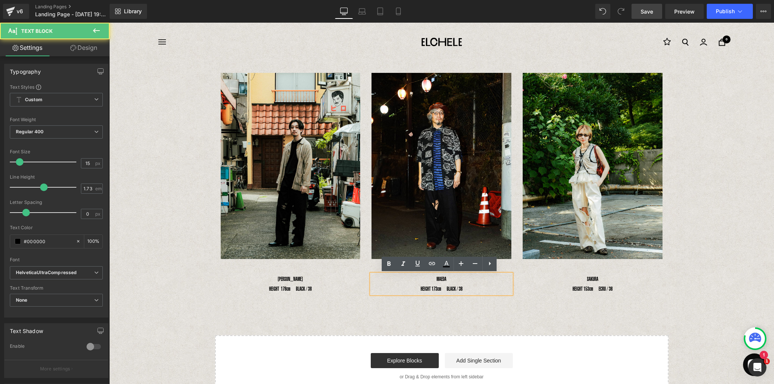
click at [408, 301] on div "Image Image Image Row YOSHIHIRO UNO HEIGHT 178cm　BLACK / 38 Text Block MAEDA HE…" at bounding box center [441, 230] width 664 height 336
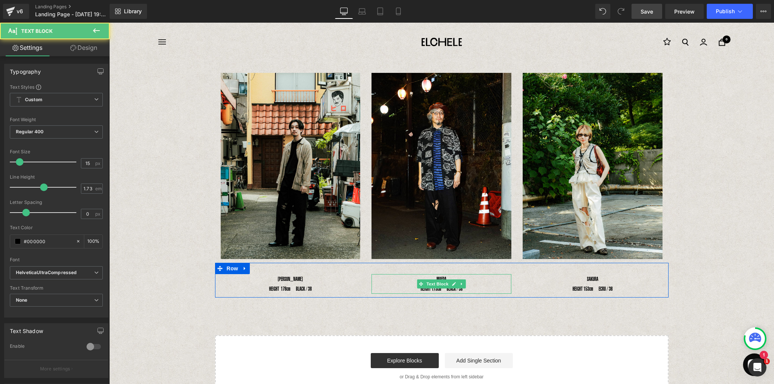
click at [427, 289] on p "HEIGHT 173cm　BLACK / 38" at bounding box center [441, 289] width 140 height 10
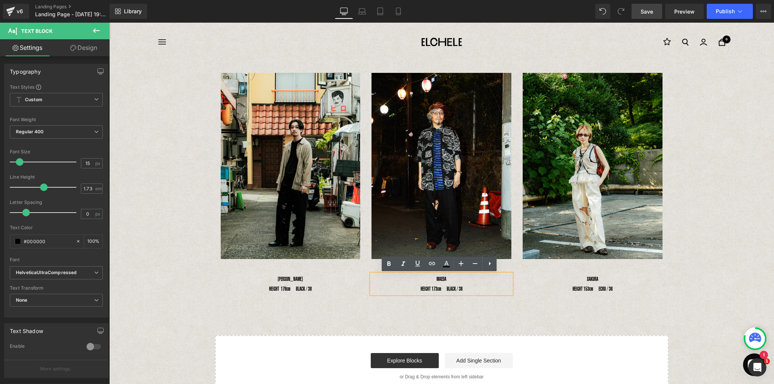
click at [417, 288] on p "HEIGHT 173cm　BLACK / 38" at bounding box center [441, 289] width 140 height 10
click at [719, 180] on div "Image Image Image Row YOSHIHIRO UNO HEIGHT 178cm　BLACK / 38 Text Block MAEDA HE…" at bounding box center [441, 230] width 664 height 336
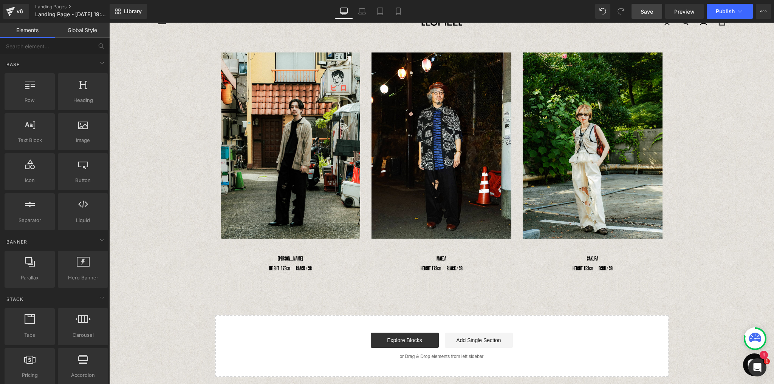
scroll to position [30, 0]
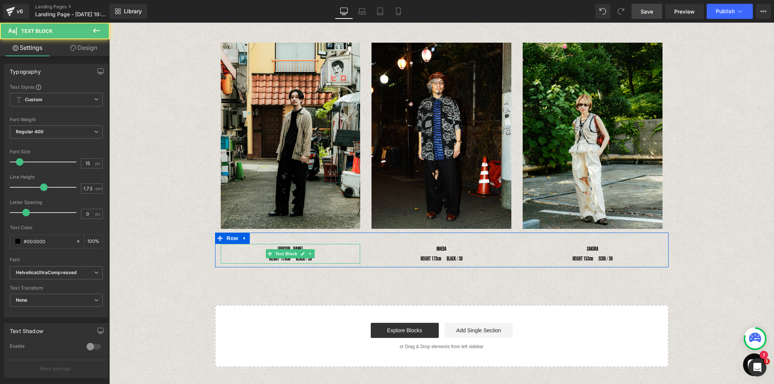
click at [264, 259] on div "[PERSON_NAME] UNO HEIGHT 178cm　BLACK / 38" at bounding box center [291, 254] width 140 height 20
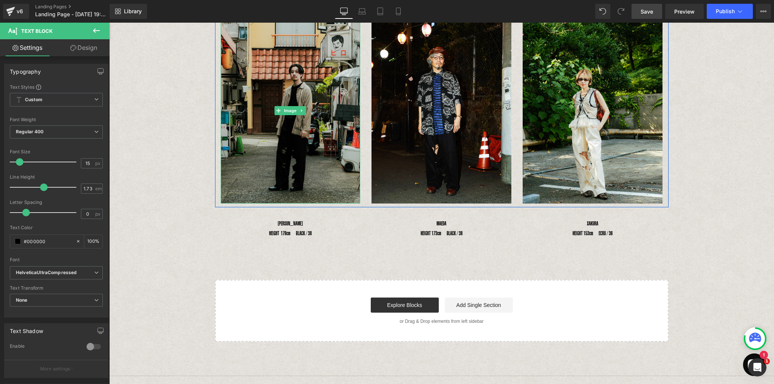
scroll to position [0, 0]
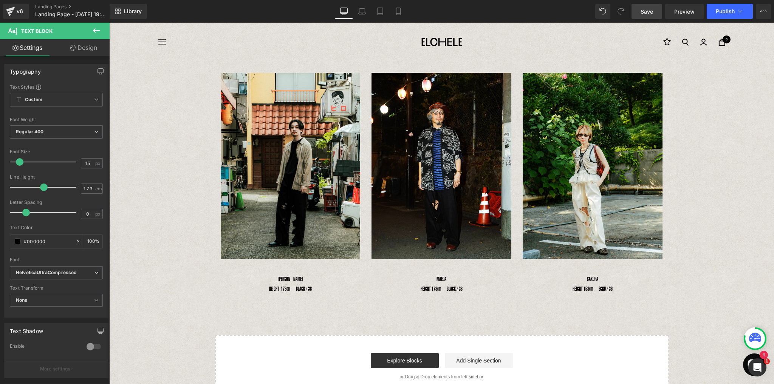
click at [101, 23] on button at bounding box center [96, 31] width 26 height 17
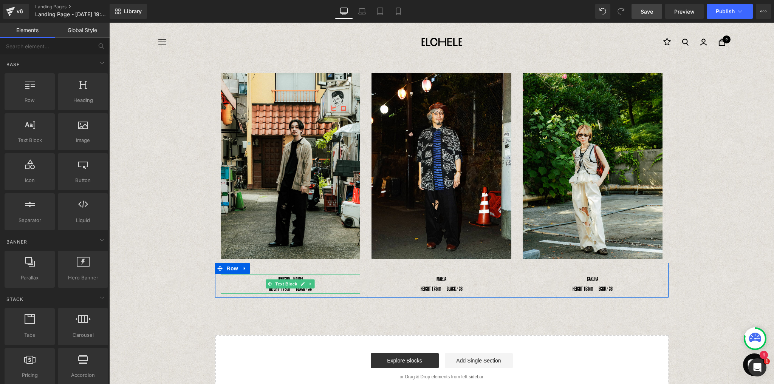
click at [275, 277] on div "[PERSON_NAME] UNO HEIGHT 178cm　BLACK / 38" at bounding box center [291, 284] width 140 height 20
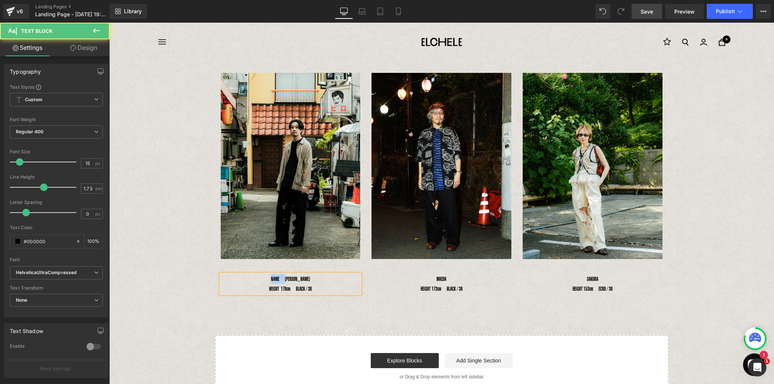
drag, startPoint x: 284, startPoint y: 279, endPoint x: 259, endPoint y: 279, distance: 25.3
click at [259, 279] on div "NAME　[PERSON_NAME] HEIGHT 178cm　BLACK / 38" at bounding box center [291, 284] width 140 height 20
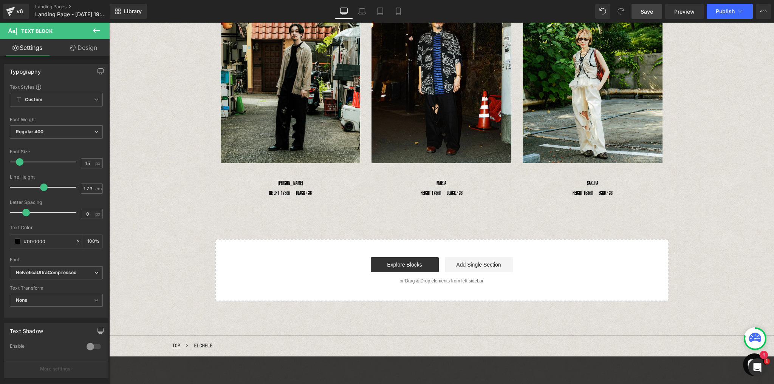
scroll to position [121, 0]
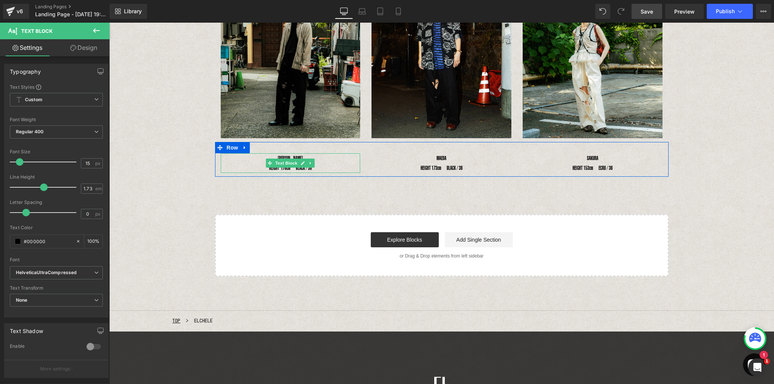
click at [316, 170] on div "[PERSON_NAME] UNO HEIGHT 178cm　BLACK / 38" at bounding box center [291, 163] width 140 height 20
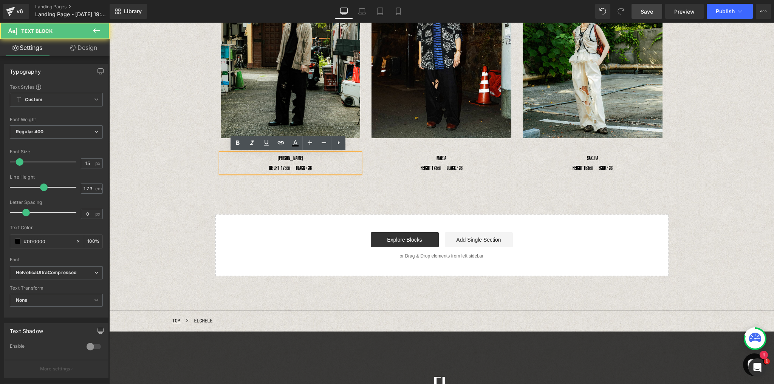
click at [269, 167] on span "HEIGHT 178cm　BLACK / 38" at bounding box center [290, 168] width 43 height 6
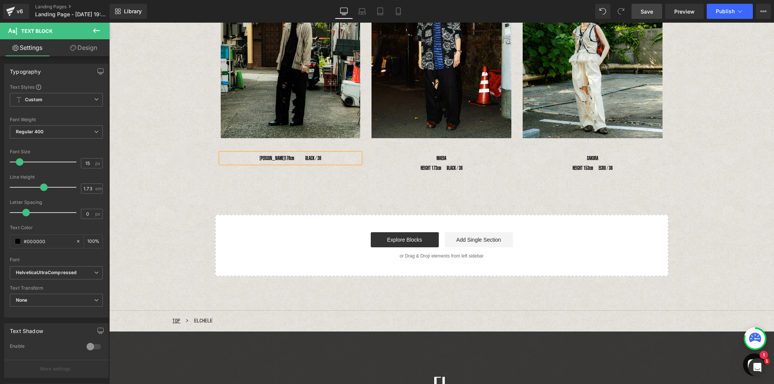
click at [284, 180] on div "Image Image Image Row YOSHIHIRO UNO 178cm　　BLACK / 38 Text Block MAEDA HEIGHT 1…" at bounding box center [441, 109] width 664 height 336
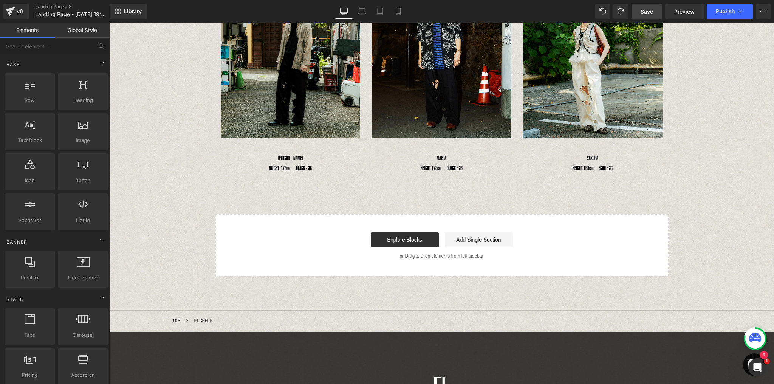
click at [312, 202] on div "Image Image Image Row YOSHIHIRO UNO HEIGHT 178cm　BLACK / 38 Text Block MAEDA HE…" at bounding box center [441, 109] width 664 height 336
click at [342, 187] on div "Image Image Image Row YOSHIHIRO UNO HEIGHT 178cm　BLACK / 38 Text Block MAEDA HE…" at bounding box center [441, 109] width 664 height 336
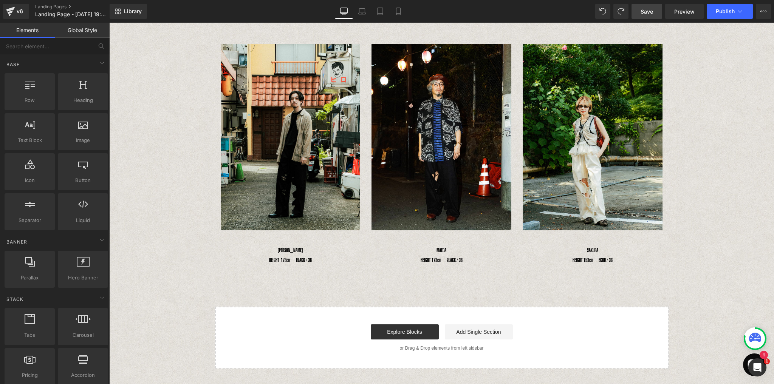
scroll to position [60, 0]
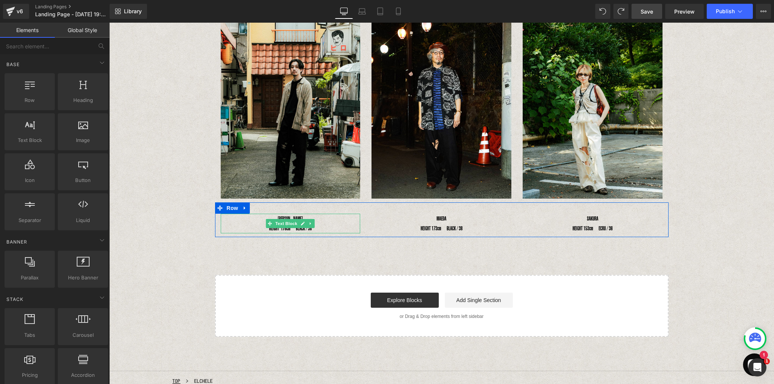
click at [287, 217] on div "[PERSON_NAME] UNO HEIGHT 178cm　BLACK / 38" at bounding box center [291, 224] width 140 height 20
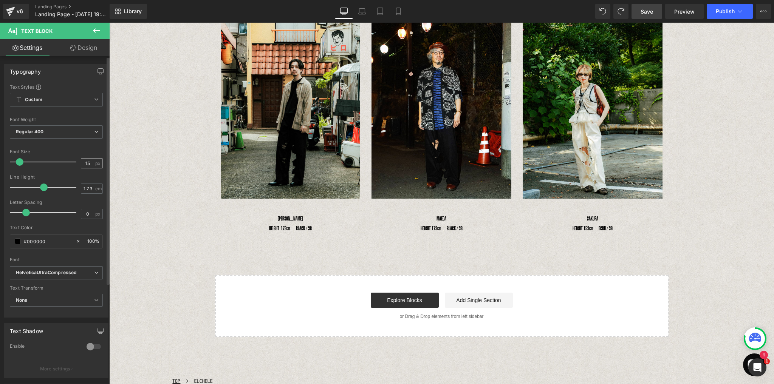
click at [100, 164] on div "Text Styles Custom Custom Setup Global Style Custom Setup Global Style Thin 100…" at bounding box center [57, 200] width 104 height 233
click at [96, 162] on span "px" at bounding box center [98, 163] width 6 height 5
click at [96, 164] on span "px" at bounding box center [98, 163] width 6 height 5
click at [95, 163] on span "px" at bounding box center [98, 163] width 6 height 5
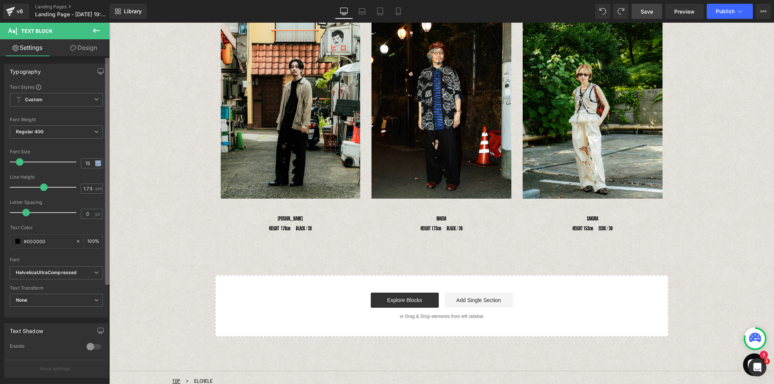
click at [109, 164] on b at bounding box center [107, 171] width 5 height 227
click at [95, 163] on span "px" at bounding box center [98, 163] width 6 height 5
click at [97, 161] on span "px" at bounding box center [98, 163] width 6 height 5
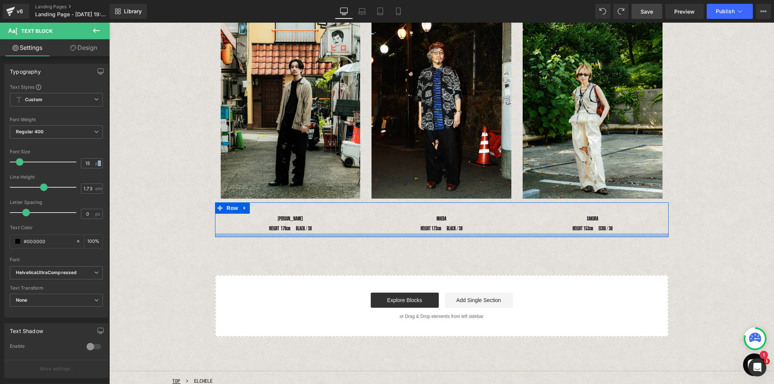
click at [328, 235] on div at bounding box center [441, 235] width 453 height 4
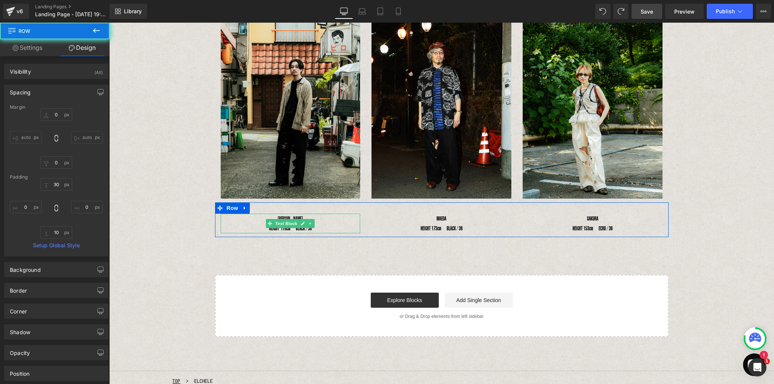
click at [323, 231] on div "[PERSON_NAME] UNO HEIGHT 178cm　BLACK / 38" at bounding box center [291, 224] width 140 height 20
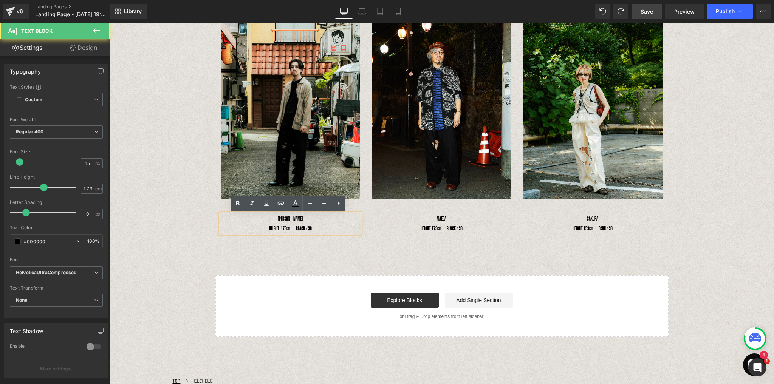
click at [317, 227] on div "[PERSON_NAME] UNO HEIGHT 178cm　BLACK / 38" at bounding box center [291, 224] width 140 height 20
click at [294, 220] on div "[PERSON_NAME] UNO HEIGHT 178cm　BLACK / 38" at bounding box center [291, 224] width 140 height 20
drag, startPoint x: 278, startPoint y: 219, endPoint x: 301, endPoint y: 219, distance: 22.3
click at [301, 219] on div "[PERSON_NAME] UNO HEIGHT 178cm　BLACK / 38" at bounding box center [291, 224] width 140 height 20
drag, startPoint x: 437, startPoint y: 217, endPoint x: 442, endPoint y: 218, distance: 5.0
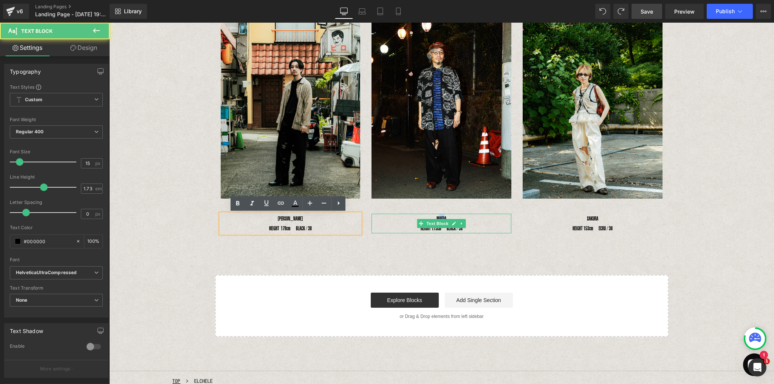
click at [442, 218] on p "MAEDA" at bounding box center [441, 219] width 140 height 10
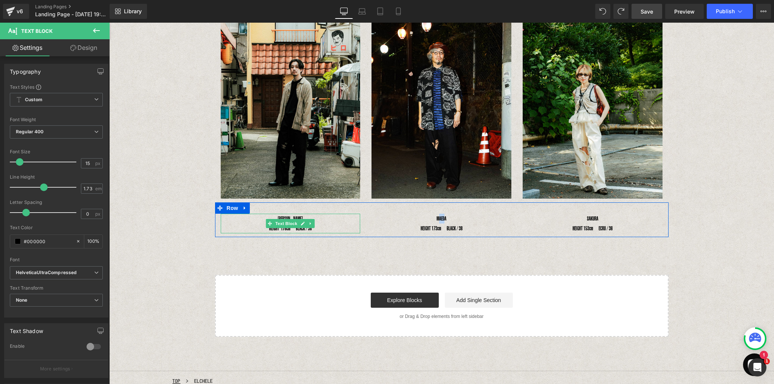
click at [227, 222] on div "[PERSON_NAME] UNO HEIGHT 178cm　BLACK / 38" at bounding box center [291, 224] width 140 height 20
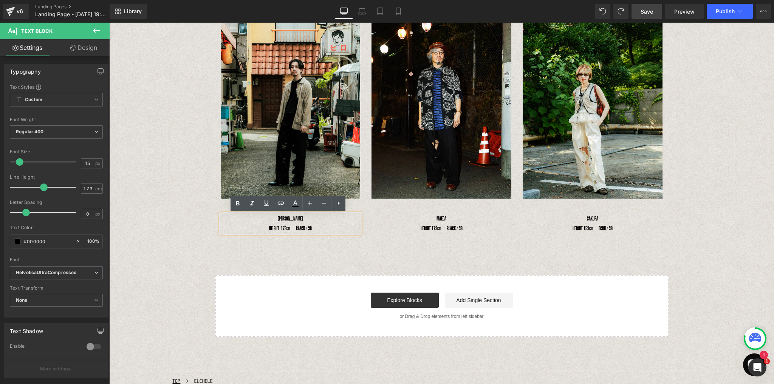
click at [273, 221] on div "[PERSON_NAME] UNO HEIGHT 178cm　BLACK / 38" at bounding box center [291, 224] width 140 height 20
click at [276, 218] on div "[PERSON_NAME] UNO HEIGHT 178cm　BLACK / 38" at bounding box center [291, 224] width 140 height 20
click at [277, 218] on div "[PERSON_NAME] UNO HEIGHT 178cm　BLACK / 38" at bounding box center [291, 224] width 140 height 20
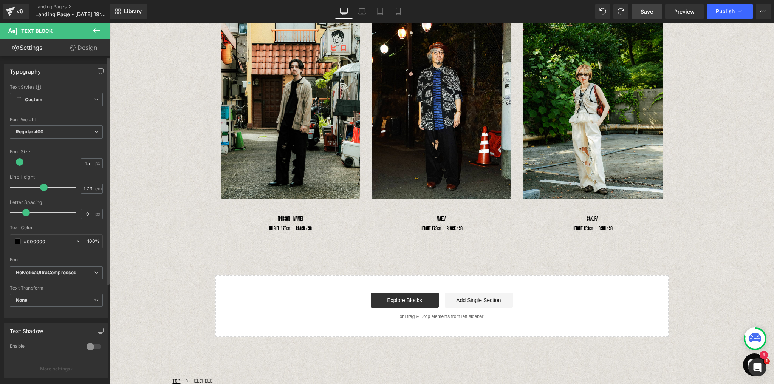
scroll to position [121, 0]
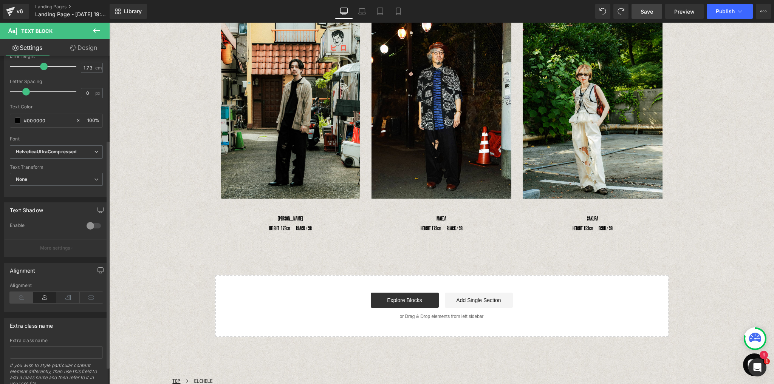
click at [20, 296] on icon at bounding box center [21, 297] width 23 height 11
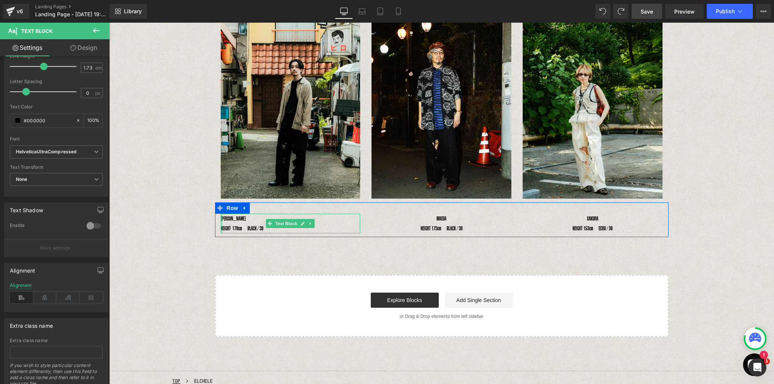
click at [221, 228] on div at bounding box center [222, 224] width 2 height 20
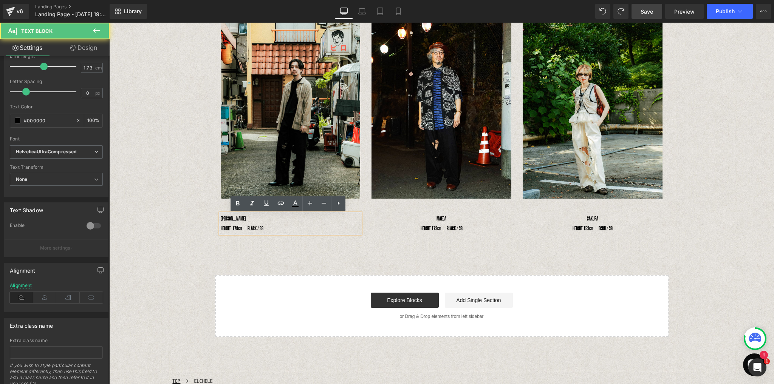
click at [221, 229] on span "HEIGHT 178cm　BLACK / 38" at bounding box center [242, 228] width 43 height 6
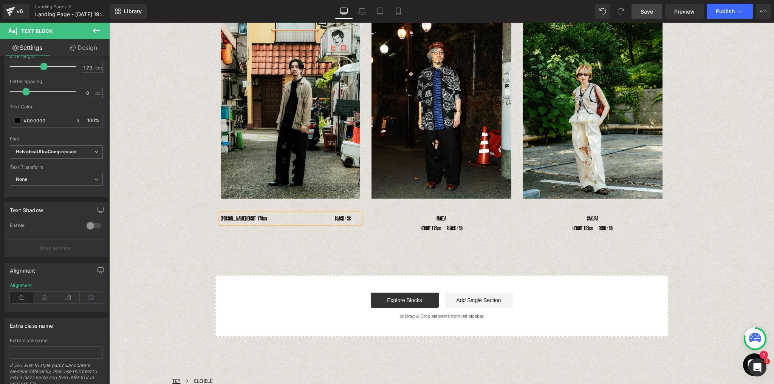
click at [310, 242] on div "Image Image Image Row YOSHIHIRO UNO　 HEIGHT 178cm　　　　　　　　　　　　BLACK / 38 Text Bl…" at bounding box center [441, 169] width 664 height 336
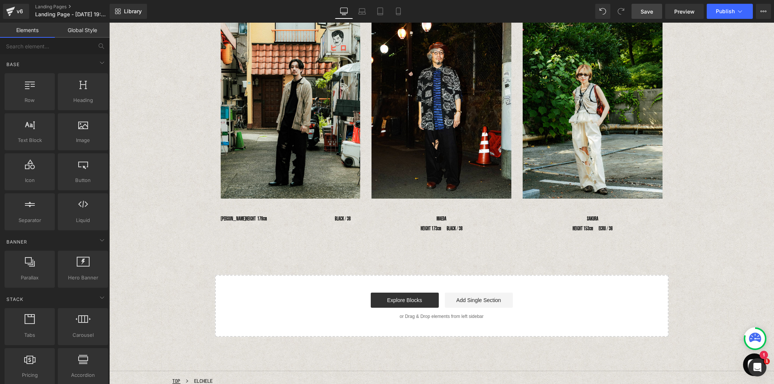
click at [261, 247] on div "Image Image Image Row YOSHIHIRO UNO　 HEIGHT 178cm　　　　　　　　　　　　BLACK / 38 Text Bl…" at bounding box center [441, 169] width 664 height 336
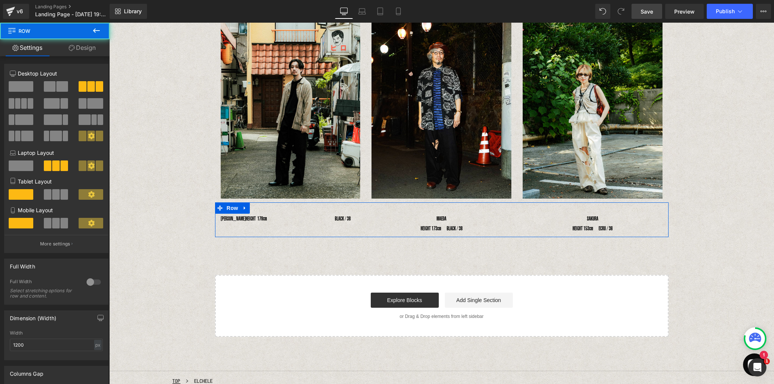
click at [347, 225] on div "[PERSON_NAME] UNO　 HEIGHT 178cm　　　　　　　　　　　　BLACK / 38 Text Block MAEDA HEIGHT 1…" at bounding box center [441, 219] width 453 height 35
click at [346, 220] on span "HEIGHT 178cm　　　　　　　　　　　　BLACK / 38" at bounding box center [298, 218] width 105 height 6
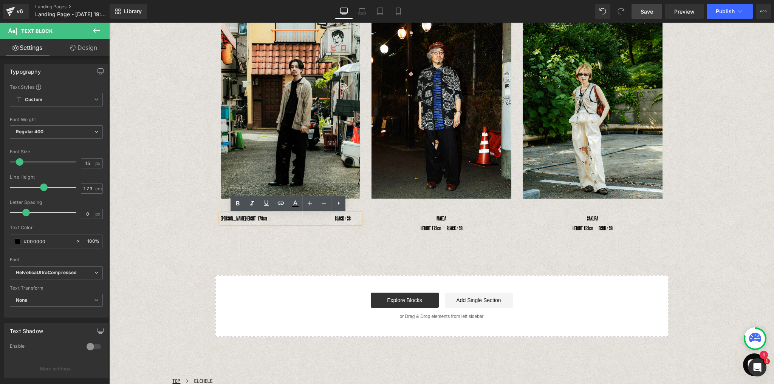
click at [314, 238] on div "Image Image Image Row YOSHIHIRO UNO　 HEIGHT 178cm　　　　　　　　　　　　BLACK / 38 Text Bl…" at bounding box center [441, 169] width 664 height 336
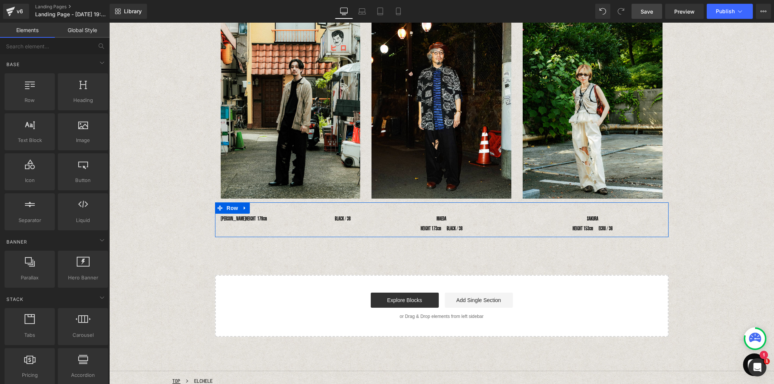
click at [109, 23] on div at bounding box center [109, 23] width 0 height 0
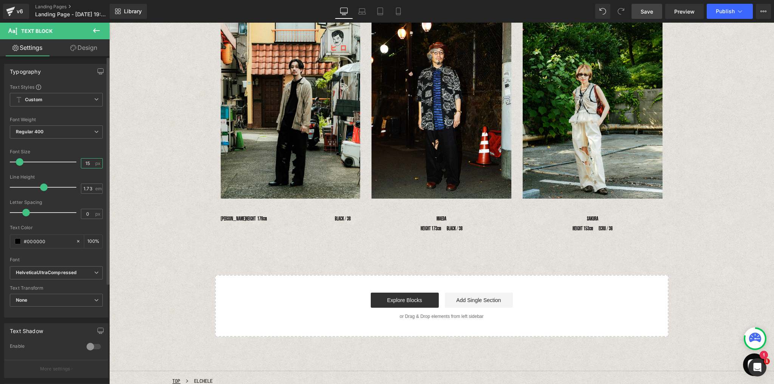
click at [88, 162] on input "15" at bounding box center [87, 163] width 13 height 9
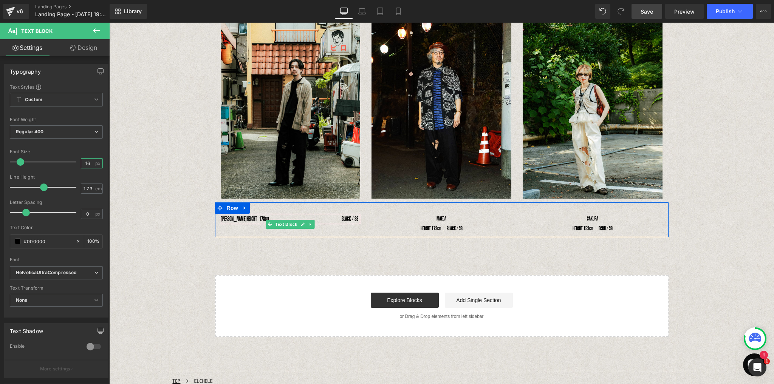
type input "16"
click at [337, 219] on span "HEIGHT 178cm　　　　　　　　　　　　BLACK / 38" at bounding box center [302, 218] width 111 height 7
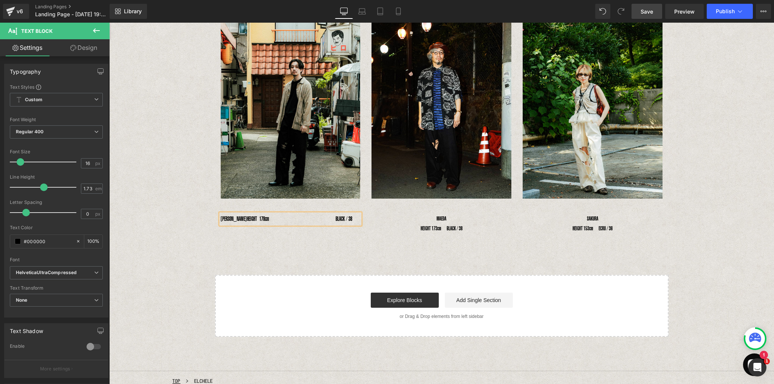
click at [334, 246] on div "Image Image Image Row YOSHIHIRO UNO　 HEIGHT 178cm　　　　　　　　　　　BLACK / 38 Text Blo…" at bounding box center [441, 169] width 664 height 336
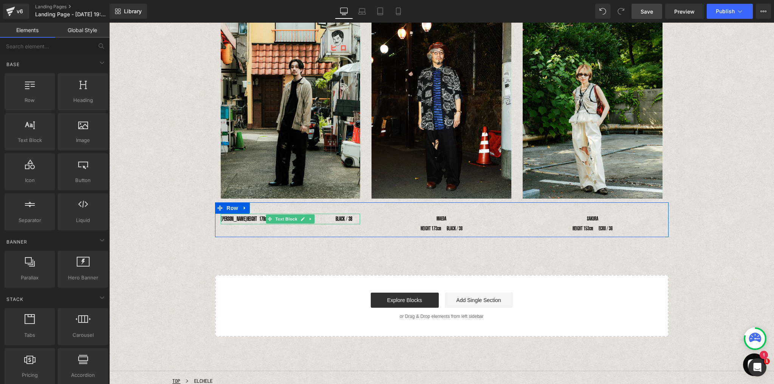
click at [230, 222] on div "[PERSON_NAME] UNO　 HEIGHT 178cm　　　　　　　　　　　BLACK / 38" at bounding box center [291, 219] width 140 height 11
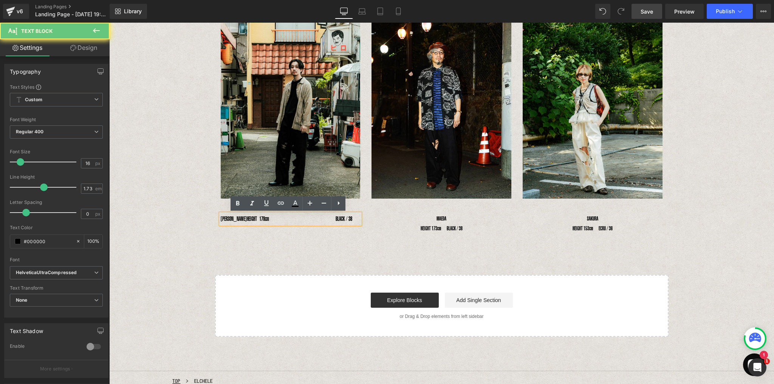
click at [230, 220] on div "[PERSON_NAME] UNO　 HEIGHT 178cm　　　　　　　　　　　BLACK / 38" at bounding box center [291, 219] width 140 height 11
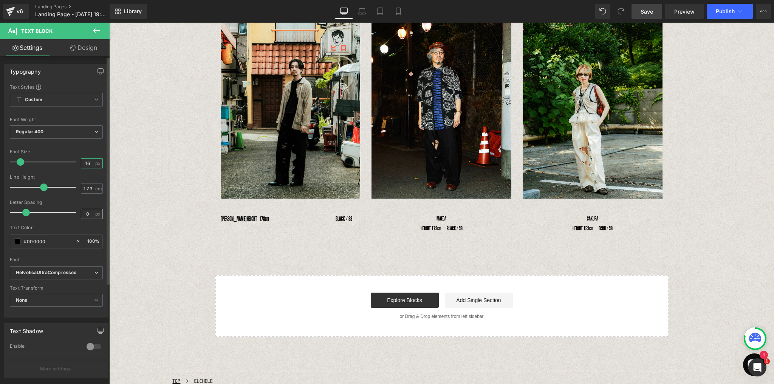
drag, startPoint x: 88, startPoint y: 162, endPoint x: 97, endPoint y: 217, distance: 55.1
click at [88, 163] on input "16" at bounding box center [87, 163] width 13 height 9
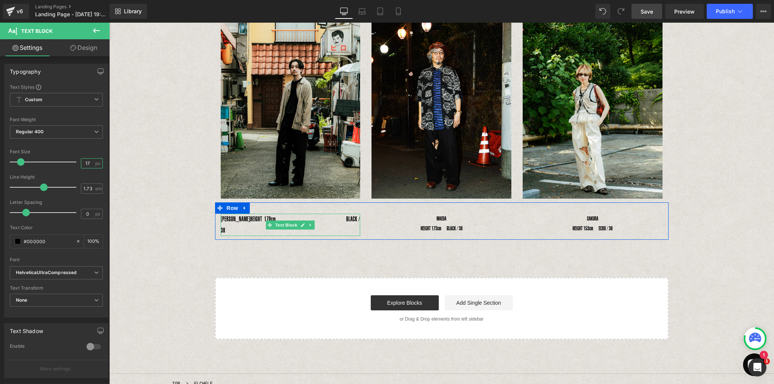
type input "17"
click at [339, 218] on span "HEIGHT 178cm　　　　　　　　　　　BLACK / 38" at bounding box center [290, 224] width 139 height 19
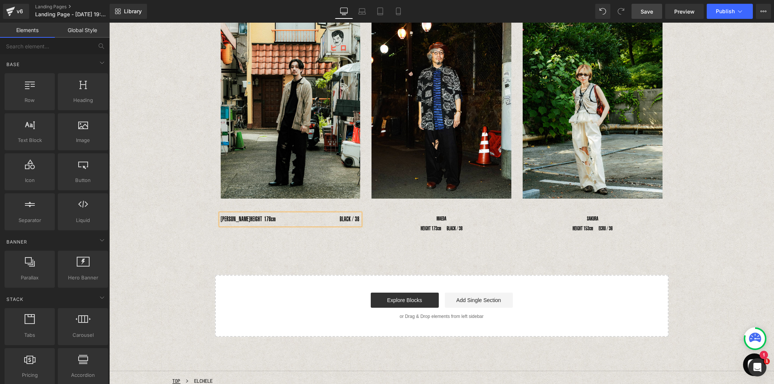
click at [339, 244] on div "Image Image Image Row YOSHIHIRO UNO　 HEIGHT 178cm　　　　　　　　　　BLACK / 38 Text Bloc…" at bounding box center [441, 169] width 664 height 336
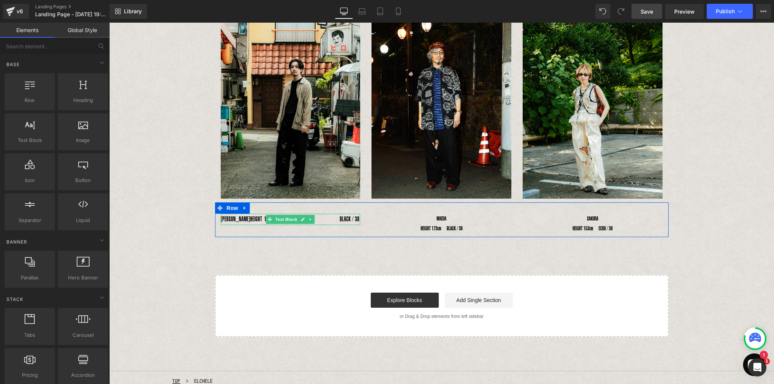
click at [329, 220] on span "HEIGHT 178cm　　　　　　　　　　BLACK / 38" at bounding box center [304, 219] width 109 height 8
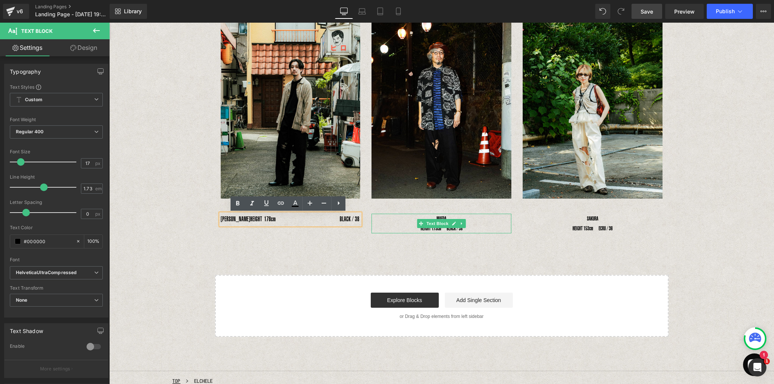
click at [416, 231] on p "HEIGHT 173cm　BLACK / 38" at bounding box center [441, 229] width 140 height 10
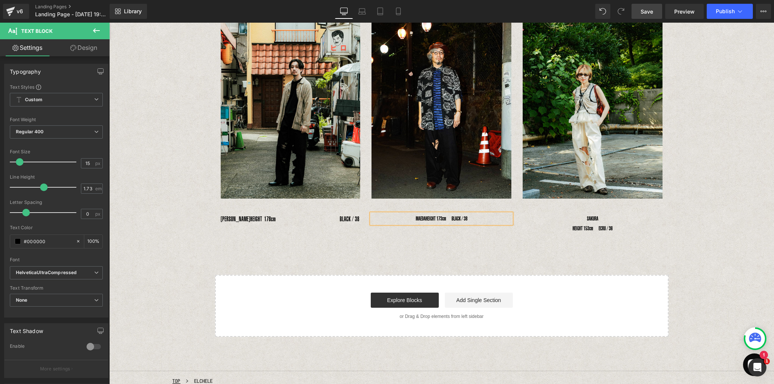
click at [426, 219] on span "HEIGHT 173cm　BLACK / 38" at bounding box center [446, 218] width 42 height 6
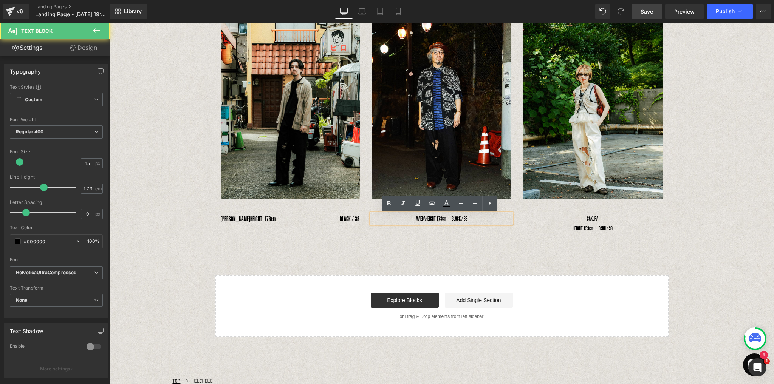
click at [394, 219] on p "MAEDA HEIGHT 173cm　BLACK / 38" at bounding box center [441, 219] width 140 height 10
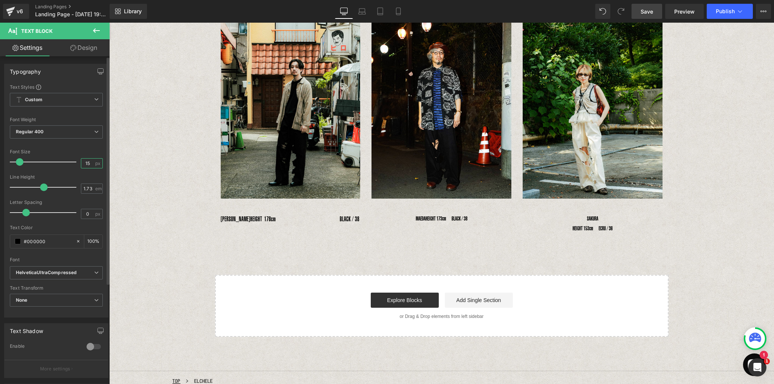
click at [90, 164] on input "15" at bounding box center [87, 163] width 13 height 9
type input "18"
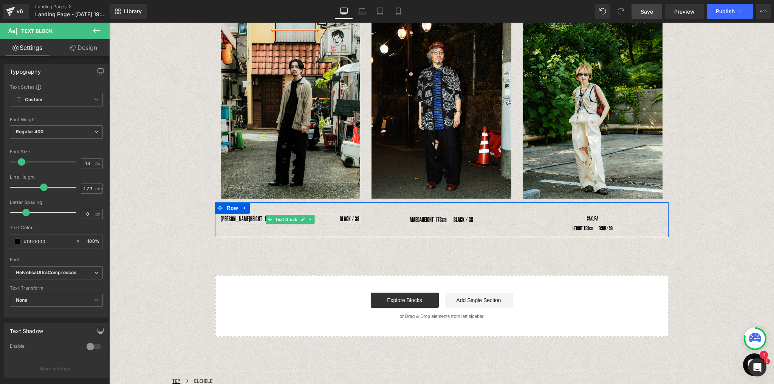
click at [235, 219] on div "[PERSON_NAME] UNO　 HEIGHT 178cm　　　　　　　　　　BLACK / 38" at bounding box center [291, 219] width 140 height 11
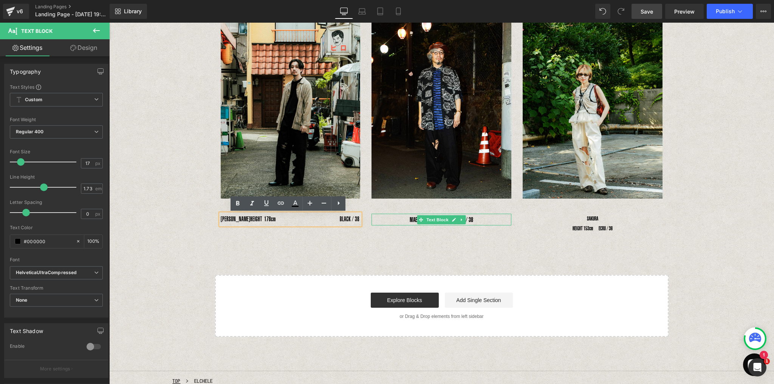
click at [410, 221] on p "MAEDA HEIGHT 173cm　BLACK / 38" at bounding box center [441, 220] width 140 height 12
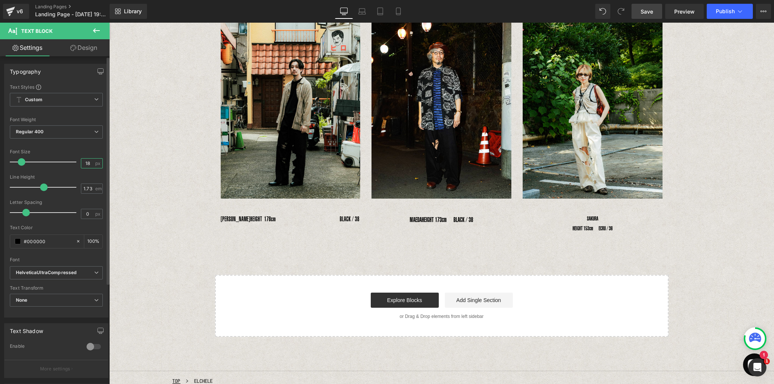
click at [88, 163] on input "18" at bounding box center [87, 163] width 13 height 9
type input "6"
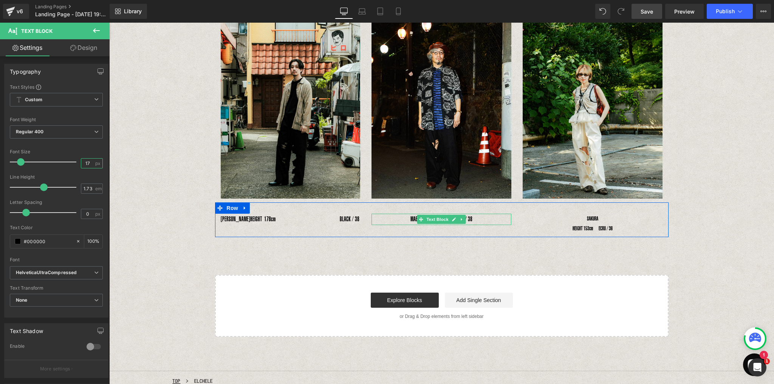
type input "17"
click at [398, 220] on p "MAEDA HEIGHT 173cm　BLACK / 38" at bounding box center [441, 219] width 140 height 11
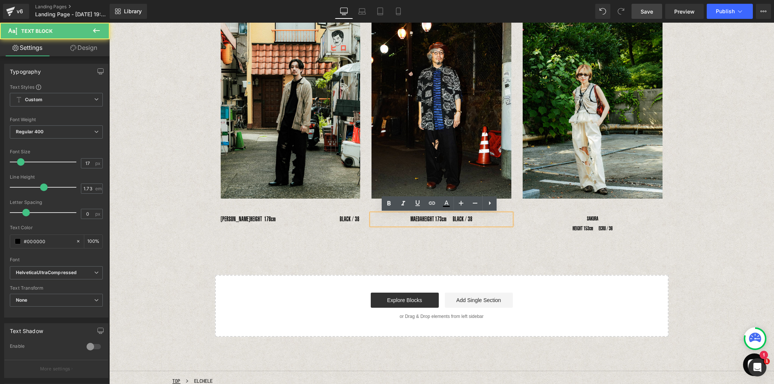
click at [423, 219] on p "MAEDA HEIGHT 173cm　BLACK / 38" at bounding box center [441, 219] width 140 height 11
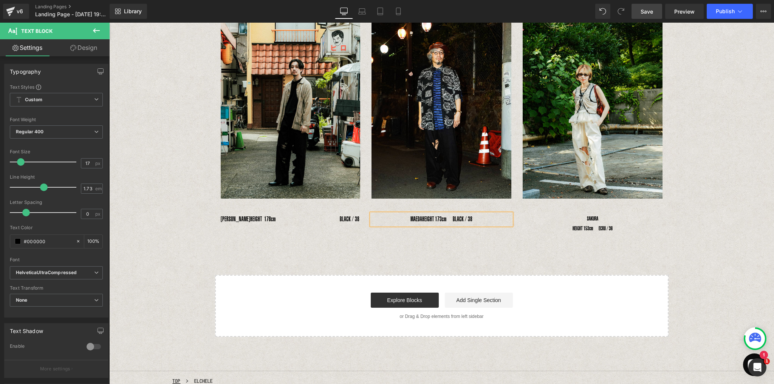
click at [423, 219] on span "HEIGHT 173cm　BLACK / 38" at bounding box center [447, 219] width 50 height 8
click at [453, 220] on span "HEIGHT 173cm　BLACK / 38" at bounding box center [447, 219] width 50 height 8
click at [460, 221] on span "HEIGHT 173cm　　　　　　　BLACK / 38" at bounding box center [447, 219] width 89 height 8
click at [472, 223] on p "MAEDA　 HEIGHT 173cm　　　　　　　BLACK / 38" at bounding box center [441, 219] width 140 height 11
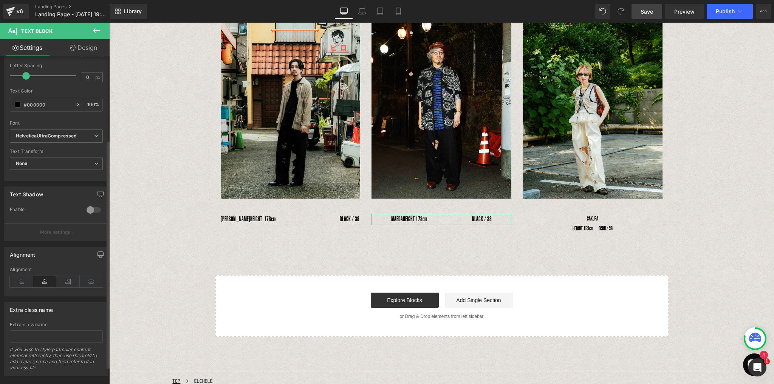
scroll to position [145, 0]
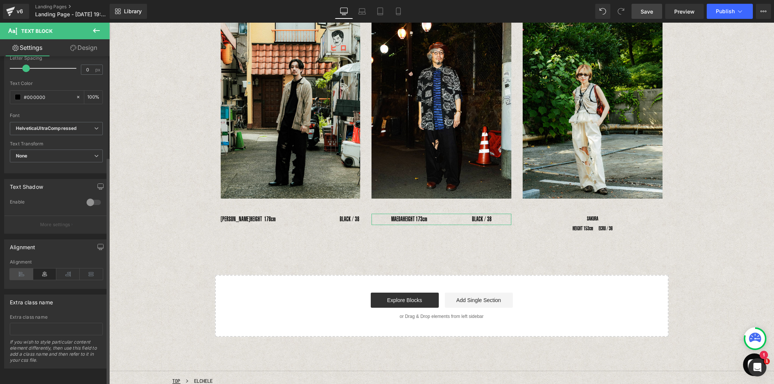
click at [21, 273] on icon at bounding box center [21, 274] width 23 height 11
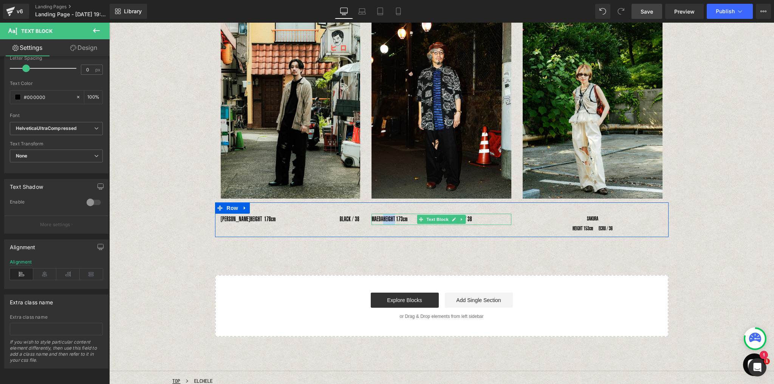
drag, startPoint x: 385, startPoint y: 218, endPoint x: 397, endPoint y: 222, distance: 12.4
click at [397, 222] on p "MAEDA　 HEIGHT 173cm　　　　　　　BLACK / 38" at bounding box center [441, 219] width 140 height 11
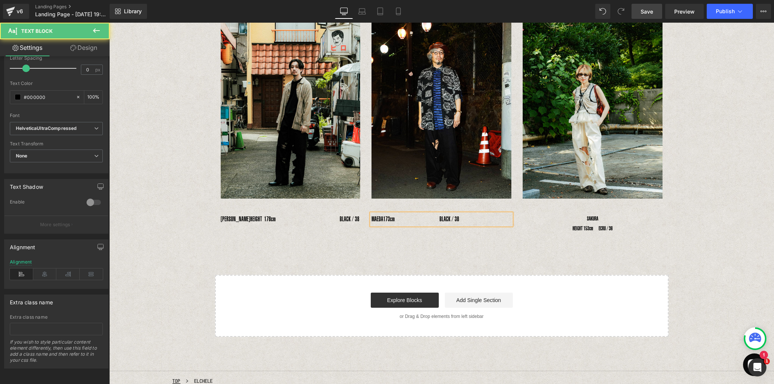
click at [442, 219] on span "173cm　　　　　　　BLACK / 38" at bounding box center [421, 219] width 76 height 8
click at [443, 247] on div "Image Image Image Row [PERSON_NAME] UNO　 HEIGHT 178cm　　　　　　　　　　BLACK / 38 Text …" at bounding box center [441, 169] width 664 height 336
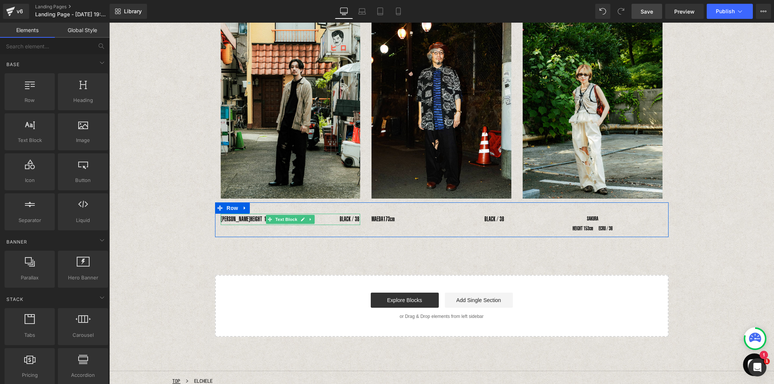
click at [257, 221] on span "HEIGHT 178cm　　　　　　　　　　BLACK / 38" at bounding box center [304, 219] width 109 height 8
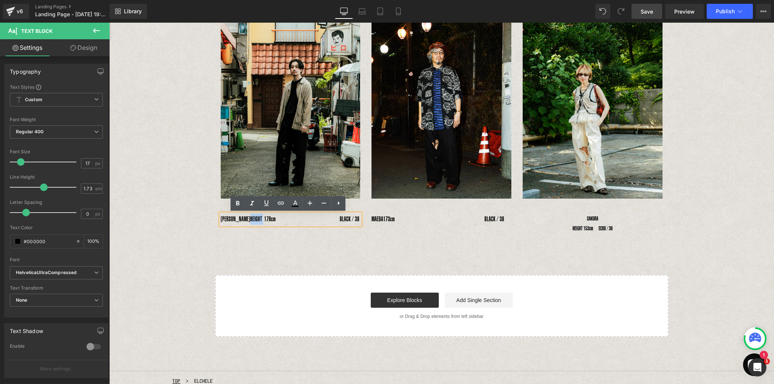
drag, startPoint x: 249, startPoint y: 218, endPoint x: 261, endPoint y: 220, distance: 12.6
click at [262, 220] on span "HEIGHT 178cm　　　　　　　　　　BLACK / 38" at bounding box center [304, 219] width 109 height 8
click at [251, 218] on span "178cm　　　　　　　　　　BLACK / 38" at bounding box center [297, 219] width 95 height 8
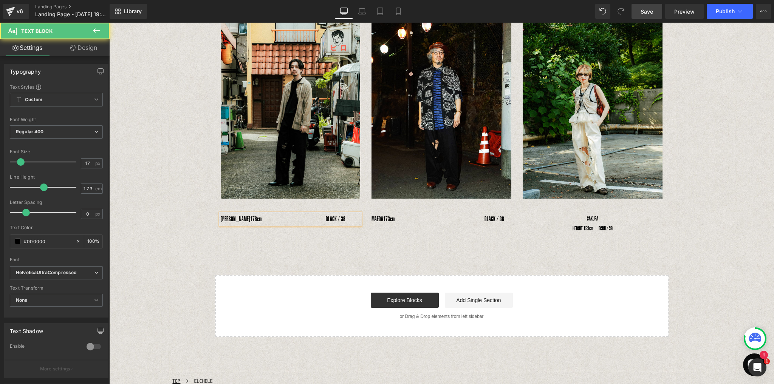
click at [322, 219] on span "178cm　　　　　　　　　　BLACK / 38" at bounding box center [297, 219] width 95 height 8
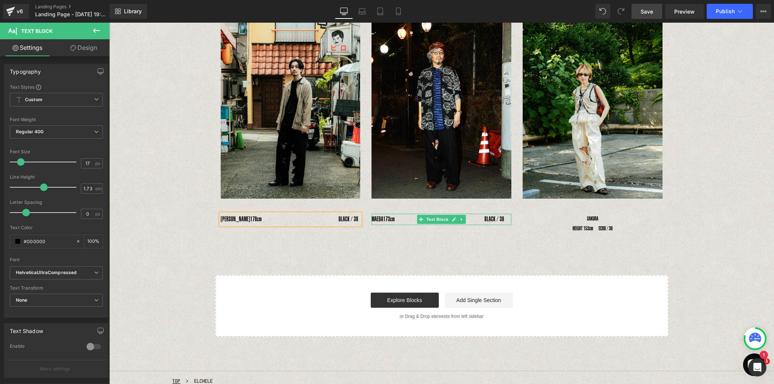
click at [374, 220] on p "MAEDA　 173cm　　　　　　　　　　　　　　BLACK / 38" at bounding box center [441, 219] width 140 height 11
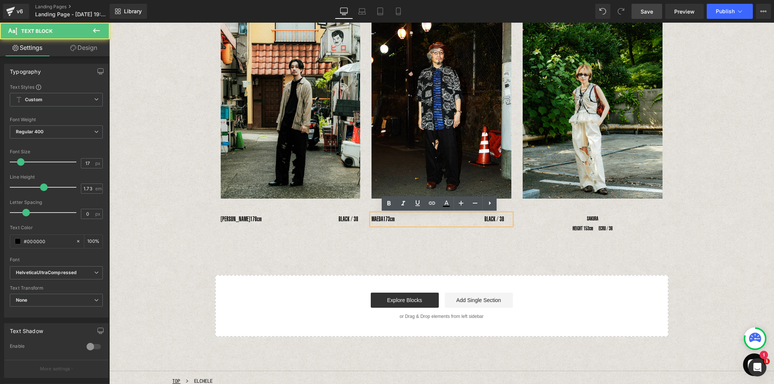
click at [371, 218] on p "MAEDA　 173cm　　　　　　　　　　　　　　BLACK / 38" at bounding box center [441, 219] width 140 height 11
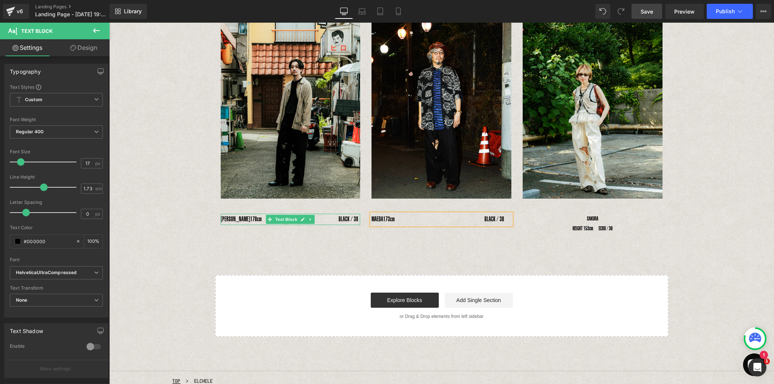
click at [255, 220] on span "178cm　　　　　　　　　　　　BLACK / 38" at bounding box center [304, 219] width 108 height 8
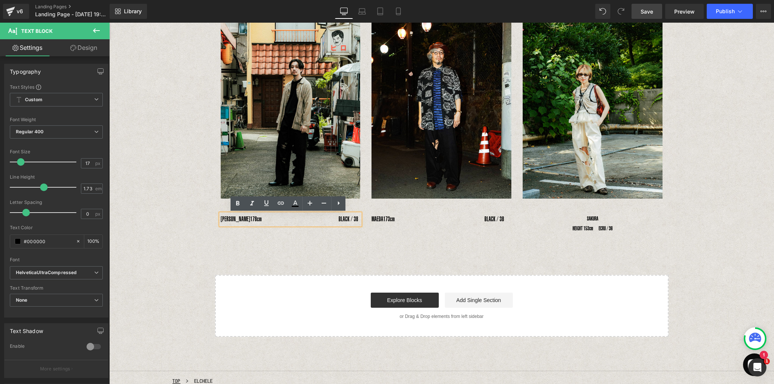
click at [221, 219] on div "[PERSON_NAME] UNO　 178cm　　　　　　　　　　　　BLACK / 38" at bounding box center [291, 219] width 140 height 11
click at [221, 220] on div "[PERSON_NAME] UNO　 178cm　　　　　　　　　　　　BLACK / 38" at bounding box center [291, 219] width 140 height 11
click at [221, 219] on div "[PERSON_NAME] UNO　 178cm　　　　　　　　　　　　BLACK / 38" at bounding box center [291, 219] width 140 height 11
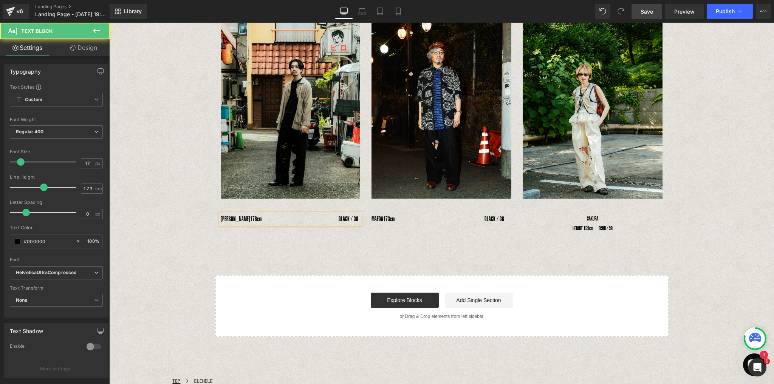
click at [337, 220] on span "178cm　　　　　　　　　　　　BLACK / 38" at bounding box center [304, 219] width 108 height 8
click at [354, 253] on div "Image Image Image Row YOSHIHIRO UNO　 178cm　　　　　　　　　　　BLACK / 38 Text Block MAED…" at bounding box center [441, 169] width 664 height 336
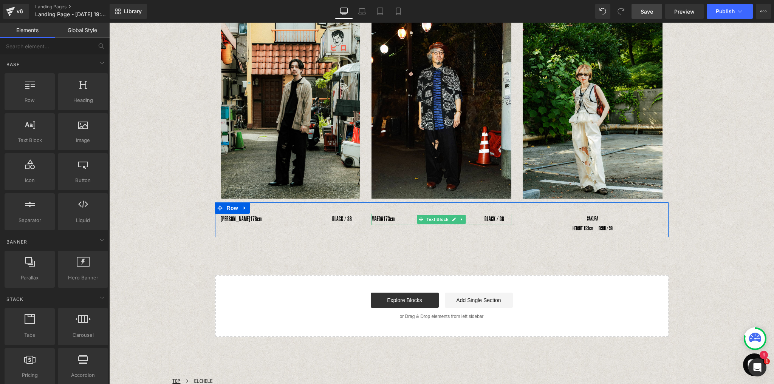
click at [467, 220] on span "173cm　　　　　　　　　　　　　　BLACK / 38" at bounding box center [443, 219] width 121 height 8
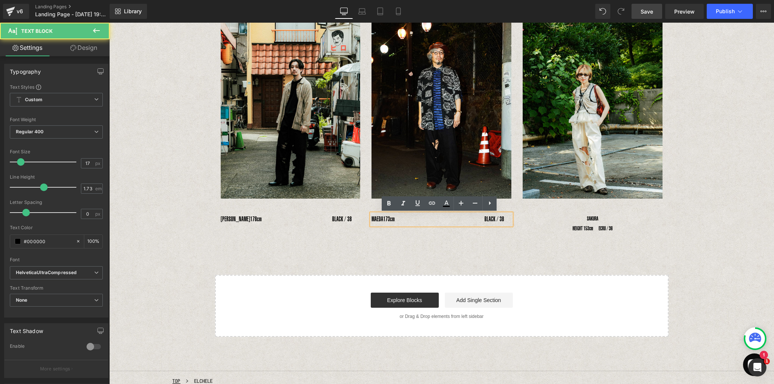
click at [496, 219] on span "173cm　　　　　　　　　　　　　　BLACK / 38" at bounding box center [443, 219] width 121 height 8
click at [477, 262] on div "Image Image Image Row YOSHIHIRO UNO　 178cm　　　　　　　　　　　BLACK / 38 Text Block MAED…" at bounding box center [441, 169] width 664 height 336
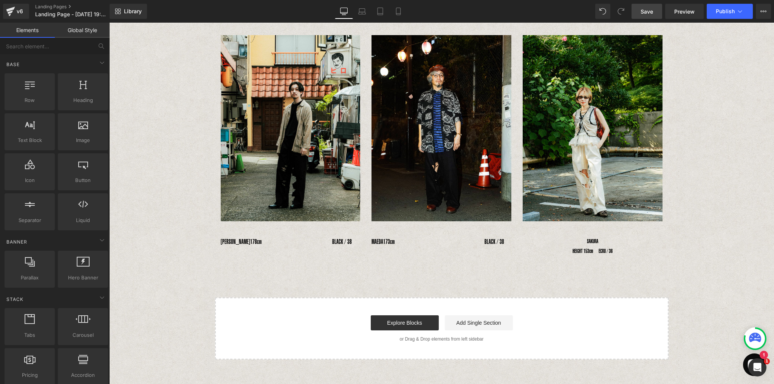
scroll to position [30, 0]
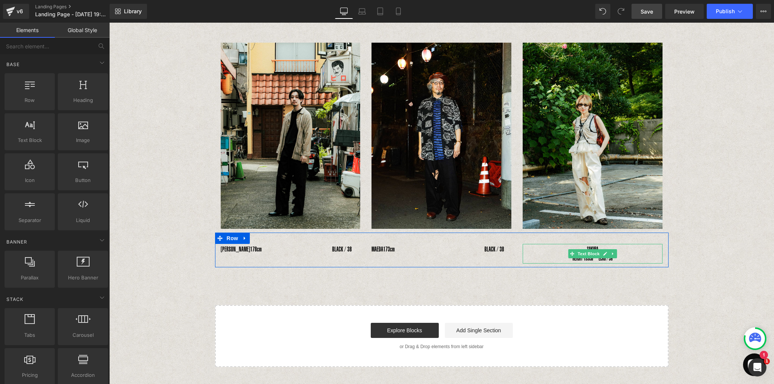
click at [580, 247] on p "SAKURA" at bounding box center [592, 249] width 140 height 10
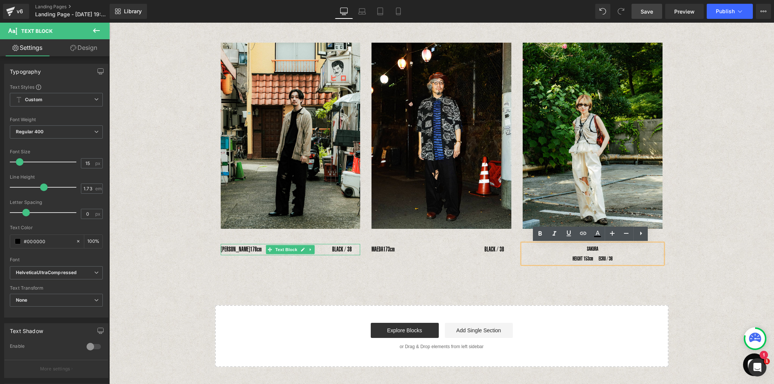
click at [352, 250] on div "[PERSON_NAME] UNO　 178cm　　　　　　　　　　　BLACK / 38" at bounding box center [291, 249] width 140 height 11
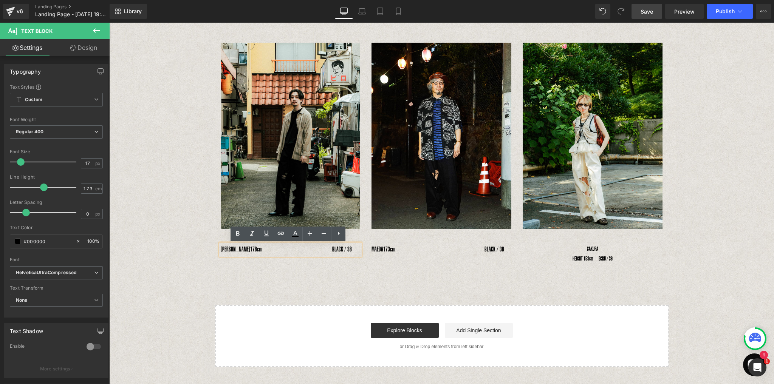
click at [358, 253] on div "[PERSON_NAME] UNO　 178cm　　　　　　　　　　　BLACK / 38" at bounding box center [291, 249] width 140 height 11
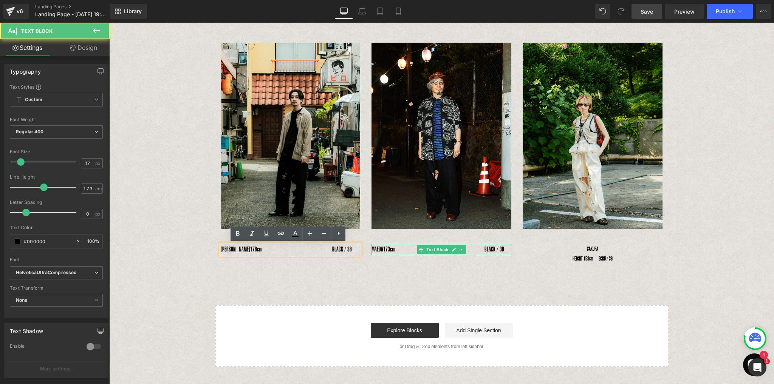
click at [371, 248] on p "MAEDA　 173cm　　　　　　　　　　　　　　BLACK / 38" at bounding box center [441, 249] width 140 height 11
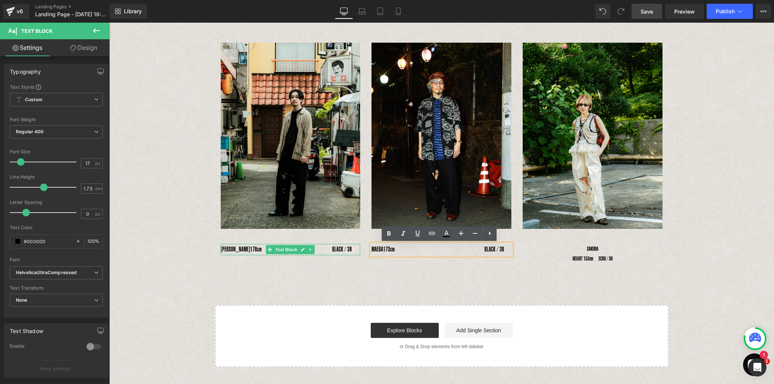
click at [353, 249] on div "[PERSON_NAME] UNO　 178cm　　　　　　　　　　　BLACK / 38" at bounding box center [291, 249] width 140 height 11
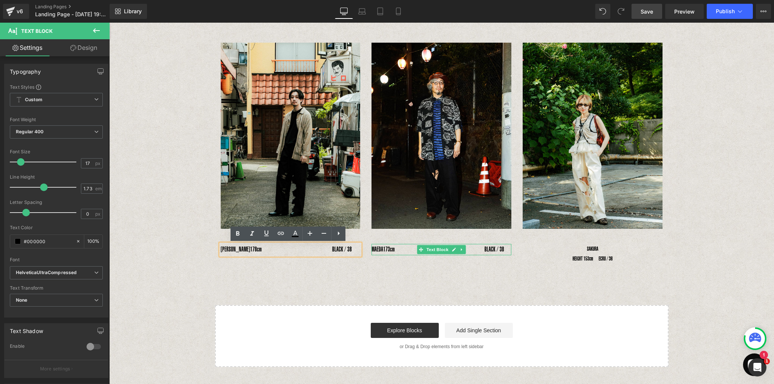
click at [371, 250] on p "MAEDA　 173cm　　　　　　　　　　　　　　BLACK / 38" at bounding box center [441, 249] width 140 height 11
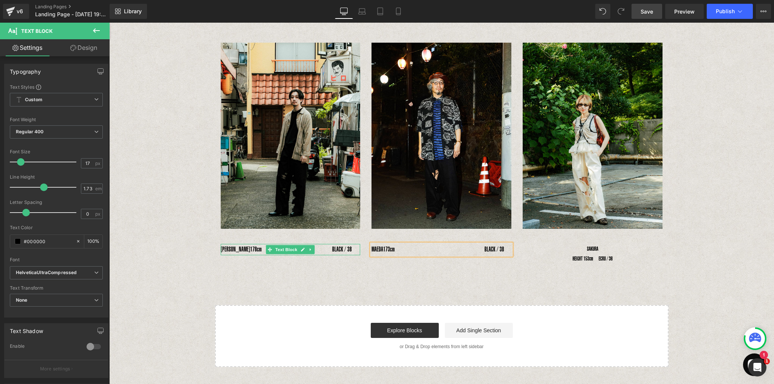
click at [225, 248] on div "[PERSON_NAME] UNO　 178cm　　　　　　　　　　　BLACK / 38" at bounding box center [291, 249] width 140 height 11
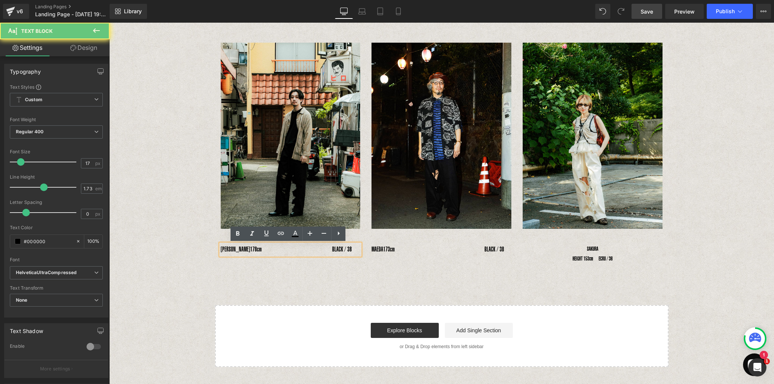
click at [221, 249] on div "[PERSON_NAME] UNO　 178cm　　　　　　　　　　　BLACK / 38" at bounding box center [291, 249] width 140 height 11
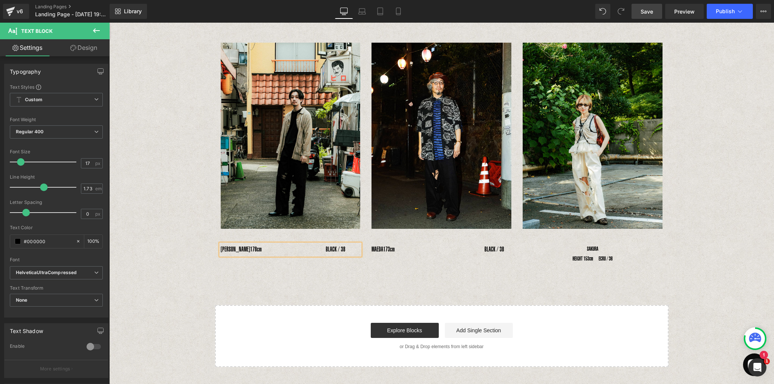
click at [264, 280] on div "Image Image Image Row 　YOSHIHIRO UNO　 178cm　　　　　　　　　　BLACK / 38 Text Block MAED…" at bounding box center [441, 199] width 664 height 336
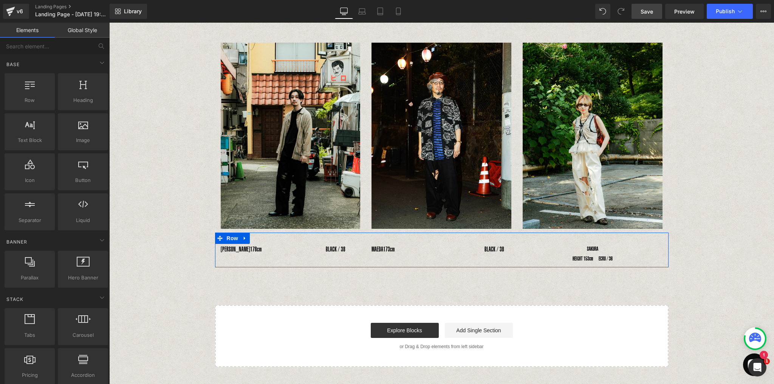
click at [375, 252] on p "MAEDA　 173cm　　　　　　　　　　　　　　BLACK / 38" at bounding box center [441, 249] width 140 height 11
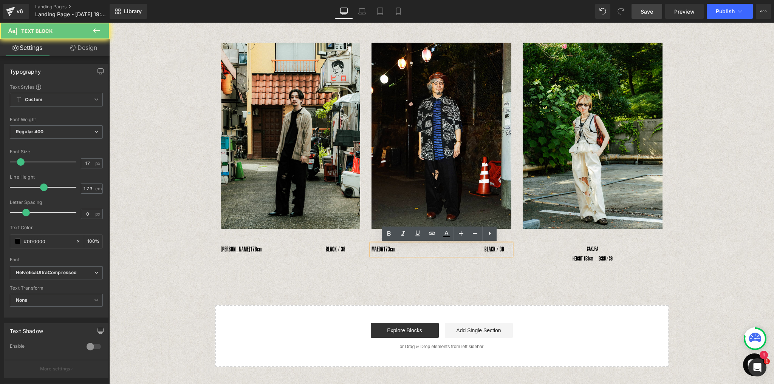
click at [371, 252] on p "MAEDA　 173cm　　　　　　　　　　　　　　BLACK / 38" at bounding box center [441, 249] width 140 height 11
drag, startPoint x: 386, startPoint y: 250, endPoint x: 382, endPoint y: 261, distance: 12.2
click at [385, 250] on p "MAEDA　 173cm　　　　　　　　　　　　　　BLACK / 38" at bounding box center [441, 249] width 140 height 11
click at [371, 249] on p "MAEDA　 173cm　　　　　　　　　　　　　　BLACK / 38" at bounding box center [441, 249] width 140 height 11
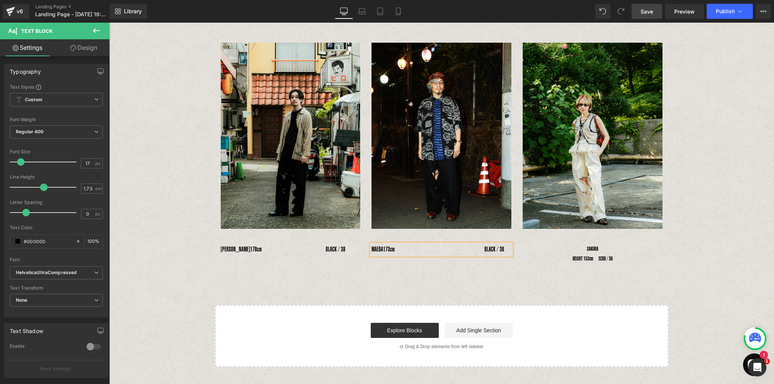
click at [494, 249] on span "173cm　　　　　　　　　　　　　　BLACK / 38" at bounding box center [443, 250] width 121 height 8
click at [509, 249] on div "MAEDA　 173cm　　　　　　　　　　　　　BLACK / 38" at bounding box center [441, 249] width 140 height 11
click at [488, 249] on span "173cm　　　　　　　　　　　　　BLACK / 38" at bounding box center [440, 250] width 114 height 8
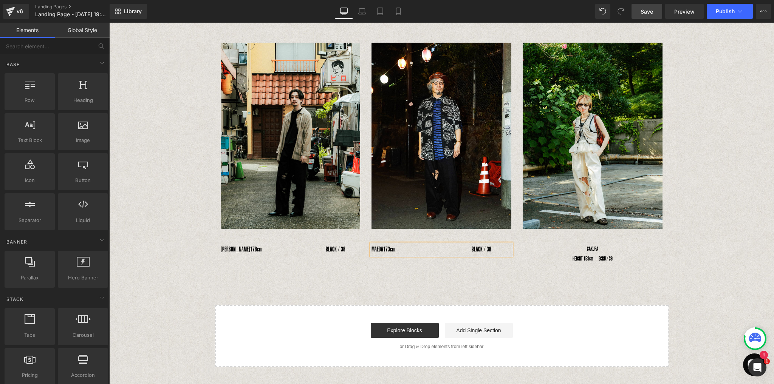
click at [490, 269] on div "Image Image Image Row 　YOSHIHIRO UNO　 178cm　　　　　　　　　　BLACK / 38 Text Block 　MAE…" at bounding box center [441, 199] width 664 height 336
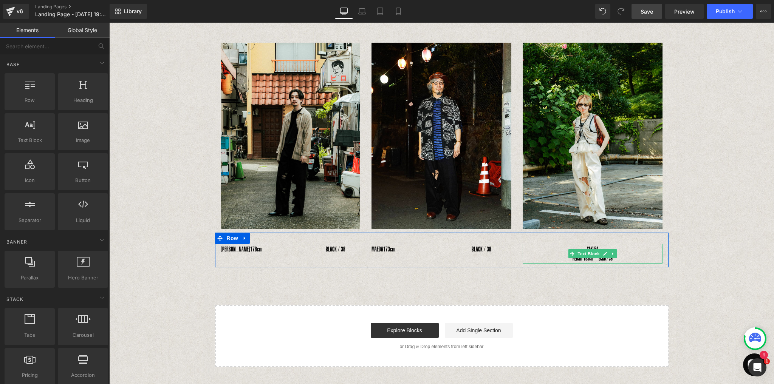
click at [585, 247] on p "SAKURA" at bounding box center [592, 249] width 140 height 10
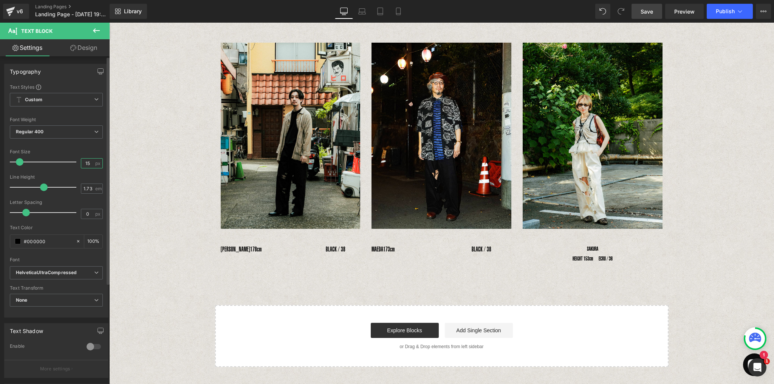
click at [89, 164] on input "15" at bounding box center [87, 163] width 13 height 9
type input "17"
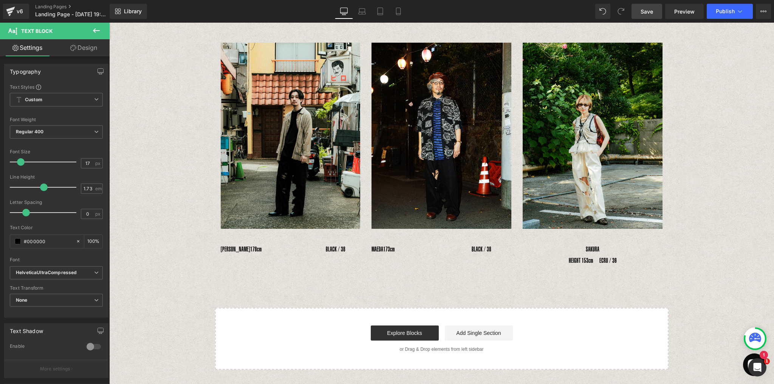
click at [168, 240] on div "Image Image Image Row 　YOSHIHIRO UNO　 178cm　　　　　　　　　　BLACK / 38 Text Block 　MAE…" at bounding box center [441, 200] width 664 height 338
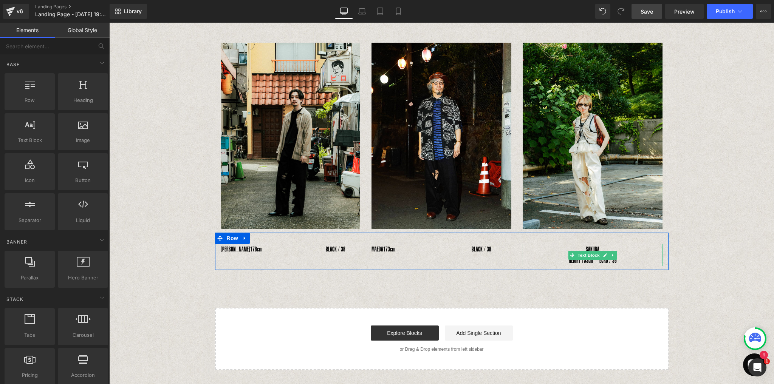
click at [565, 260] on p "HEIGHT 153cm　ECRU / 36" at bounding box center [592, 260] width 140 height 11
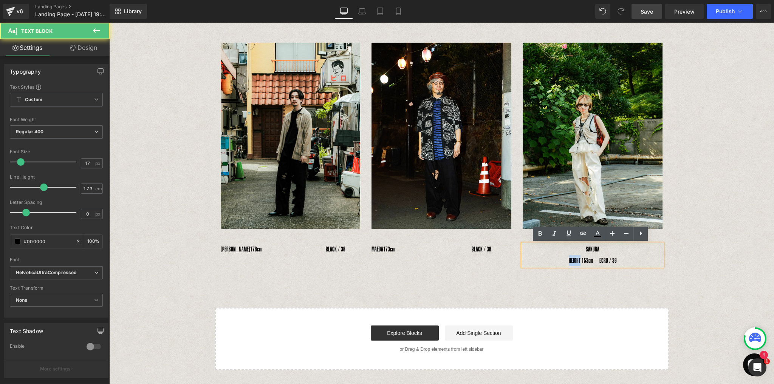
drag, startPoint x: 578, startPoint y: 259, endPoint x: 561, endPoint y: 259, distance: 17.0
click at [561, 259] on p "HEIGHT 153cm　ECRU / 36" at bounding box center [592, 260] width 140 height 11
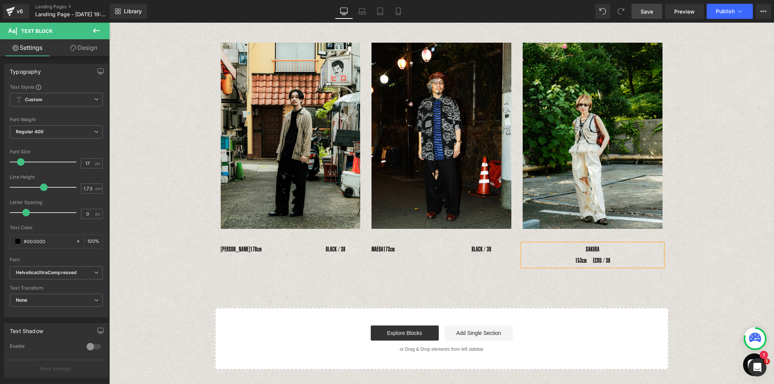
click at [575, 258] on span "153cm　ECRU / 36" at bounding box center [592, 261] width 35 height 8
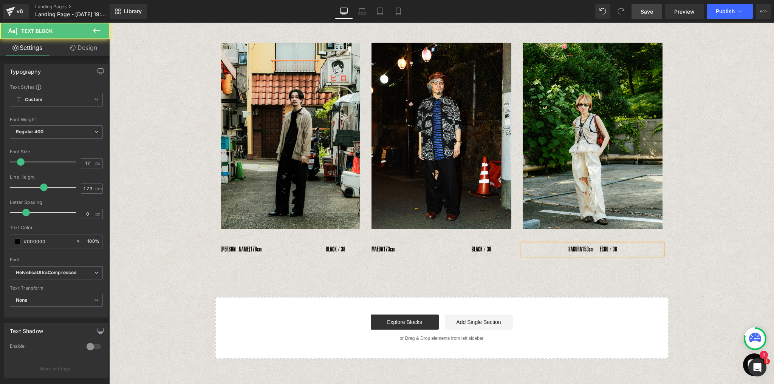
drag, startPoint x: 575, startPoint y: 249, endPoint x: 571, endPoint y: 260, distance: 11.5
click at [575, 250] on p "SAKURA 153cm　ECRU / 36" at bounding box center [592, 249] width 140 height 11
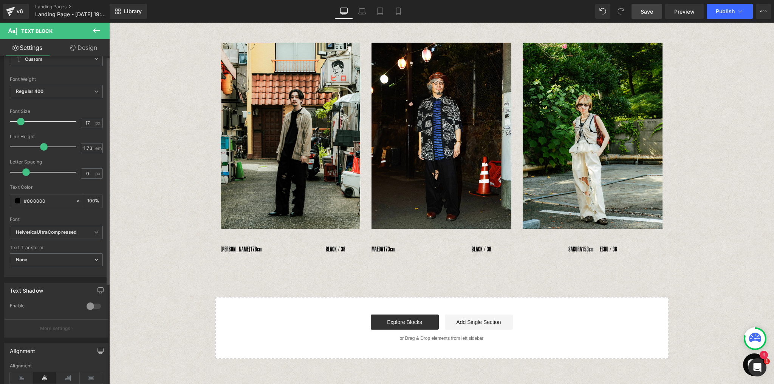
scroll to position [91, 0]
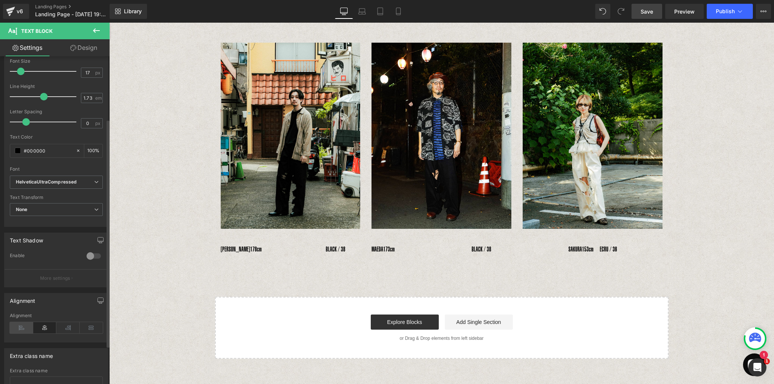
click at [23, 326] on icon at bounding box center [21, 327] width 23 height 11
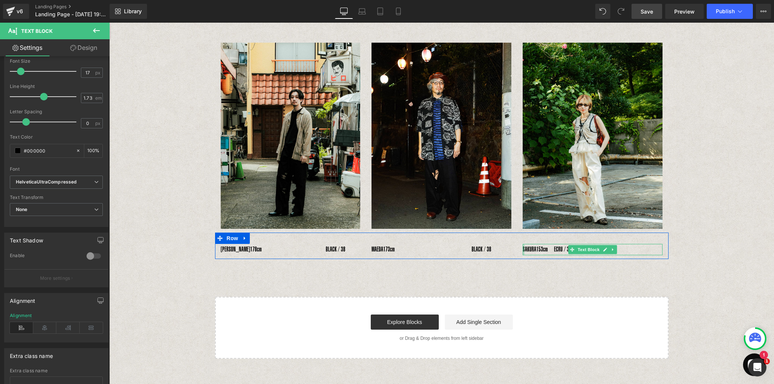
click at [522, 250] on div at bounding box center [523, 249] width 2 height 11
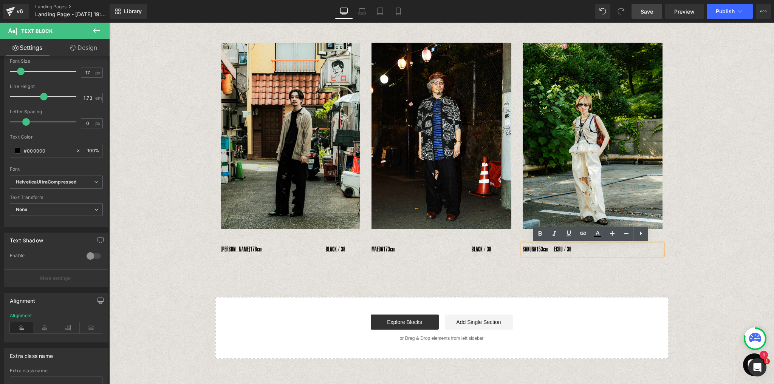
click at [522, 249] on div "SAKURA 153cm　ECRU / 36" at bounding box center [592, 249] width 140 height 11
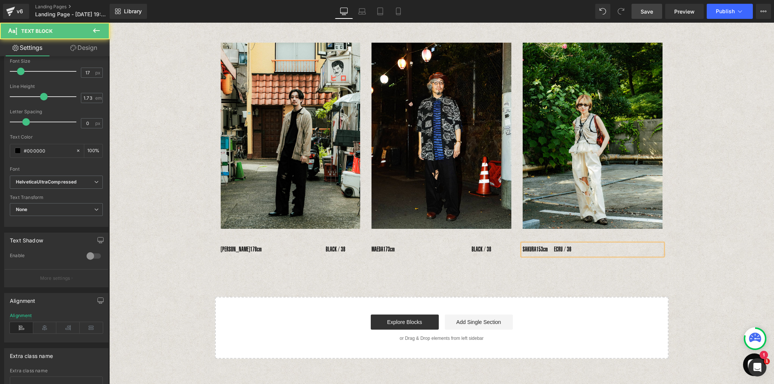
click at [522, 249] on p "SAKURA 153cm　ECRU / 36" at bounding box center [592, 249] width 140 height 11
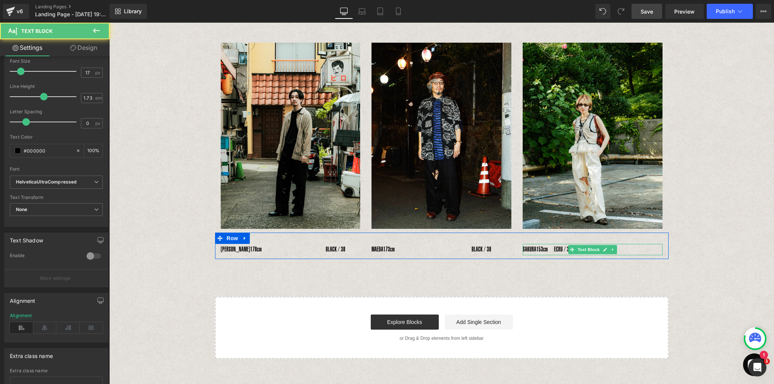
click at [550, 250] on span "153cm　ECRU / 36" at bounding box center [553, 250] width 35 height 8
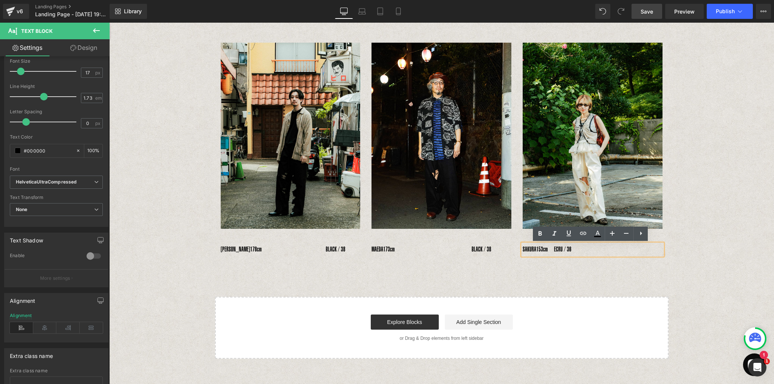
click at [522, 248] on p "SAKURA 153cm　ECRU / 36" at bounding box center [592, 249] width 140 height 11
click at [557, 250] on span "153cm　ECRU / 36" at bounding box center [553, 250] width 35 height 8
click at [641, 265] on div "Image Image Image Row 　YOSHIHIRO UNO　 178cm　　　　　　　　　　BLACK / 38 Text Block 　MAE…" at bounding box center [441, 195] width 664 height 328
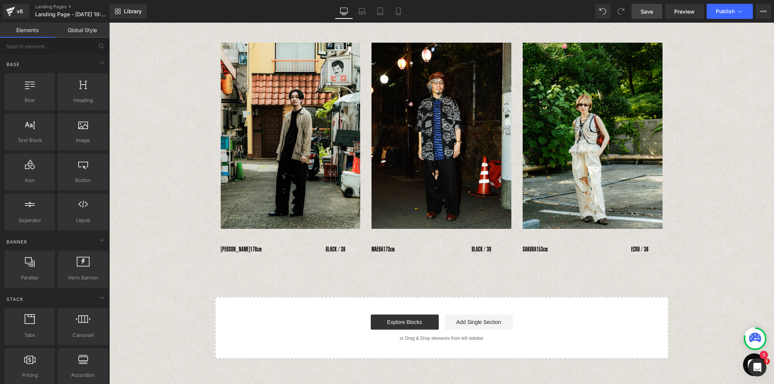
click at [647, 14] on span "Save" at bounding box center [646, 12] width 12 height 8
